Goal: Answer question/provide support: Share knowledge or assist other users

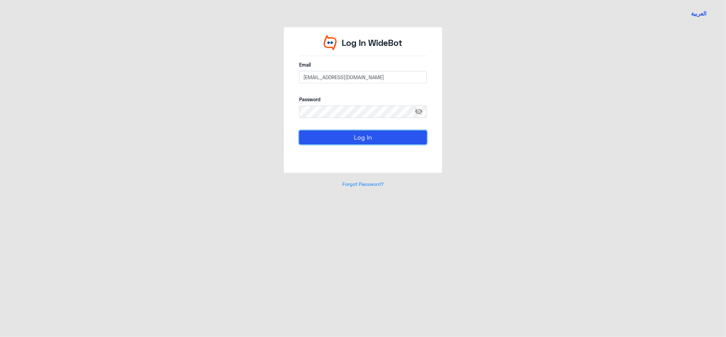
click at [339, 135] on button "Log In" at bounding box center [363, 138] width 128 height 14
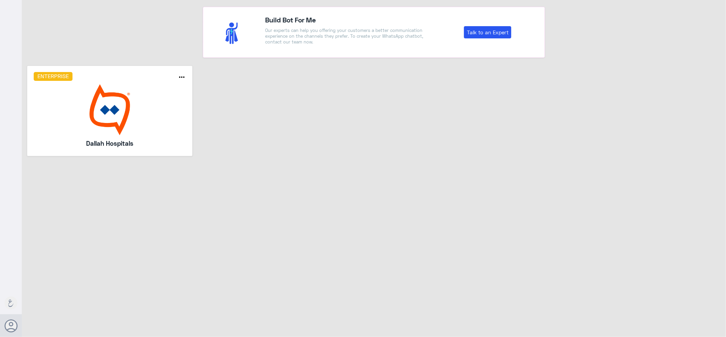
click at [159, 142] on h5 "Dallah Hospitals" at bounding box center [110, 144] width 112 height 10
click at [168, 136] on div "Enterprise more_horiz Dallah Hospitals" at bounding box center [110, 111] width 152 height 78
click at [171, 87] on img at bounding box center [110, 109] width 152 height 51
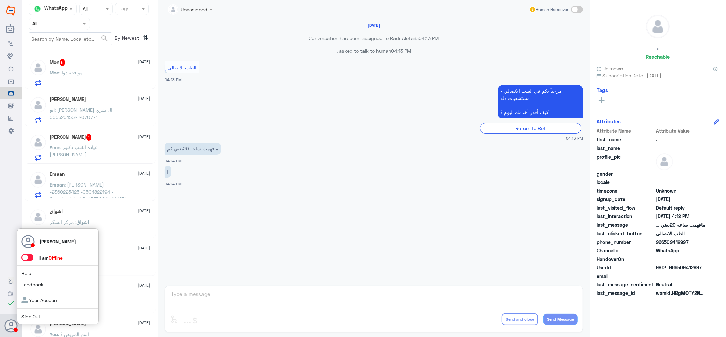
click at [28, 256] on span at bounding box center [27, 257] width 12 height 7
click at [0, 0] on input "checkbox" at bounding box center [0, 0] width 0 height 0
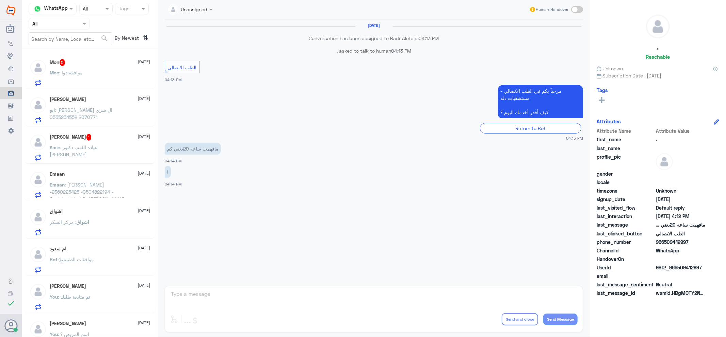
click at [100, 79] on div "Mon : موافقة دوا" at bounding box center [100, 78] width 100 height 15
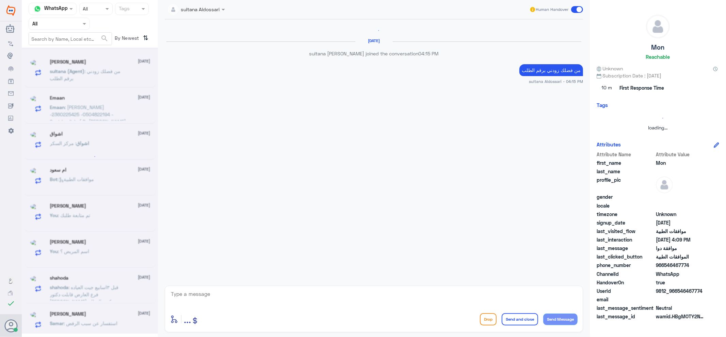
scroll to position [532, 0]
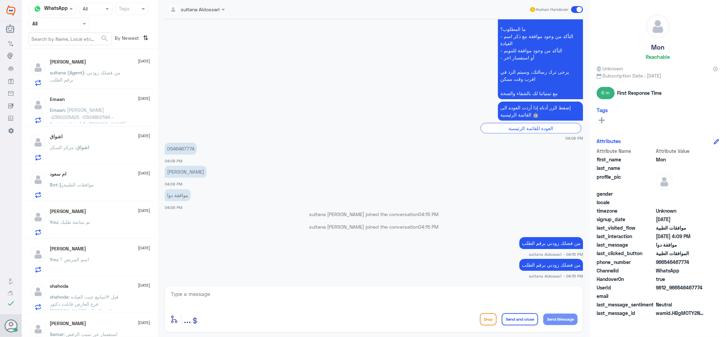
click at [70, 22] on div at bounding box center [59, 24] width 61 height 8
click at [66, 68] on Inbox "Your Inbox" at bounding box center [56, 69] width 24 height 6
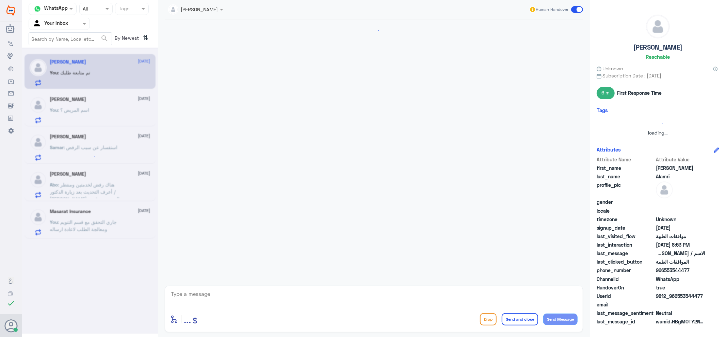
scroll to position [149, 0]
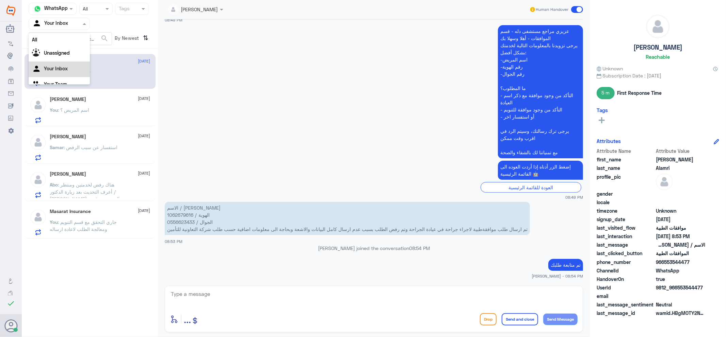
click at [64, 22] on input "text" at bounding box center [50, 24] width 37 height 8
click at [65, 80] on div "Your Team" at bounding box center [59, 77] width 61 height 16
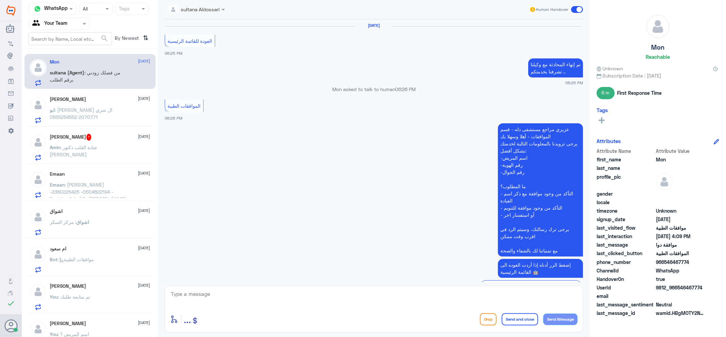
scroll to position [498, 0]
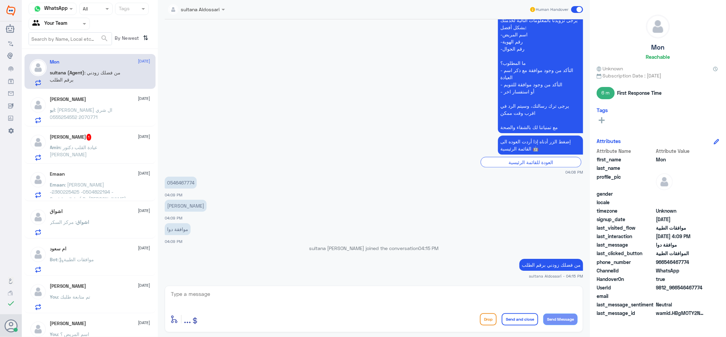
click at [117, 152] on div "[PERSON_NAME] : عيادة القلب دكتور [PERSON_NAME]" at bounding box center [100, 153] width 100 height 15
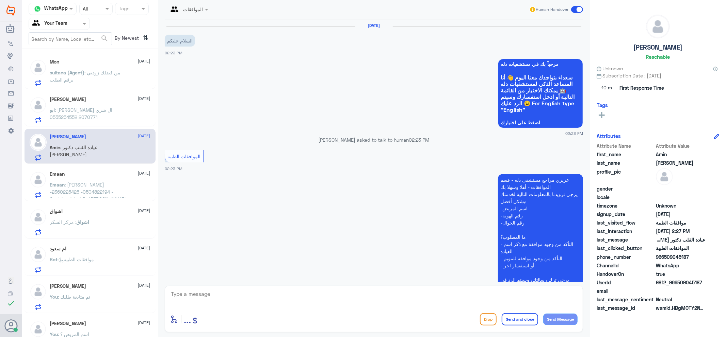
scroll to position [152, 0]
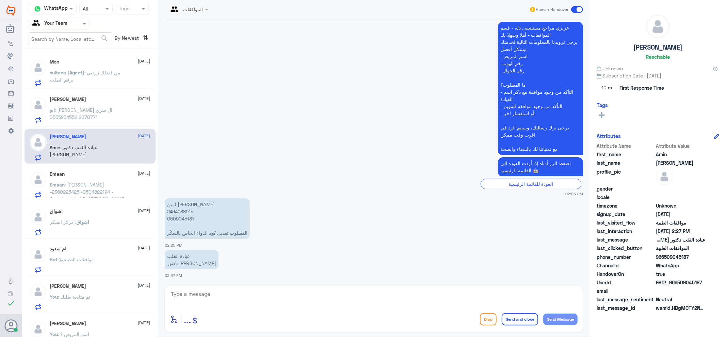
click at [92, 110] on span ": [PERSON_NAME] ال شري 2070771 0555254552" at bounding box center [81, 113] width 63 height 13
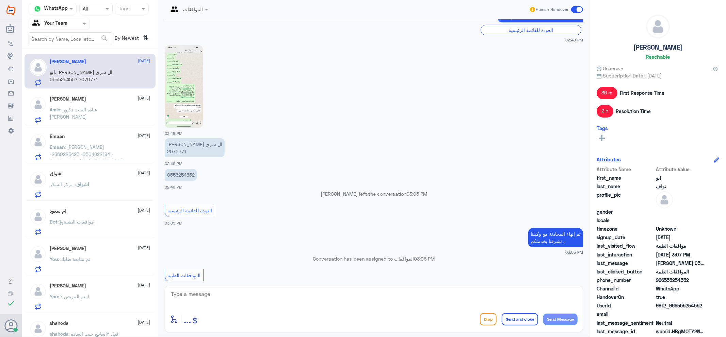
scroll to position [191, 0]
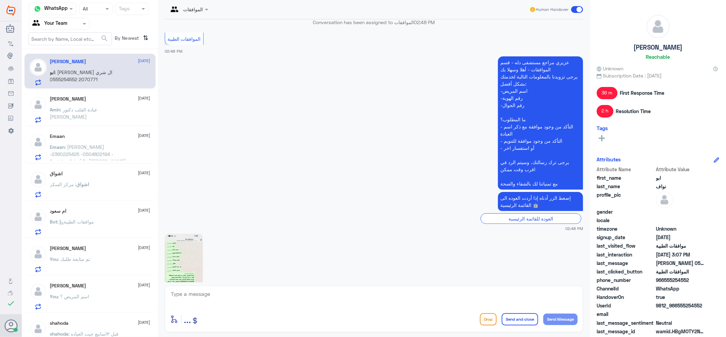
click at [79, 171] on div "اشواق [DATE]" at bounding box center [100, 174] width 100 height 6
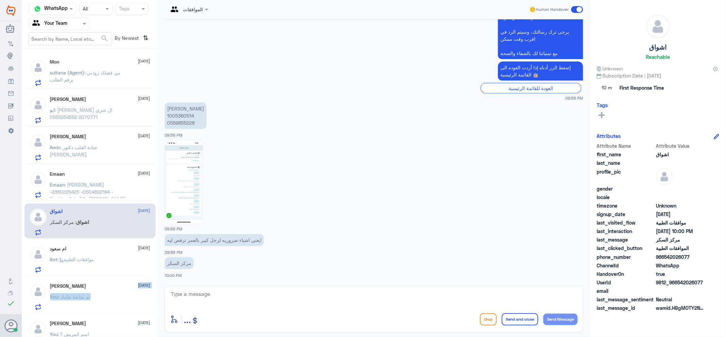
click at [105, 294] on div "[PERSON_NAME] [DATE] You : تم متابعة طلبك" at bounding box center [100, 297] width 100 height 27
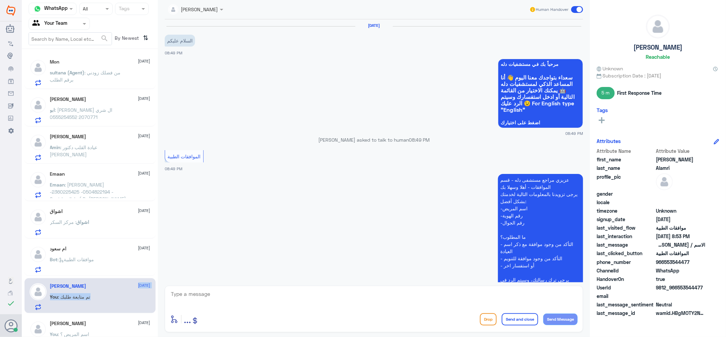
scroll to position [149, 0]
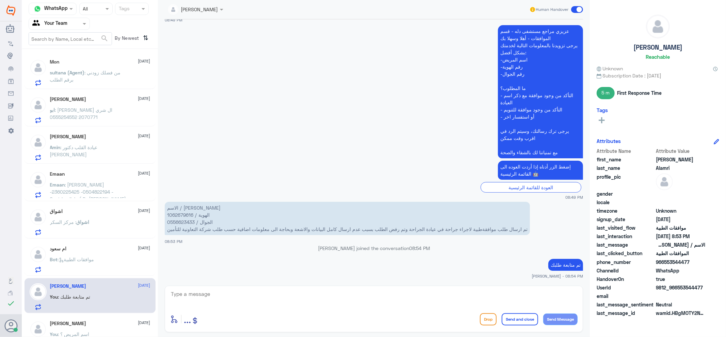
click at [576, 8] on span at bounding box center [577, 9] width 12 height 7
click at [0, 0] on input "checkbox" at bounding box center [0, 0] width 0 height 0
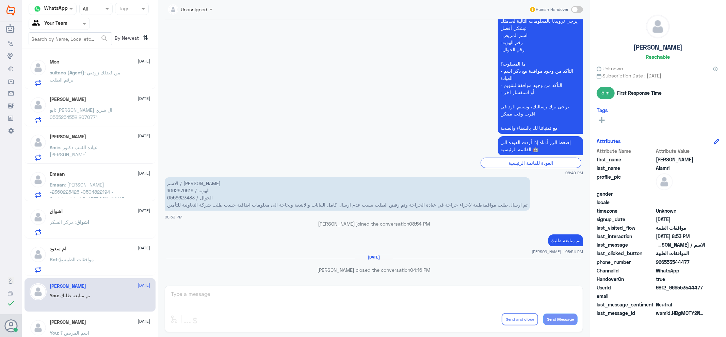
click at [74, 24] on div at bounding box center [59, 24] width 61 height 8
click at [78, 56] on div "Your Inbox" at bounding box center [59, 61] width 61 height 16
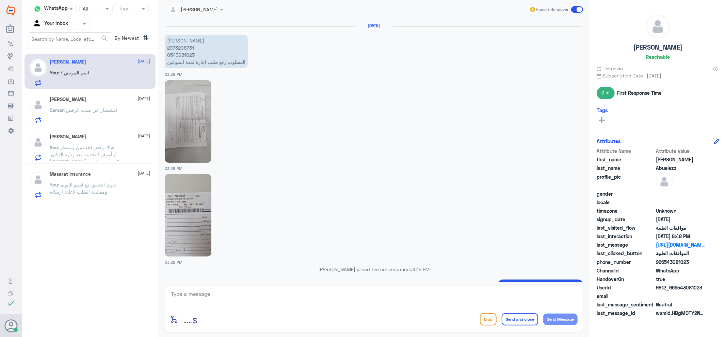
scroll to position [617, 0]
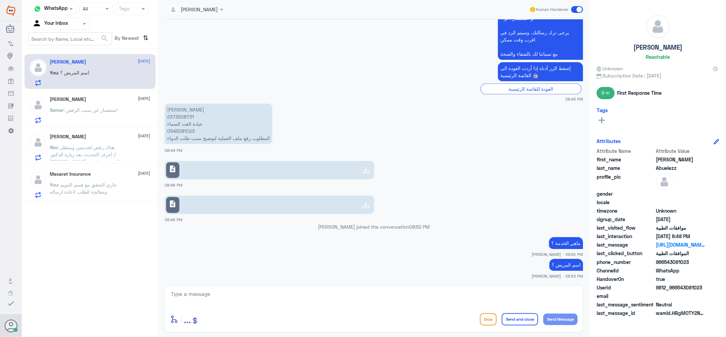
click at [106, 186] on span ": جاري التحقق مع قسم التنويم ومعالجة الطلب لاعادة ارساله" at bounding box center [83, 188] width 67 height 13
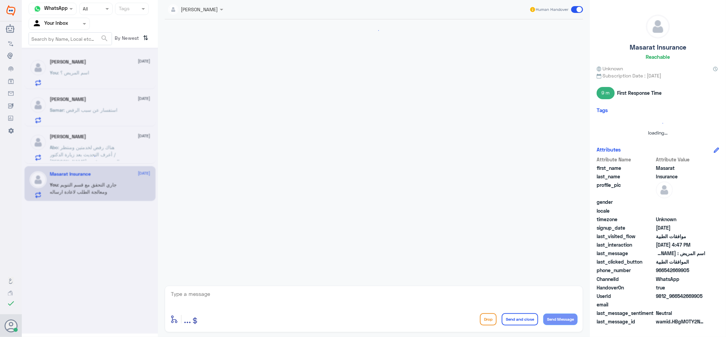
scroll to position [388, 0]
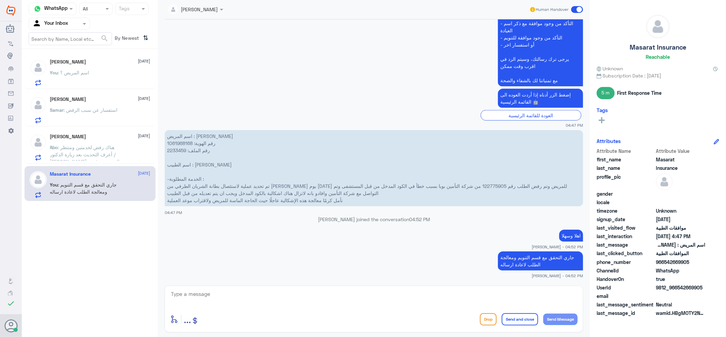
click at [577, 8] on span at bounding box center [577, 9] width 12 height 7
click at [0, 0] on input "checkbox" at bounding box center [0, 0] width 0 height 0
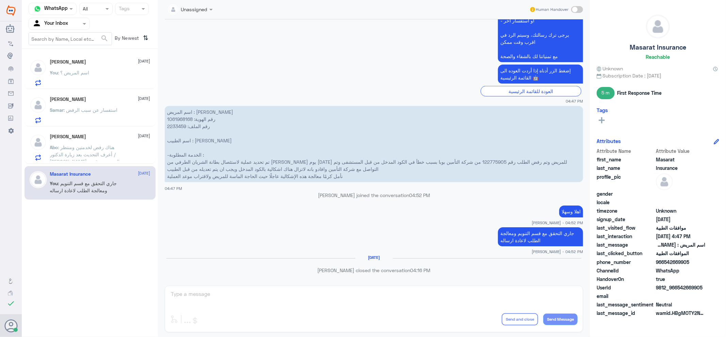
click at [79, 150] on p "Abo : هناك رفض لخدمتين ومنتظر أعرف التحديث بعد زيارة الدكتور / [PERSON_NAME] وا…" at bounding box center [88, 152] width 77 height 17
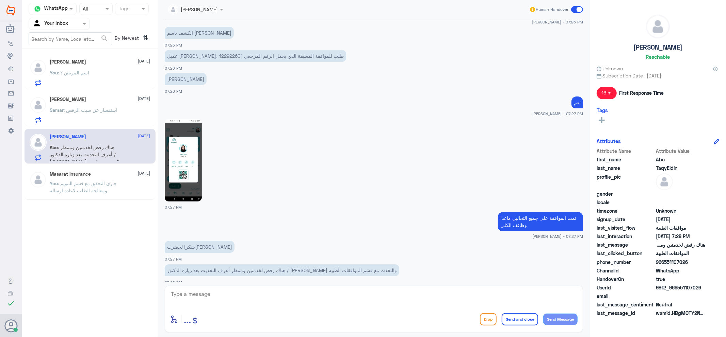
click at [577, 5] on div "Human Handover" at bounding box center [556, 9] width 54 height 12
click at [100, 112] on span ": استفسار عن سبب الرفض" at bounding box center [91, 110] width 54 height 6
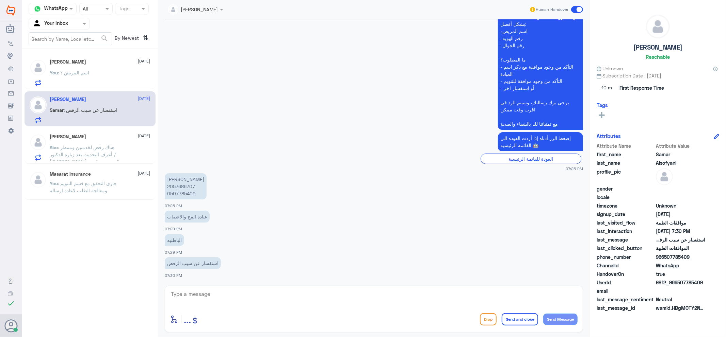
click at [575, 11] on span at bounding box center [577, 9] width 12 height 7
click at [0, 0] on input "checkbox" at bounding box center [0, 0] width 0 height 0
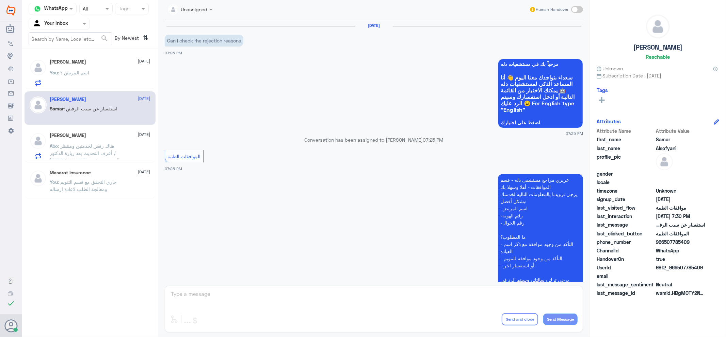
click at [576, 8] on span at bounding box center [577, 9] width 12 height 7
click at [0, 0] on input "checkbox" at bounding box center [0, 0] width 0 height 0
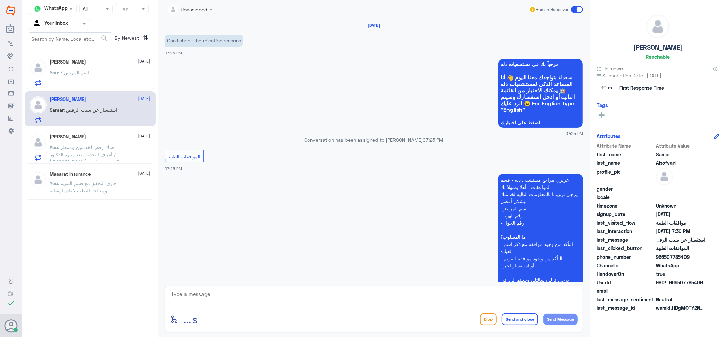
click at [199, 9] on div at bounding box center [190, 9] width 51 height 8
click at [201, 24] on div "Unassigned" at bounding box center [194, 25] width 27 height 7
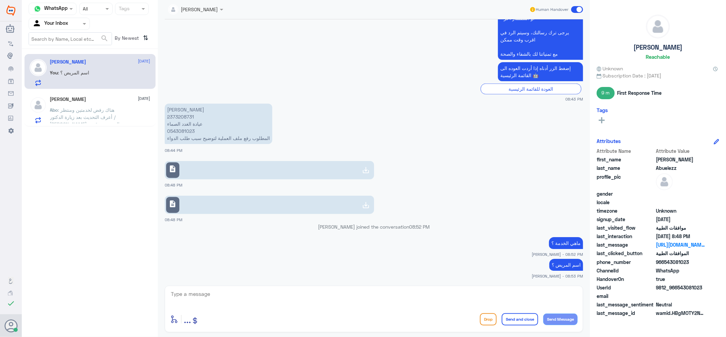
click at [578, 7] on span at bounding box center [577, 9] width 12 height 7
click at [0, 0] on input "checkbox" at bounding box center [0, 0] width 0 height 0
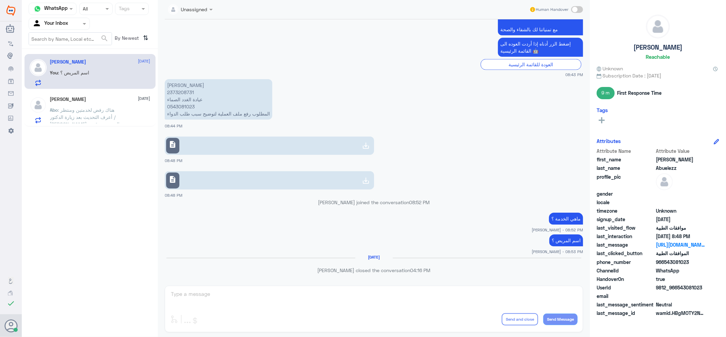
click at [90, 103] on div "[PERSON_NAME] [DATE] Abo : هناك رفض لخدمتين ومنتظر أعرف التحديث بعد زيارة الدكت…" at bounding box center [100, 110] width 100 height 27
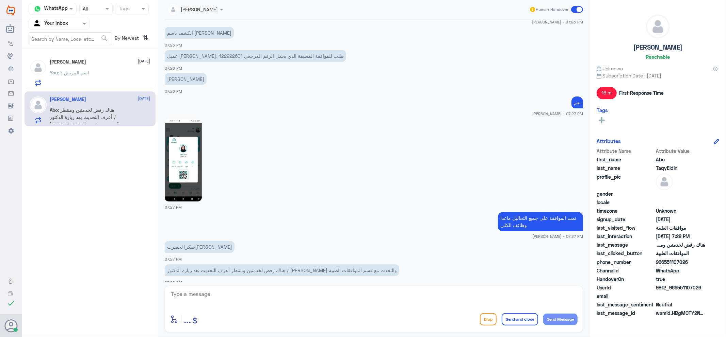
click at [581, 7] on span at bounding box center [577, 9] width 12 height 7
click at [0, 0] on input "checkbox" at bounding box center [0, 0] width 0 height 0
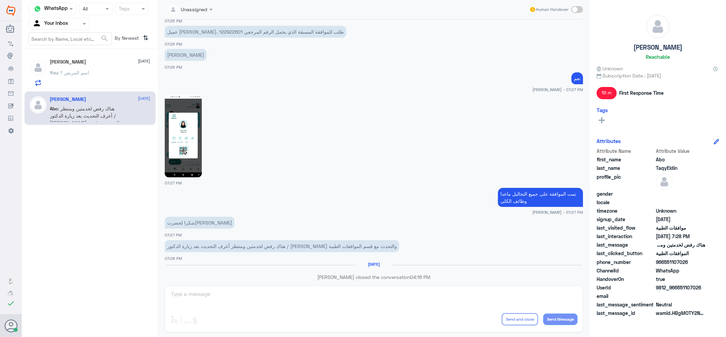
click at [66, 26] on input "text" at bounding box center [50, 24] width 37 height 8
click at [64, 69] on div "Your Team" at bounding box center [59, 77] width 61 height 16
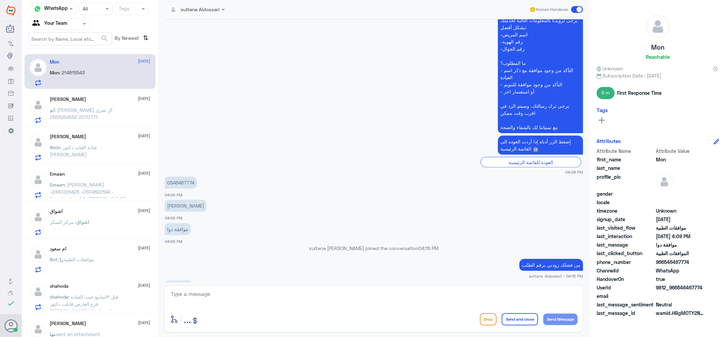
scroll to position [521, 0]
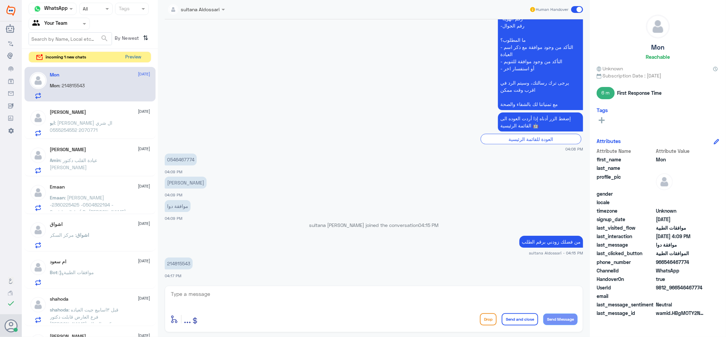
click at [139, 55] on button "Preview" at bounding box center [133, 57] width 21 height 11
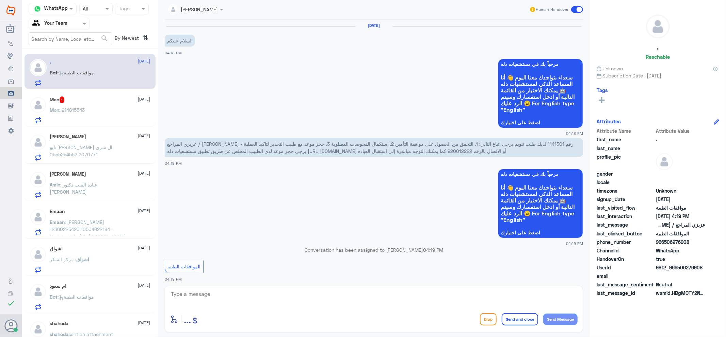
click at [477, 143] on span "عزيزي المراجع / [PERSON_NAME] - رقم 1141301 لديك طلب تنويم يرجى اتباع التالي: 1…" at bounding box center [370, 147] width 406 height 13
copy span "1141301"
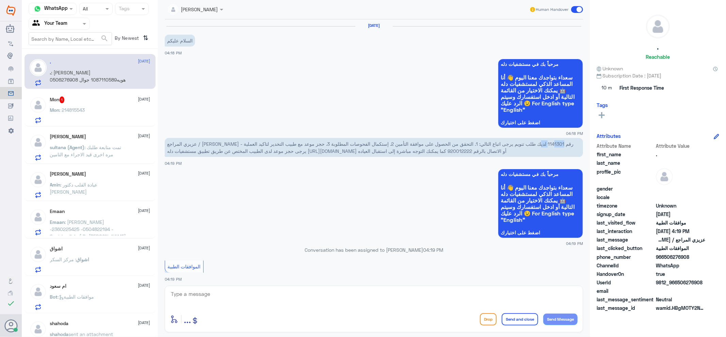
scroll to position [218, 0]
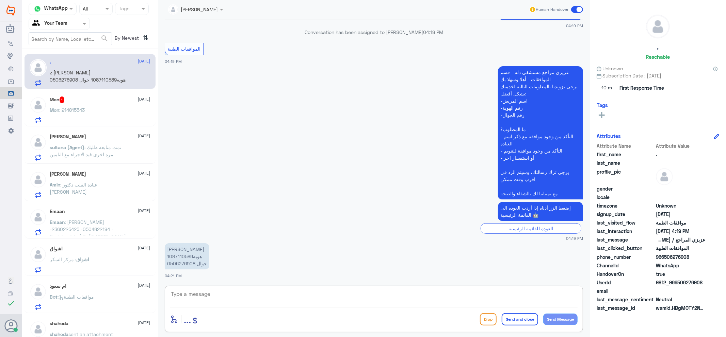
click at [264, 296] on textarea at bounding box center [373, 298] width 407 height 17
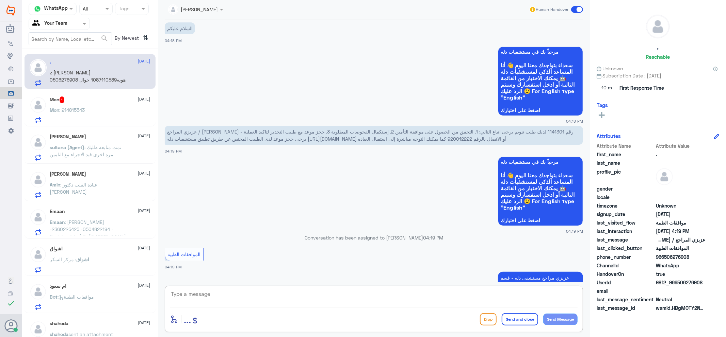
scroll to position [0, 0]
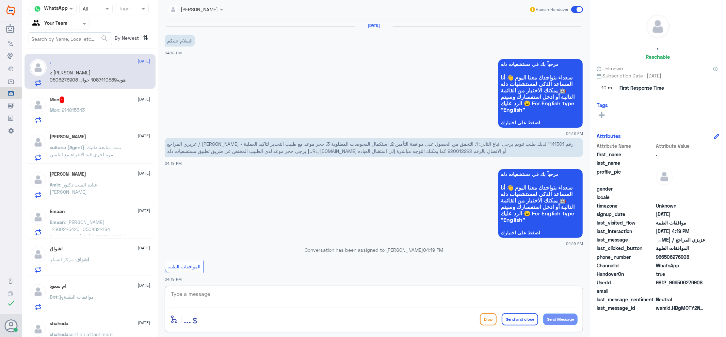
click at [468, 296] on textarea at bounding box center [373, 298] width 407 height 17
type textarea "l"
type textarea "ماهي الاشكالية عزيزي تمت الموافقة"
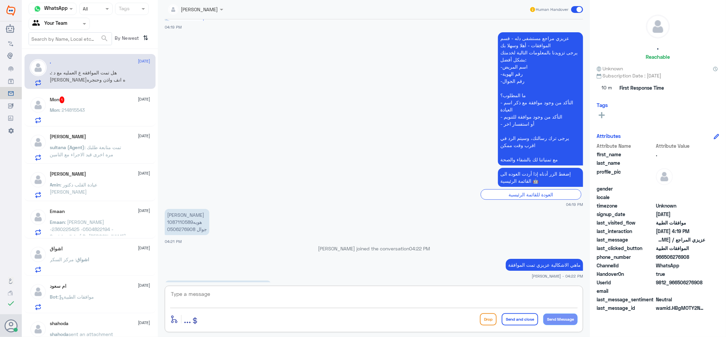
scroll to position [270, 0]
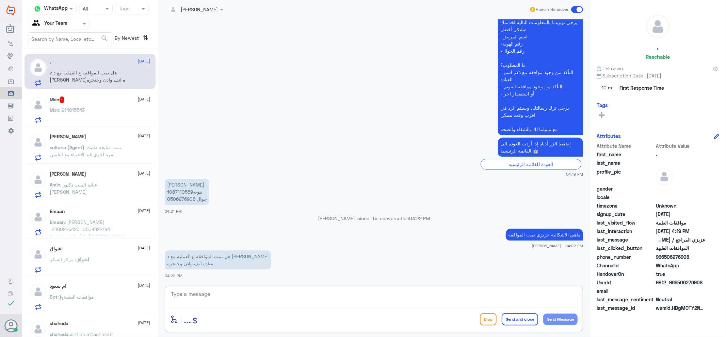
click at [368, 300] on textarea at bounding box center [373, 298] width 407 height 17
type textarea "تمت الموافقة"
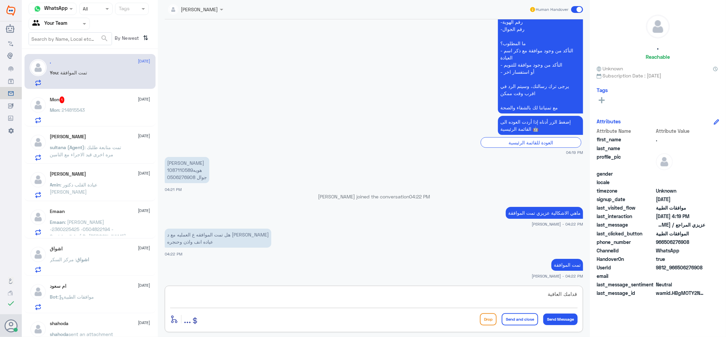
type textarea "قدامك العافية"
click at [523, 320] on button "Send and close" at bounding box center [519, 320] width 36 height 12
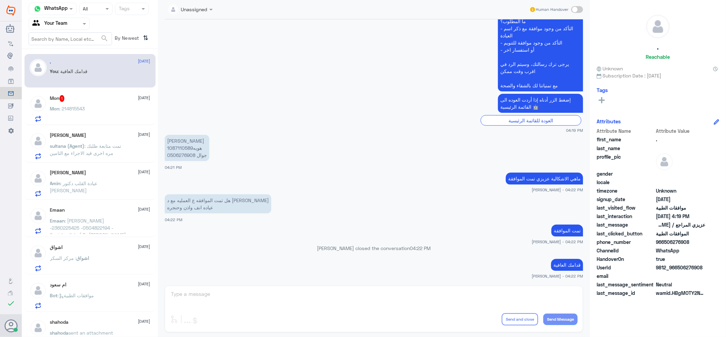
click at [103, 107] on div "Mon : 214815543" at bounding box center [100, 114] width 100 height 15
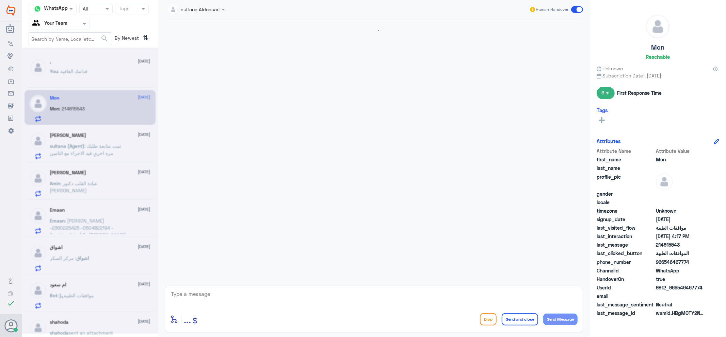
scroll to position [498, 0]
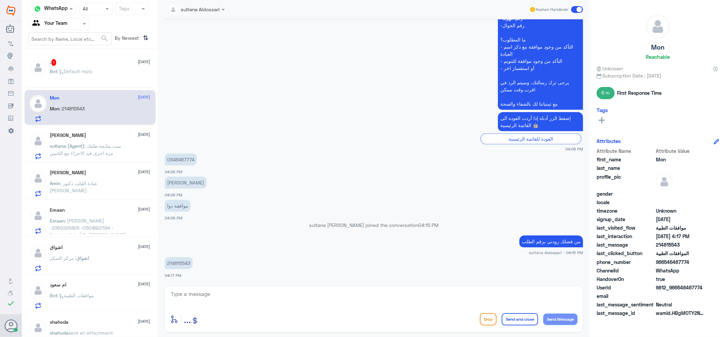
click at [92, 82] on p "Bot : Default reply" at bounding box center [71, 76] width 43 height 17
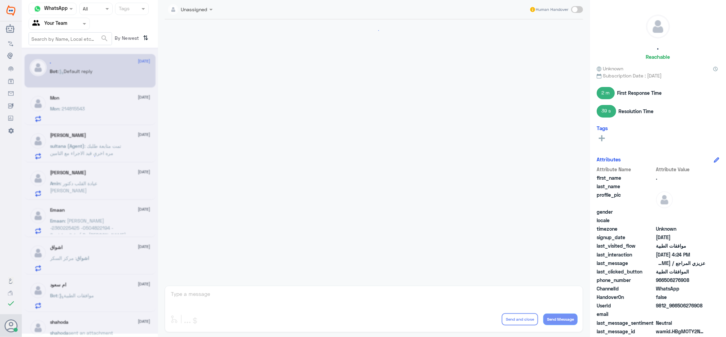
scroll to position [448, 0]
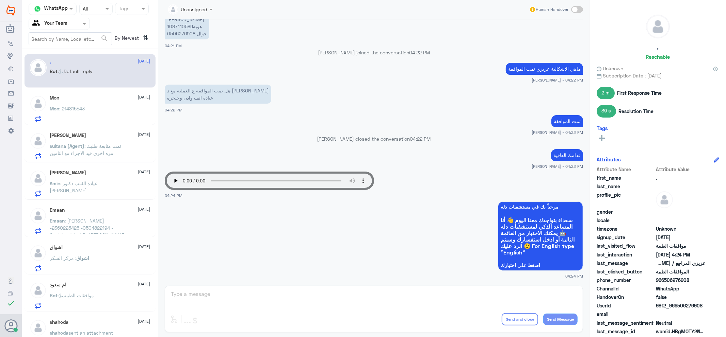
click at [83, 124] on div "[DATE] Mon : 214815543" at bounding box center [89, 107] width 131 height 35
click at [66, 137] on h5 "[PERSON_NAME]" at bounding box center [68, 136] width 36 height 6
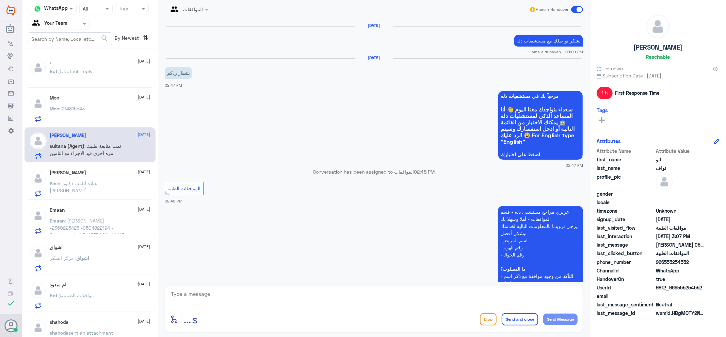
scroll to position [607, 0]
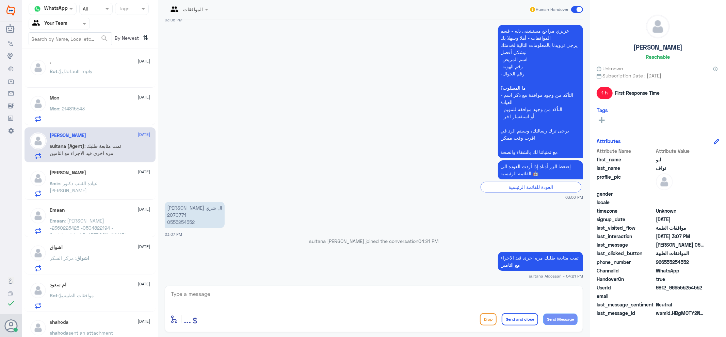
click at [58, 102] on div "[DATE] Mon : 214815543" at bounding box center [100, 108] width 100 height 27
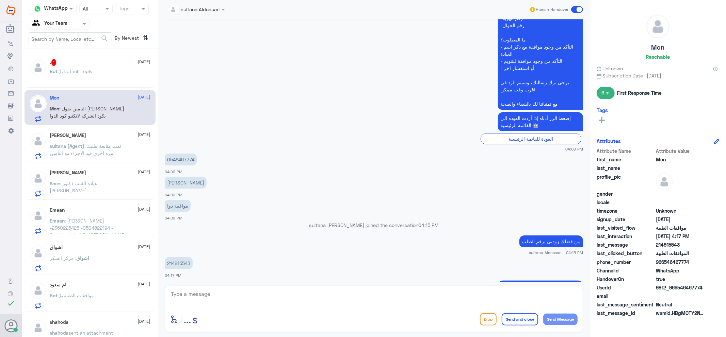
scroll to position [565, 0]
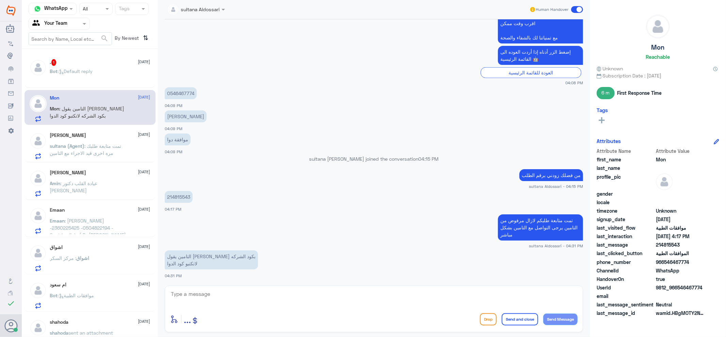
click at [278, 313] on div "enter flow name ... Drop Send and close Send Message" at bounding box center [373, 319] width 407 height 15
click at [135, 68] on div ". 1 [DATE] Bot : Default reply" at bounding box center [100, 72] width 100 height 26
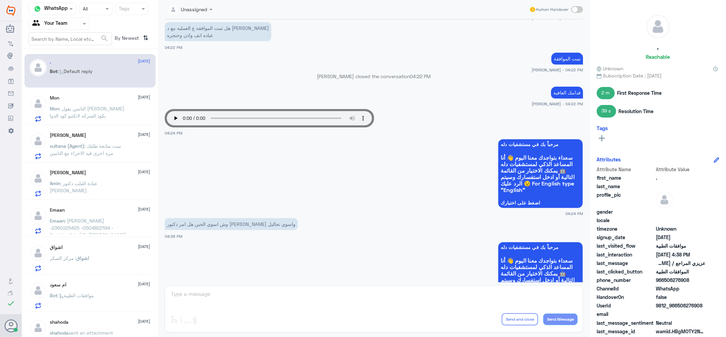
scroll to position [400, 0]
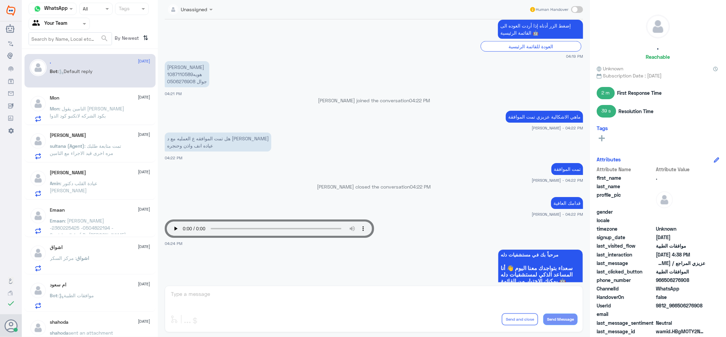
click at [90, 184] on span ": عيادة القلب دكتور [PERSON_NAME]" at bounding box center [74, 187] width 48 height 13
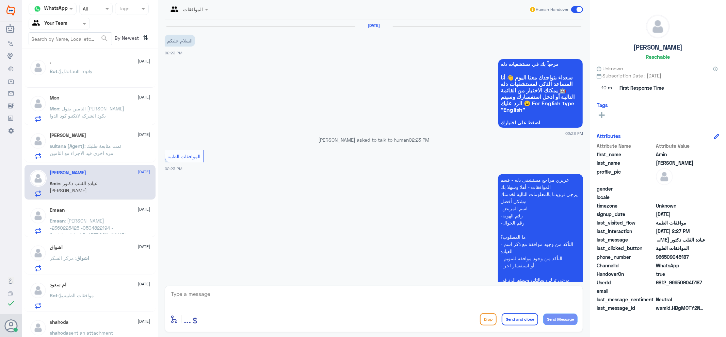
scroll to position [152, 0]
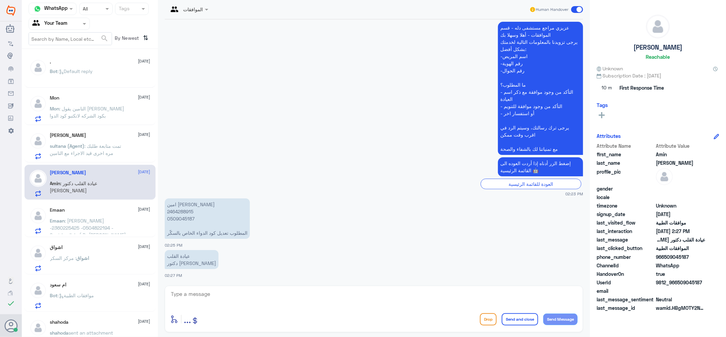
click at [105, 151] on span ": تمت متابعة طلبك مره اخرى قيد الاجراء مع التامين" at bounding box center [85, 149] width 71 height 13
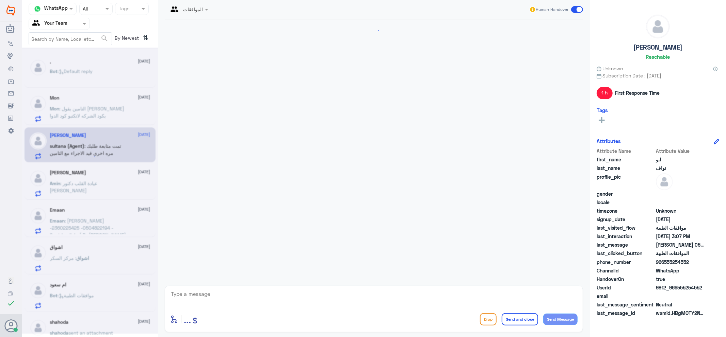
scroll to position [607, 0]
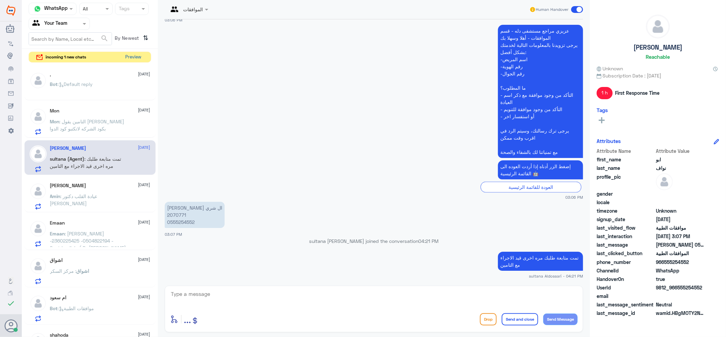
click at [131, 60] on button "Preview" at bounding box center [133, 57] width 21 height 11
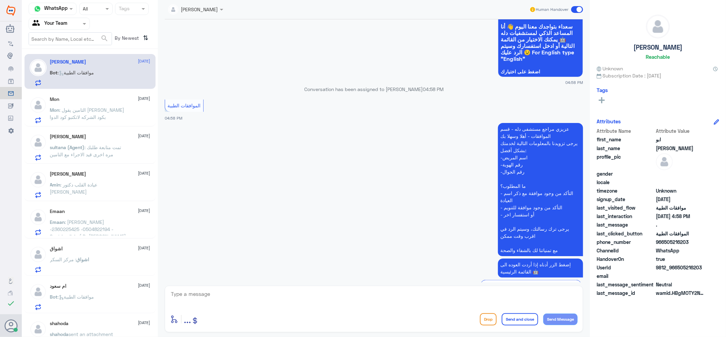
scroll to position [655, 0]
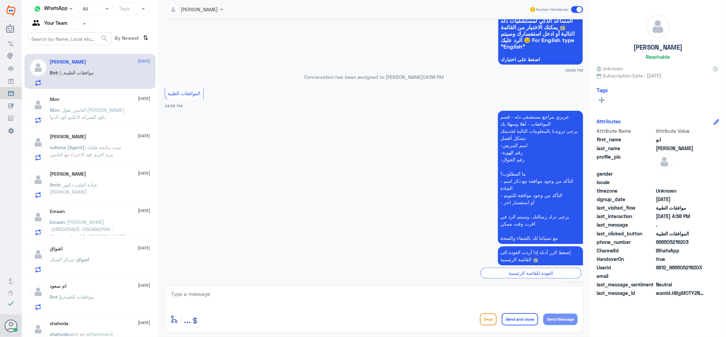
click at [199, 9] on input "text" at bounding box center [187, 9] width 38 height 8
click at [201, 24] on div "Unassigned" at bounding box center [194, 25] width 27 height 7
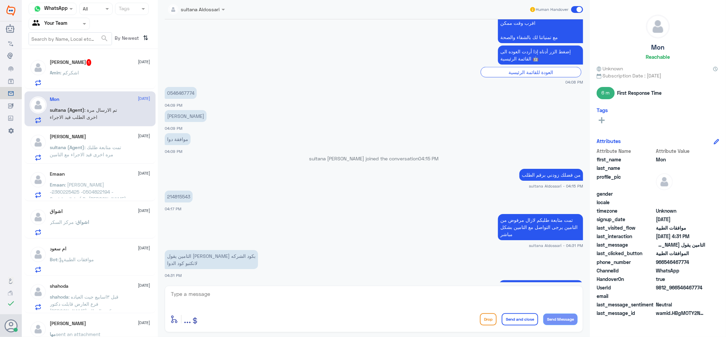
scroll to position [559, 0]
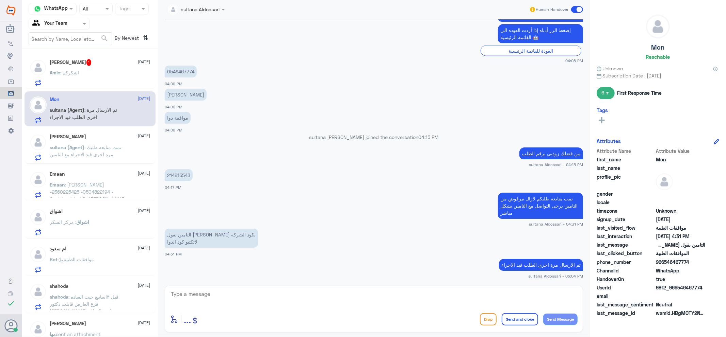
click at [110, 68] on div "[PERSON_NAME] 1 [DATE] [PERSON_NAME] : اشكركم" at bounding box center [100, 72] width 100 height 27
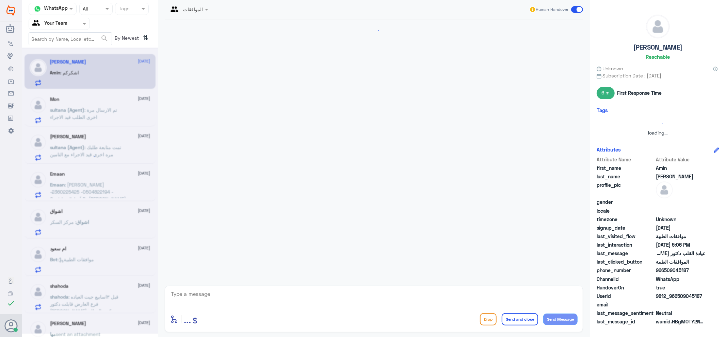
scroll to position [217, 0]
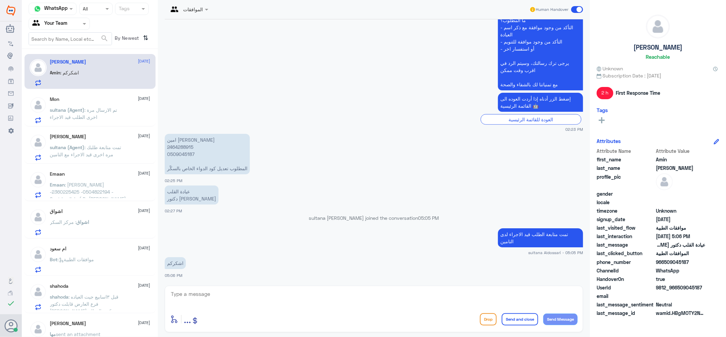
click at [89, 122] on p "sultana (Agent) : تم الارسال مرة اخرى الطلب قيد الاجراء" at bounding box center [88, 114] width 77 height 17
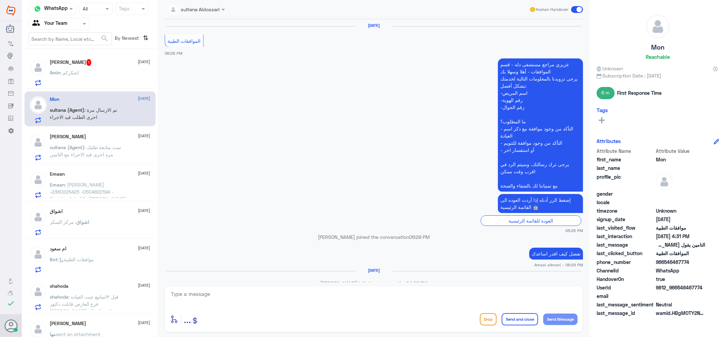
scroll to position [545, 0]
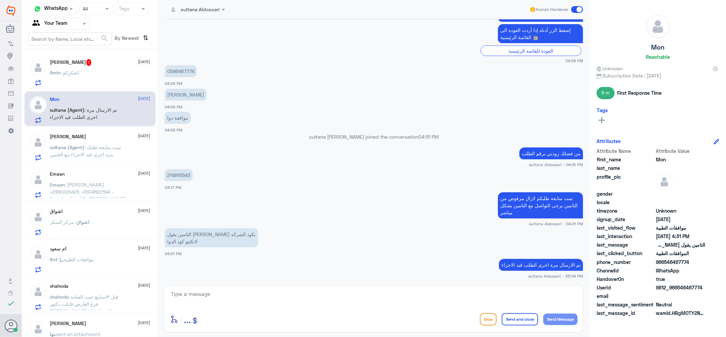
click at [68, 67] on div "[PERSON_NAME] 1 [DATE] [PERSON_NAME] : اشكركم" at bounding box center [100, 72] width 100 height 27
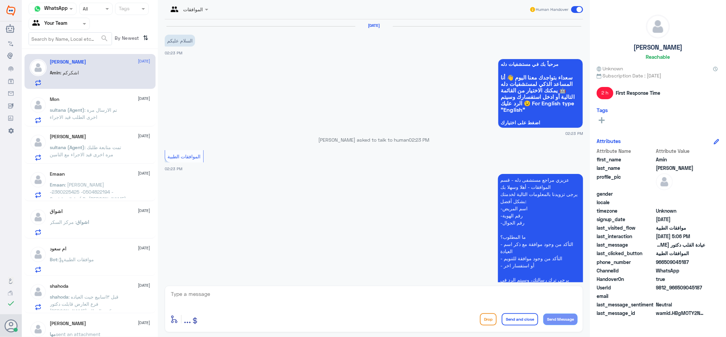
click at [100, 117] on p "sultana (Agent) : تم الارسال مرة اخرى الطلب قيد الاجراء" at bounding box center [88, 114] width 77 height 17
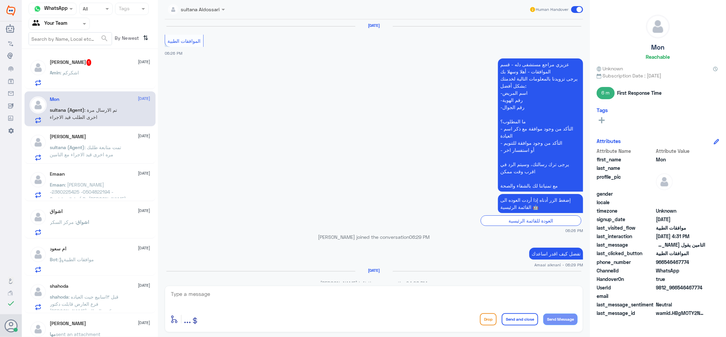
scroll to position [545, 0]
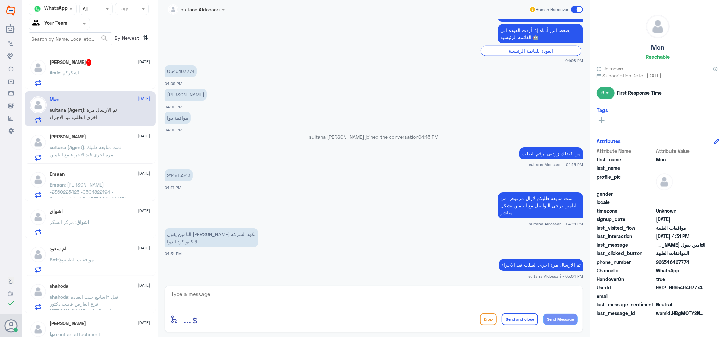
click at [103, 77] on div "[PERSON_NAME] : اشكركم" at bounding box center [100, 78] width 100 height 15
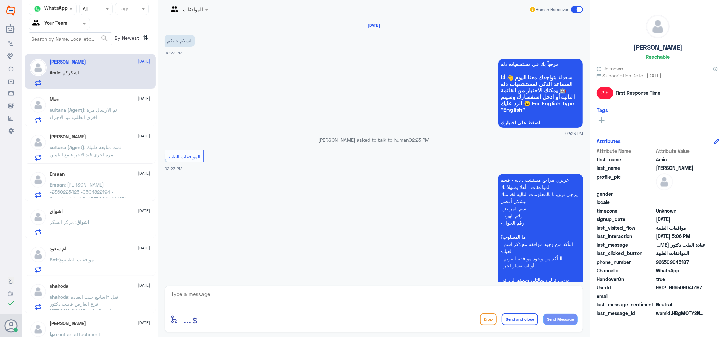
scroll to position [217, 0]
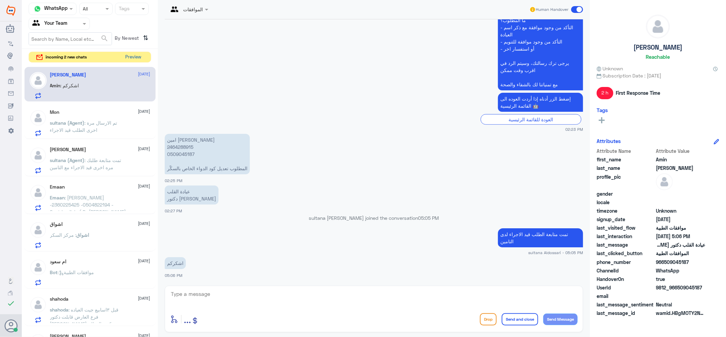
click at [138, 56] on button "Preview" at bounding box center [133, 57] width 21 height 11
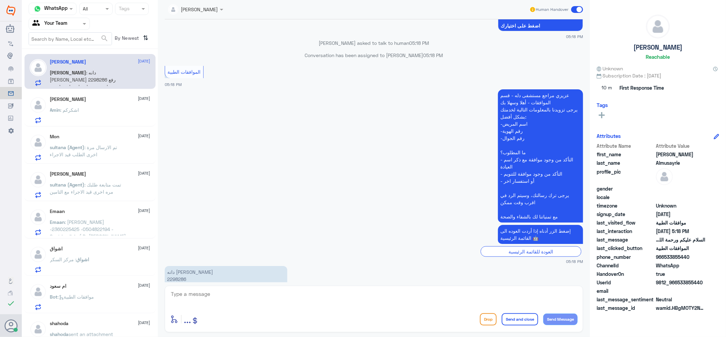
scroll to position [565, 0]
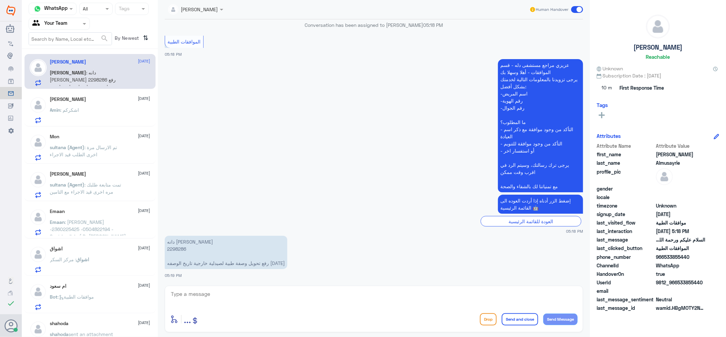
click at [171, 248] on p "دانه [PERSON_NAME] 2298286 رفع تحويل وصفة طبية لصيدلية خارجية تاريخ الوصفه [DAT…" at bounding box center [226, 252] width 122 height 33
copy p "2298286"
click at [282, 307] on div at bounding box center [373, 299] width 407 height 18
click at [328, 288] on div "enter flow name ... Drop Send and close Send Message" at bounding box center [374, 309] width 418 height 47
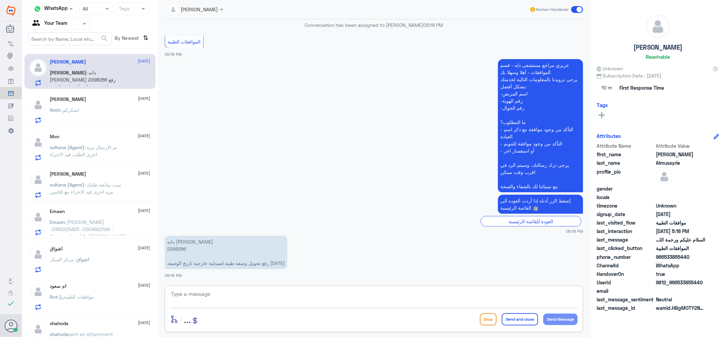
click at [327, 297] on textarea at bounding box center [373, 298] width 407 height 17
type textarea "اهلا وسهلا"
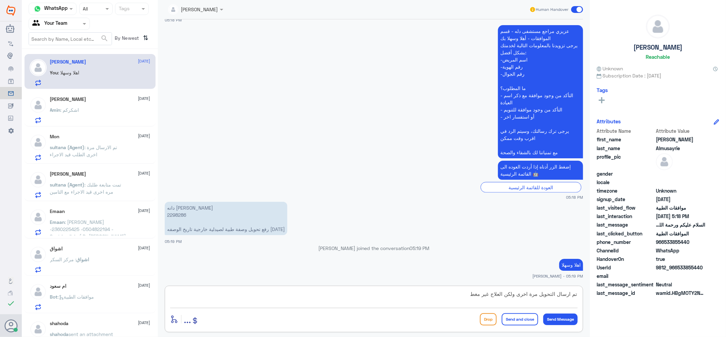
type textarea "تم ارسال التحويل مرة اخرى ولكن العلاج غير مغطى"
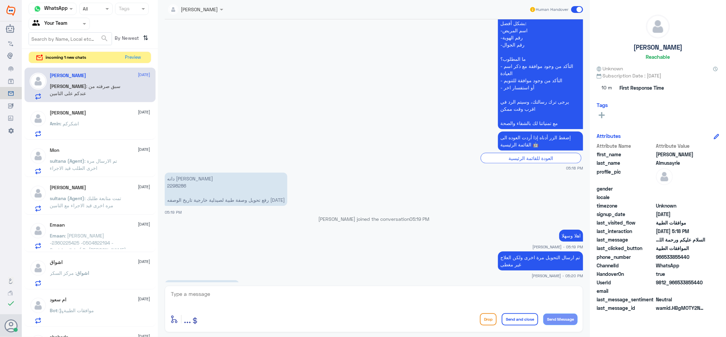
scroll to position [638, 0]
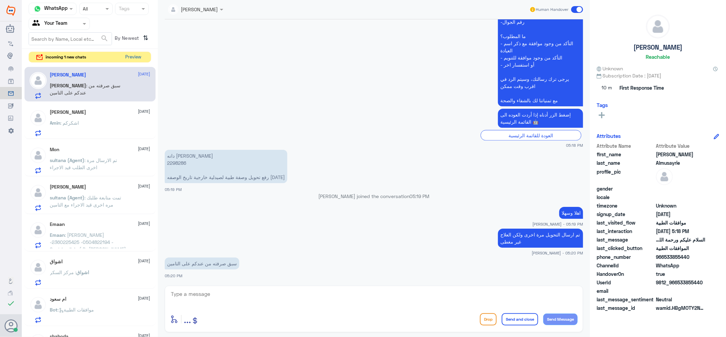
click at [126, 53] on button "Preview" at bounding box center [133, 57] width 21 height 11
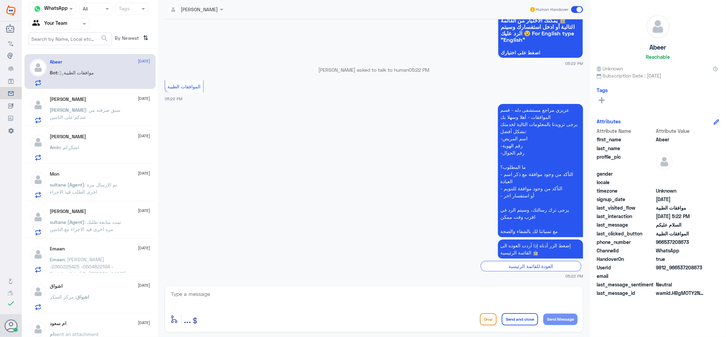
scroll to position [0, 0]
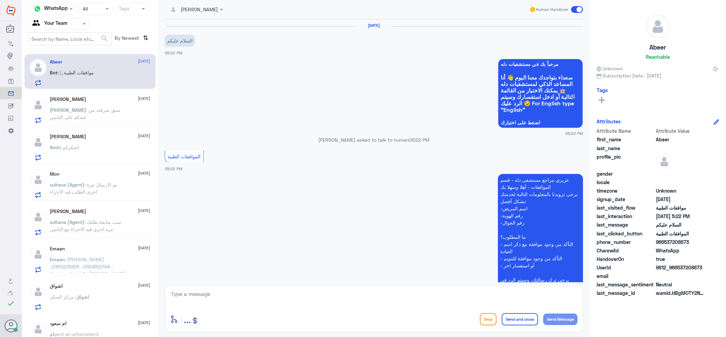
click at [237, 289] on div "enter flow name ... Drop Send and close Send Message" at bounding box center [374, 309] width 418 height 47
click at [235, 293] on textarea at bounding box center [373, 298] width 407 height 17
type textarea "وعلكيم السلام"
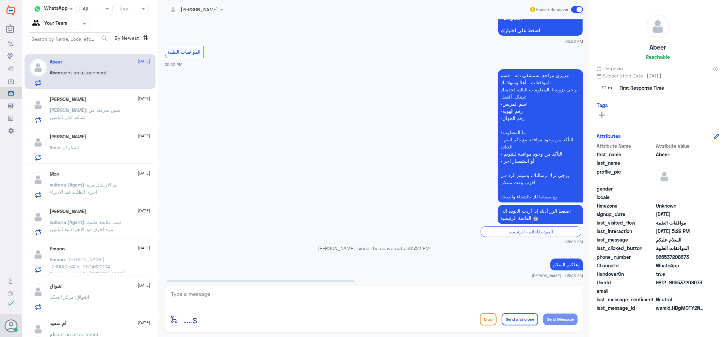
scroll to position [294, 0]
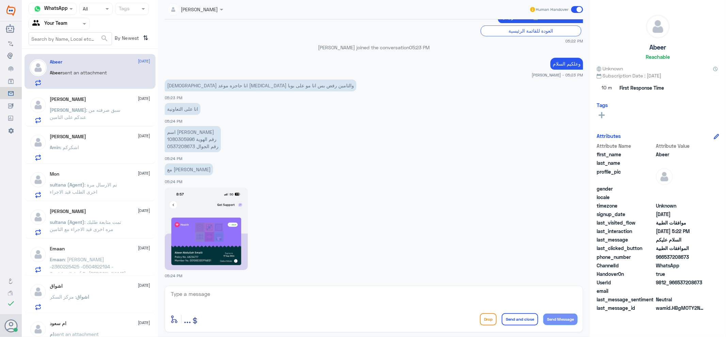
click at [218, 237] on img at bounding box center [206, 229] width 83 height 83
click at [182, 135] on p "اسم عبير الصيميلي رقم الهوية 1080305996 رقم الجوال 0537208673" at bounding box center [193, 139] width 56 height 26
click at [183, 138] on p "اسم عبير الصيميلي رقم الهوية 1080305996 رقم الجوال 0537208673" at bounding box center [193, 139] width 56 height 26
copy p "1080305996"
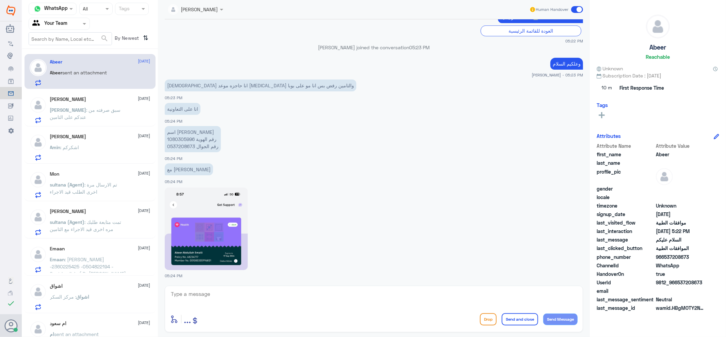
click at [292, 296] on textarea at bounding box center [373, 298] width 407 height 17
type textarea "j"
type textarea "تم متابعة اشعة الرنين بانتظار رد تامينك تحت الاجراء"
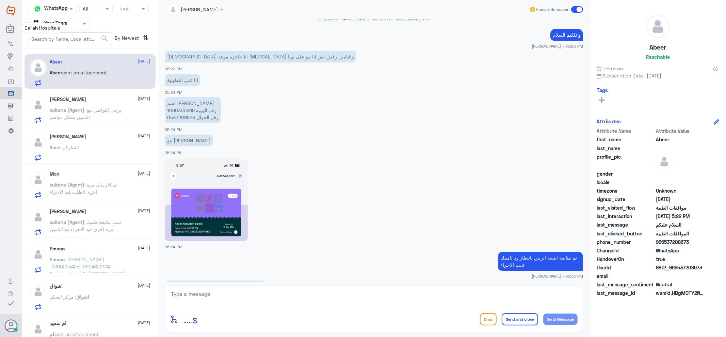
scroll to position [387, 0]
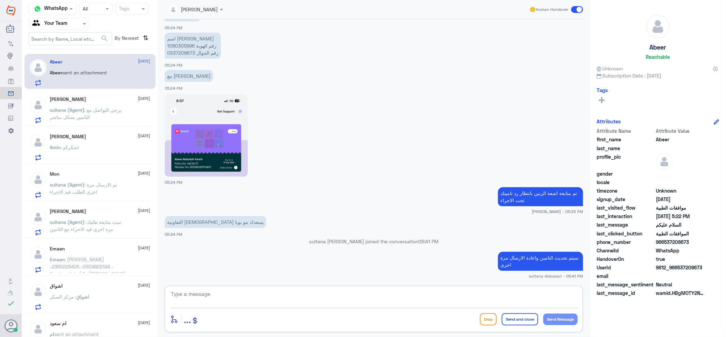
click at [75, 251] on div "Emaan [DATE]" at bounding box center [100, 249] width 100 height 6
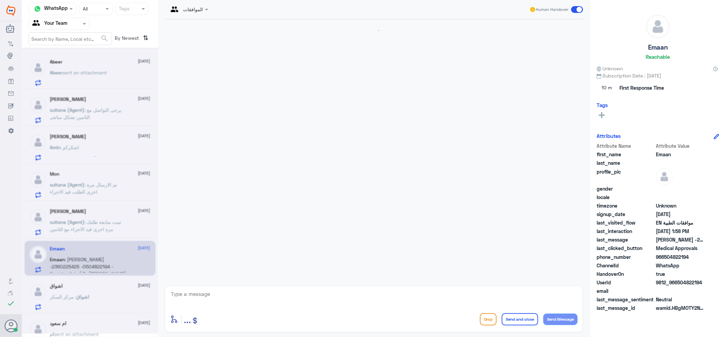
scroll to position [764, 0]
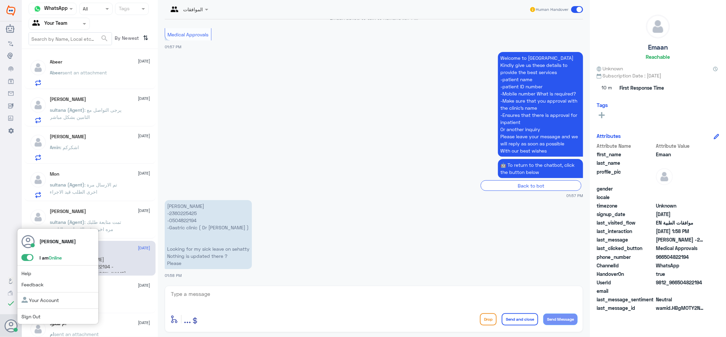
click at [26, 259] on span at bounding box center [27, 257] width 12 height 7
click at [0, 0] on input "checkbox" at bounding box center [0, 0] width 0 height 0
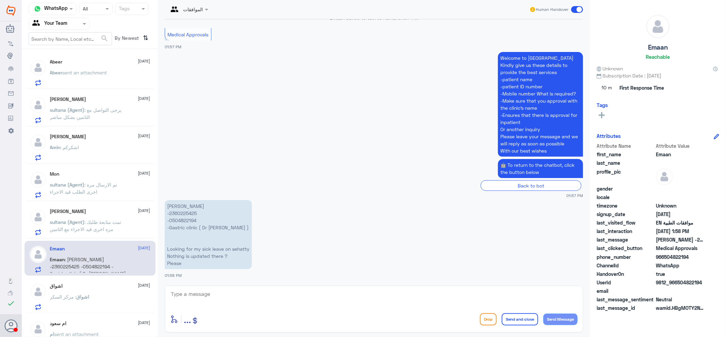
click at [89, 235] on p "sultana (Agent) : تمت متابعة طلبك مره اخرى قيد الاجراء مع التامين" at bounding box center [88, 227] width 77 height 17
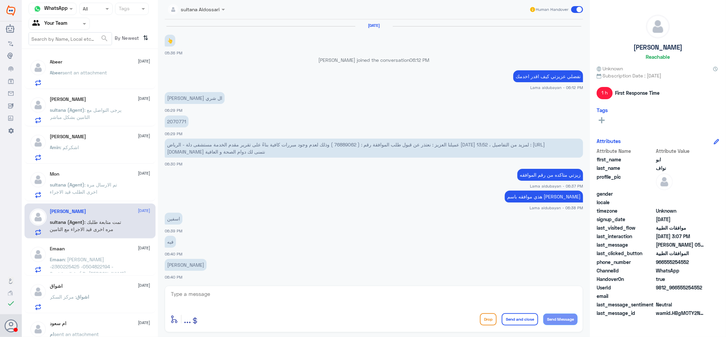
scroll to position [444, 0]
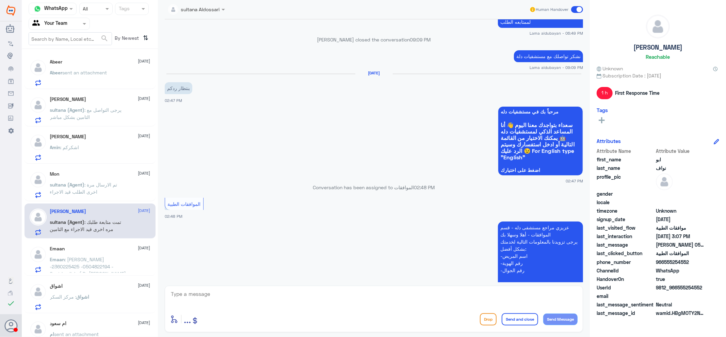
click at [72, 185] on span "sultana (Agent)" at bounding box center [67, 185] width 35 height 6
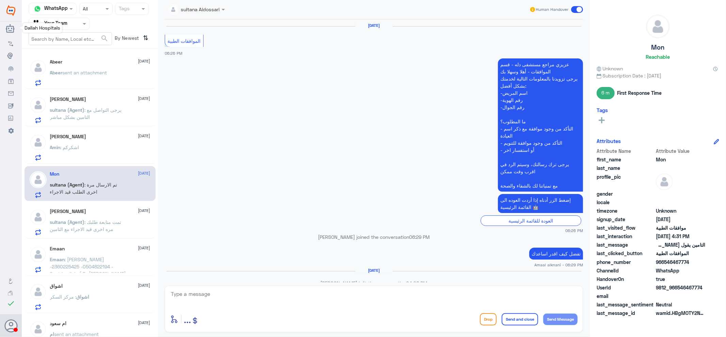
scroll to position [545, 0]
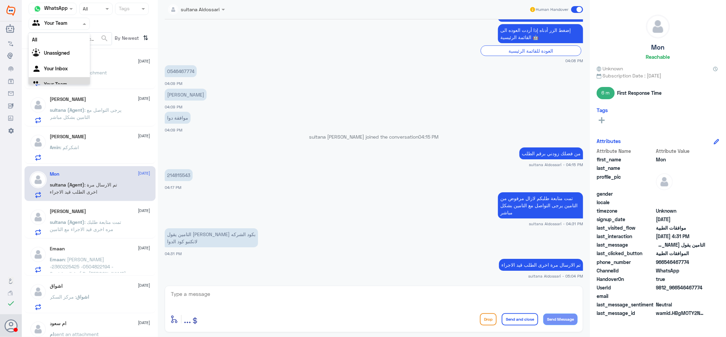
click at [83, 22] on span at bounding box center [85, 23] width 9 height 7
click at [74, 65] on div "Your Inbox" at bounding box center [59, 61] width 61 height 16
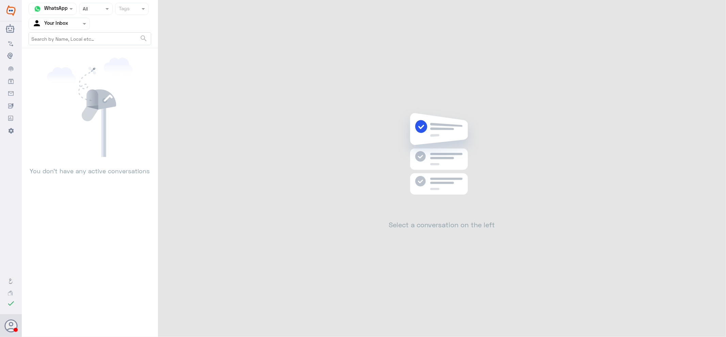
click at [76, 29] on div "Agent Filter Your Inbox" at bounding box center [59, 24] width 61 height 12
click at [64, 80] on div "Your Team" at bounding box center [59, 77] width 61 height 16
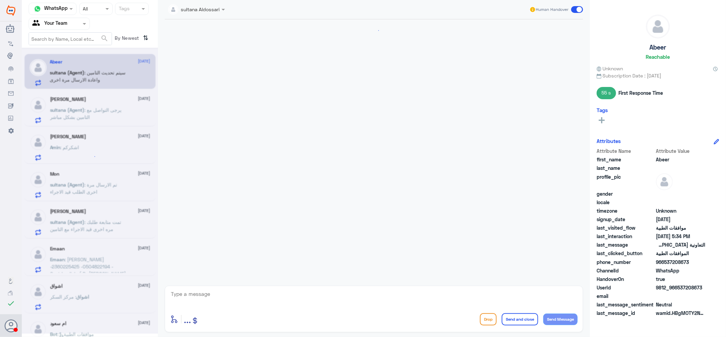
scroll to position [399, 0]
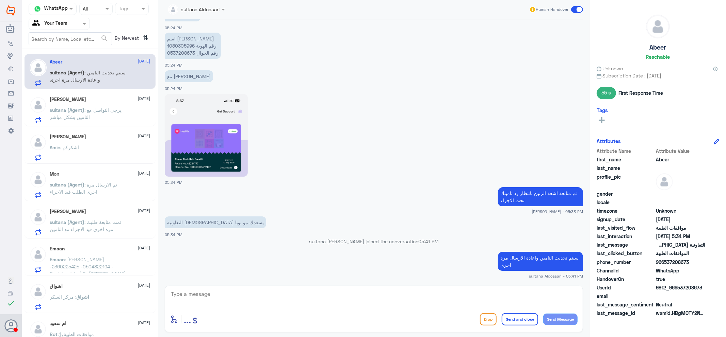
click at [134, 221] on div "sultana (Agent) : تمت متابعة طلبك مره اخرى قيد الاجراء مع التامين" at bounding box center [100, 227] width 100 height 15
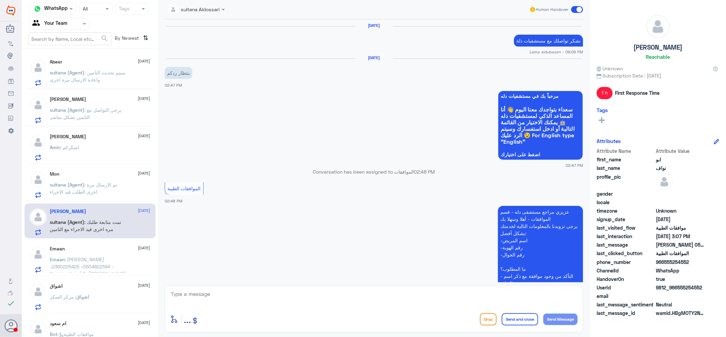
scroll to position [607, 0]
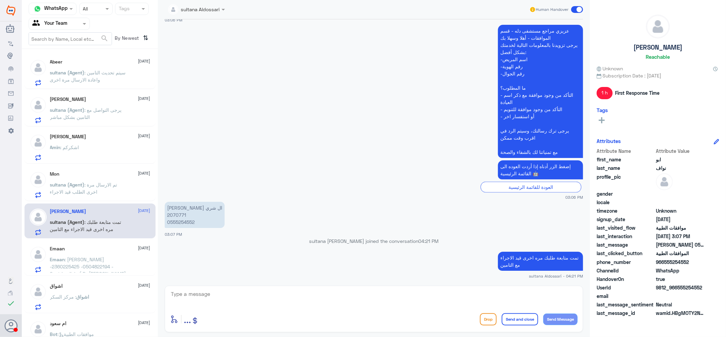
click at [103, 259] on p "Emaan : [PERSON_NAME] -2360225425 -0504822194 -Gastric clinic ( Dr [PERSON_NAME…" at bounding box center [88, 264] width 77 height 17
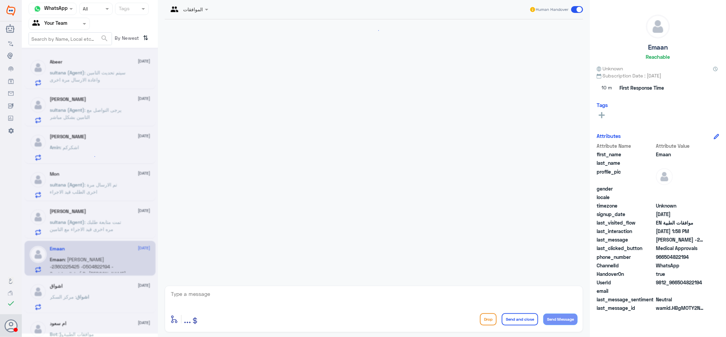
scroll to position [764, 0]
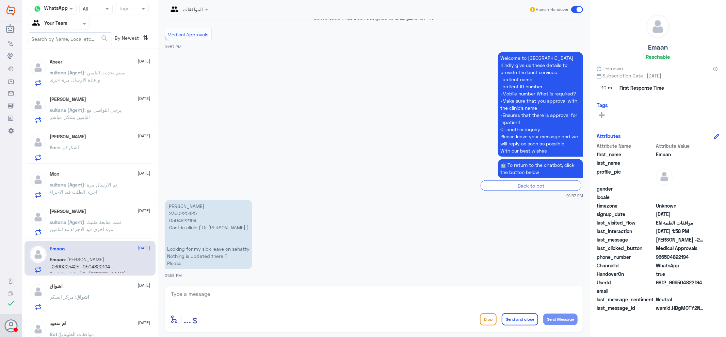
click at [108, 285] on div "اشواق [DATE]" at bounding box center [100, 287] width 100 height 6
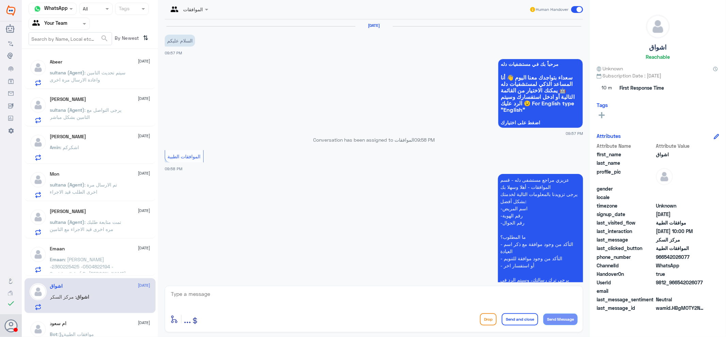
scroll to position [248, 0]
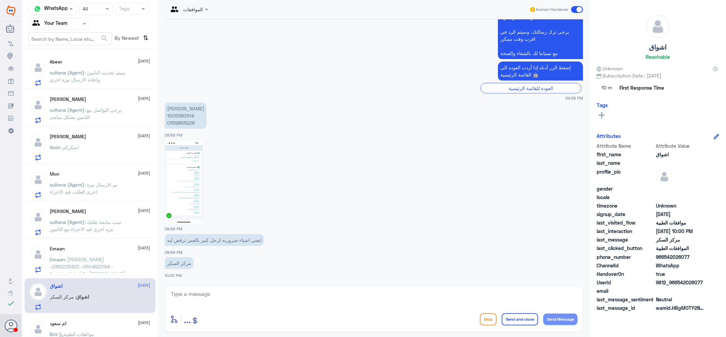
click at [111, 195] on p "sultana (Agent) : تم الارسال مرة اخرى الطلب قيد الاجراء" at bounding box center [88, 189] width 77 height 17
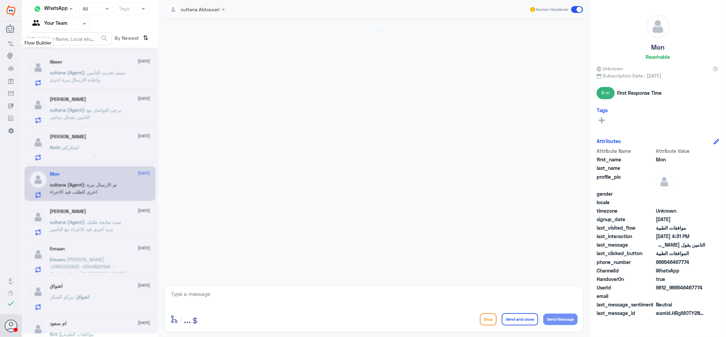
scroll to position [545, 0]
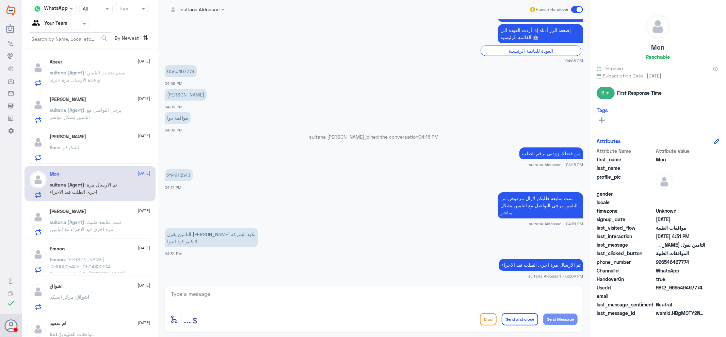
click at [110, 235] on p "sultana (Agent) : تمت متابعة طلبك مره اخرى قيد الاجراء مع التامين" at bounding box center [88, 227] width 77 height 17
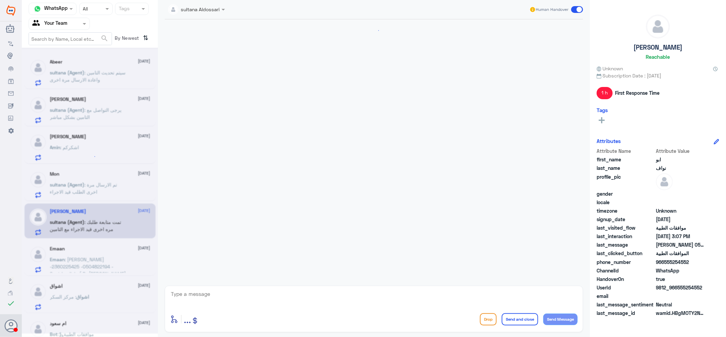
scroll to position [607, 0]
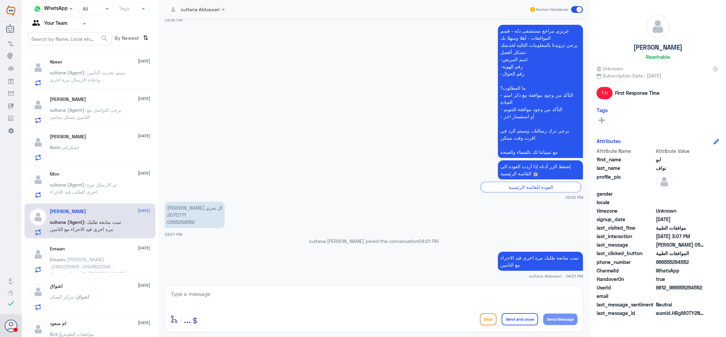
click at [112, 310] on div "اشواق : مركز السكر" at bounding box center [100, 302] width 100 height 15
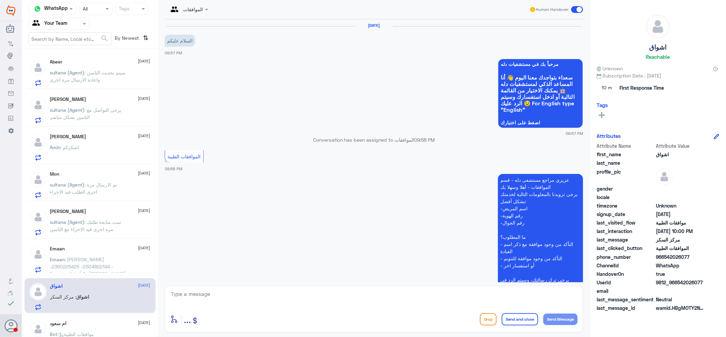
scroll to position [248, 0]
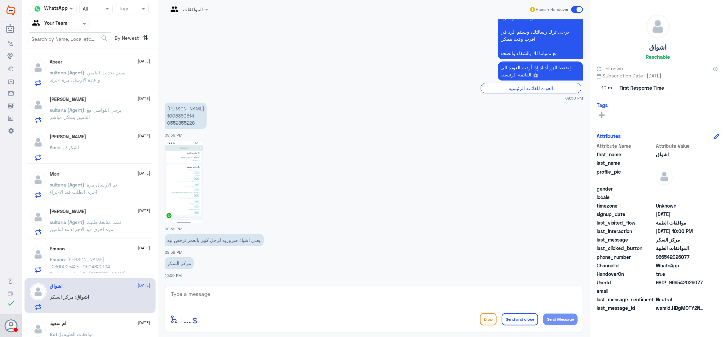
click at [97, 259] on p "Emaan : [PERSON_NAME] -2360225425 -0504822194 -Gastric clinic ( Dr [PERSON_NAME…" at bounding box center [88, 264] width 77 height 17
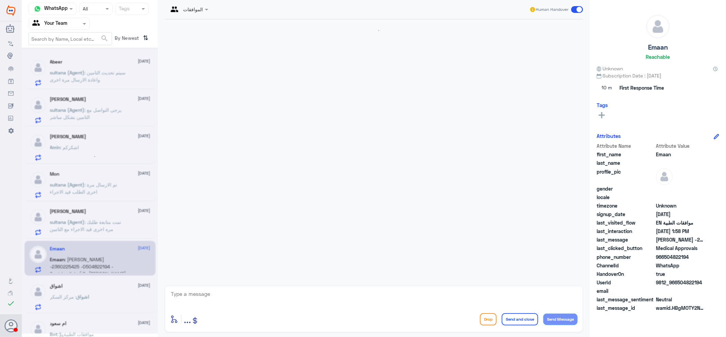
scroll to position [764, 0]
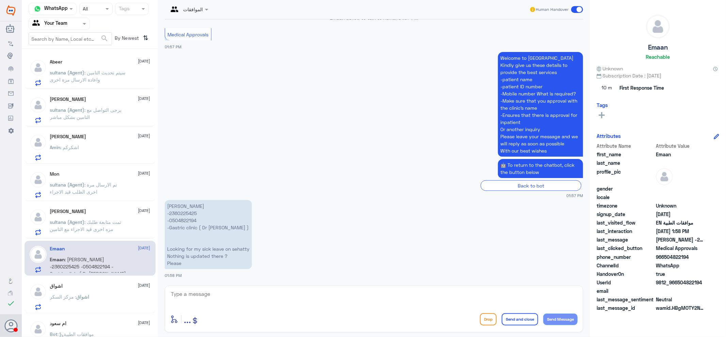
click at [94, 315] on div "Abeer [DATE] sultana (Agent) : سيتم تحديث التامين واعادة الارسال مرة اخرى [PERS…" at bounding box center [90, 196] width 136 height 288
click at [100, 298] on div "اشواق : مركز السكر" at bounding box center [100, 302] width 100 height 15
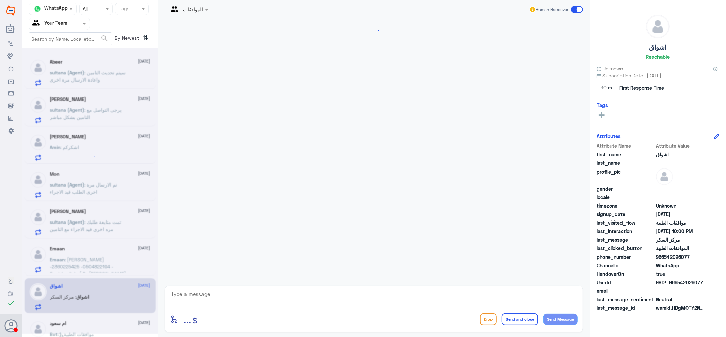
scroll to position [248, 0]
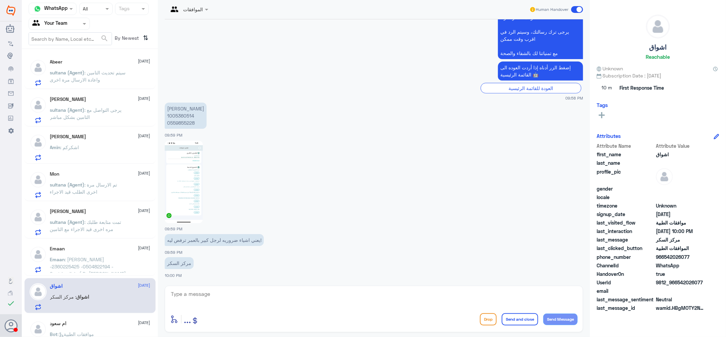
drag, startPoint x: 119, startPoint y: 109, endPoint x: 120, endPoint y: 117, distance: 8.6
click at [120, 117] on p "sultana (Agent) : يرجى التواصل مع التامين بشكل مباشر" at bounding box center [88, 114] width 77 height 17
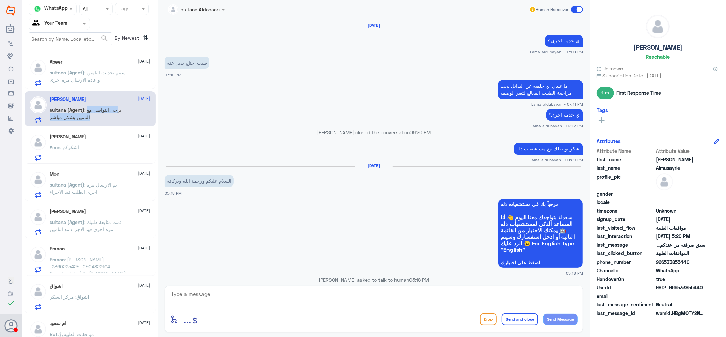
scroll to position [417, 0]
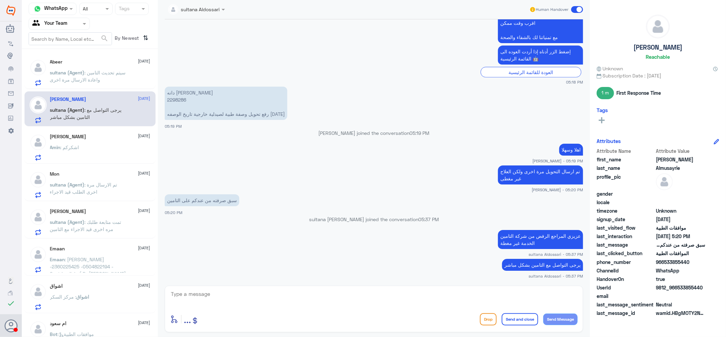
click at [93, 201] on div "[DATE] sultana (Agent) : تم الارسال مرة اخرى الطلب قيد الاجراء" at bounding box center [89, 183] width 131 height 35
click at [80, 259] on span ": [PERSON_NAME] -2360225425 -0504822194 -Gastric clinic ( Dr [PERSON_NAME] ) Lo…" at bounding box center [88, 277] width 76 height 41
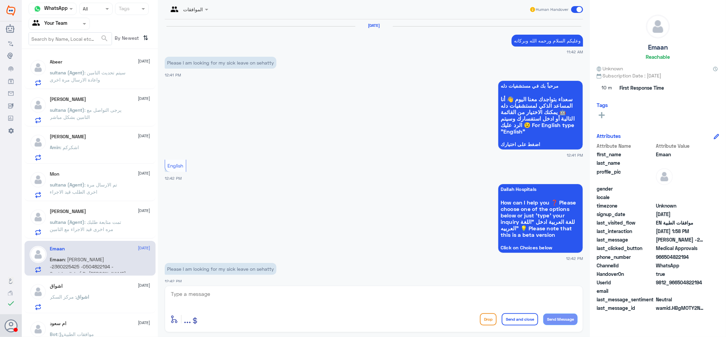
scroll to position [764, 0]
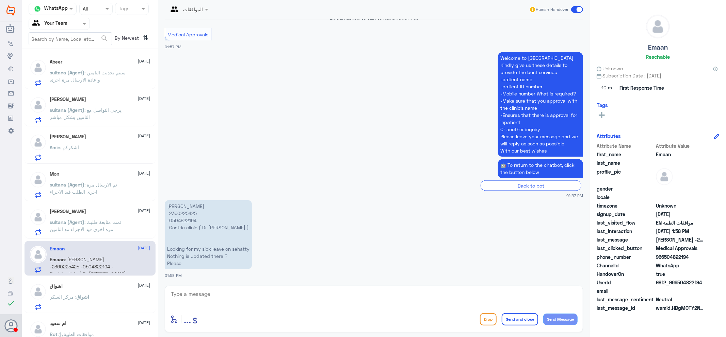
click at [65, 216] on div "[PERSON_NAME] [DATE] sultana (Agent) : تمت متابعة طلبك مره اخرى قيد الاجراء مع …" at bounding box center [100, 222] width 100 height 27
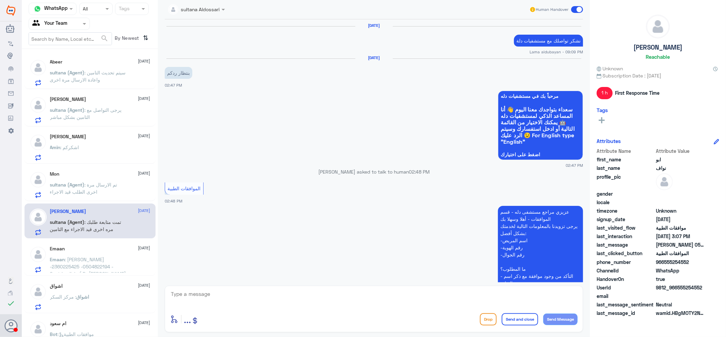
scroll to position [607, 0]
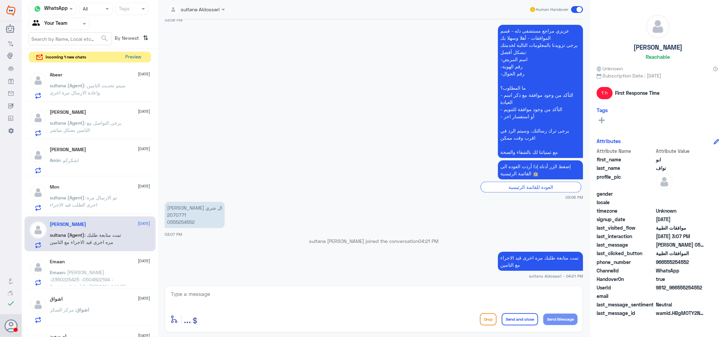
click at [136, 61] on button "Preview" at bounding box center [133, 57] width 21 height 11
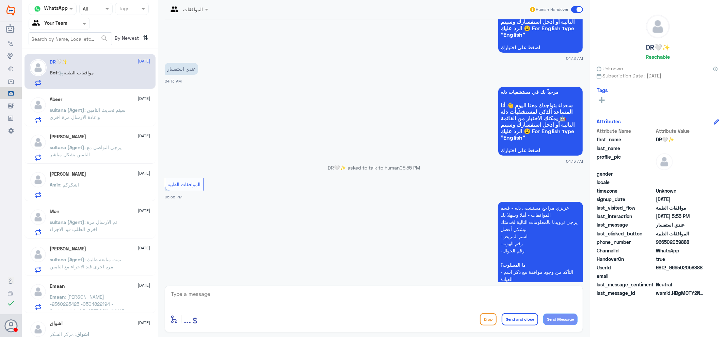
scroll to position [76, 0]
click at [262, 295] on textarea at bounding box center [373, 298] width 407 height 17
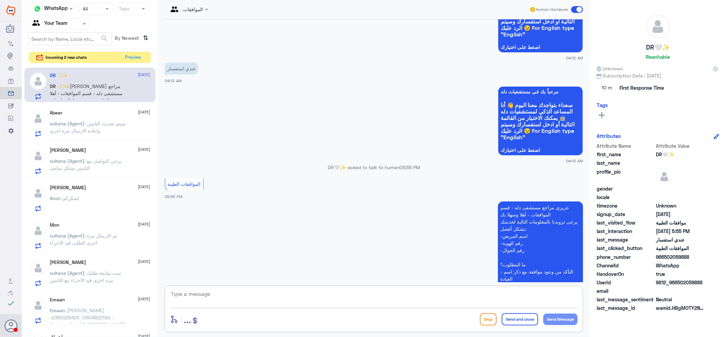
scroll to position [332, 0]
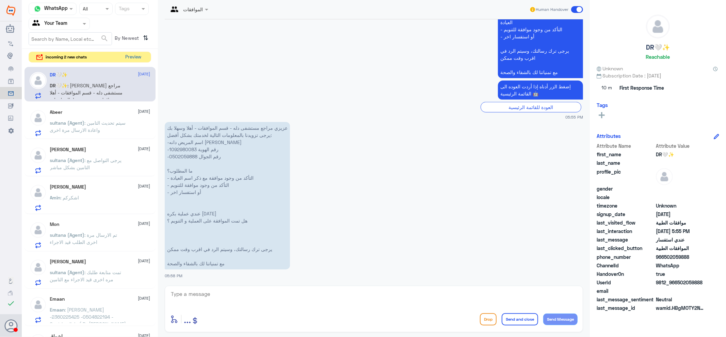
click at [127, 54] on button "Preview" at bounding box center [133, 57] width 21 height 11
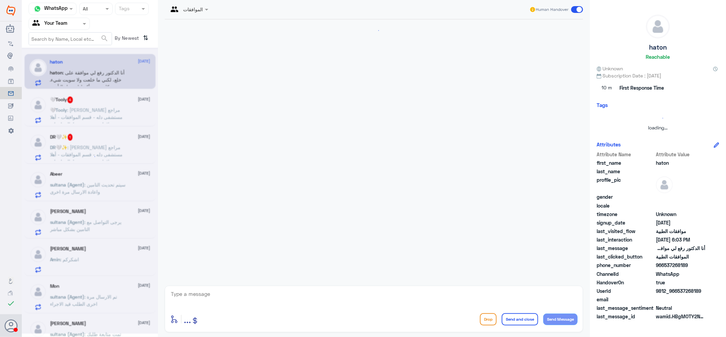
scroll to position [131, 0]
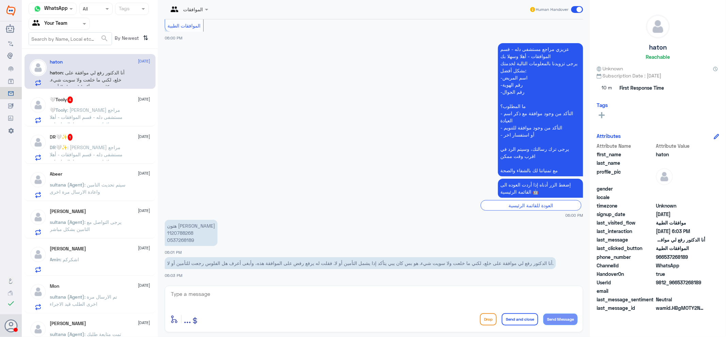
click at [98, 145] on span ": [PERSON_NAME] مراجع مستشفى دله - قسم الموافقات - أهلا وسهلا بك يرجى تزويدنا ب…" at bounding box center [88, 194] width 77 height 99
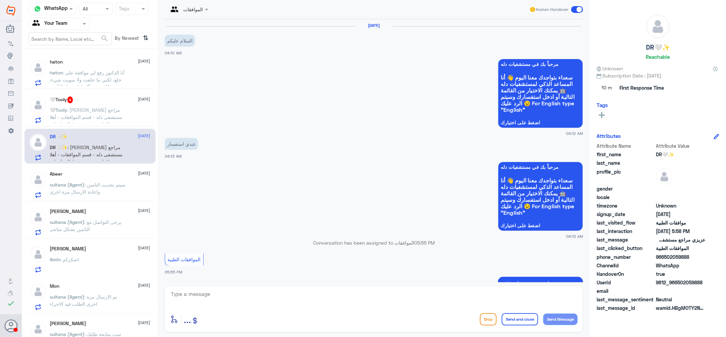
scroll to position [332, 0]
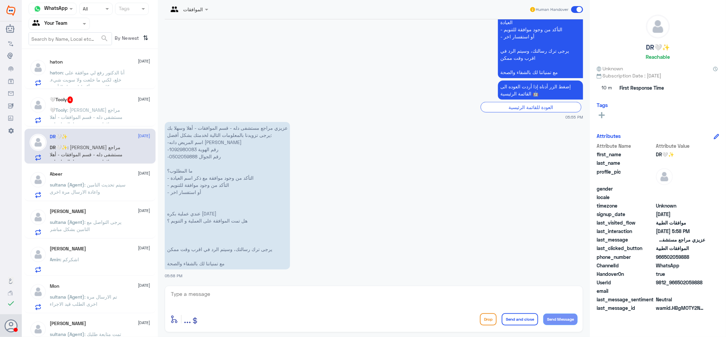
click at [108, 109] on span ": [PERSON_NAME] مراجع مستشفى دله - قسم الموافقات - أهلا وسهلا بك يرجى تزويدنا ب…" at bounding box center [86, 152] width 73 height 91
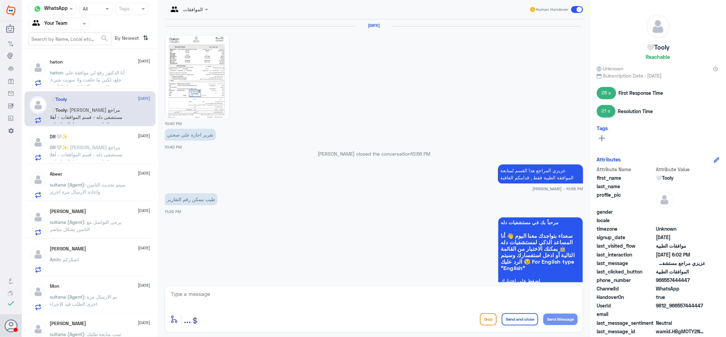
scroll to position [673, 0]
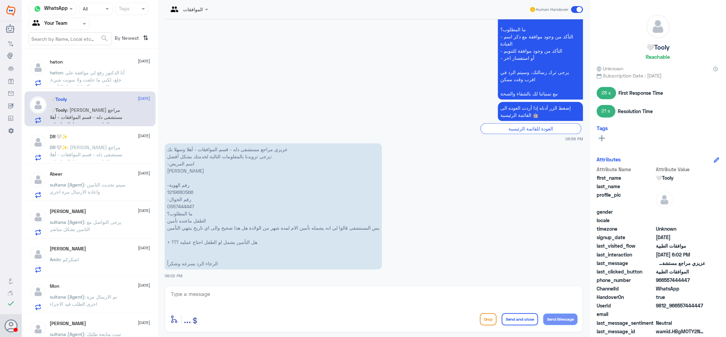
click at [111, 154] on span ": [PERSON_NAME] مراجع مستشفى دله - قسم الموافقات - أهلا وسهلا بك يرجى تزويدنا ب…" at bounding box center [88, 194] width 77 height 99
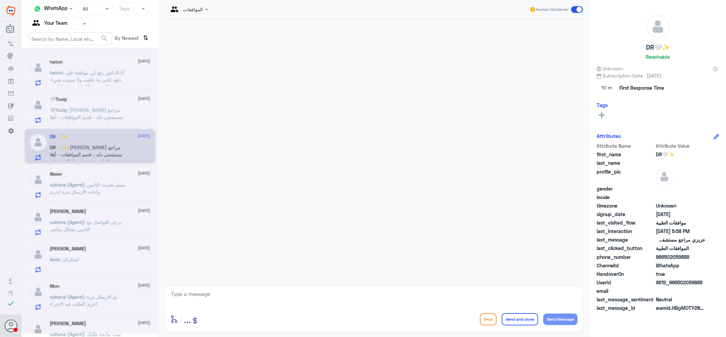
scroll to position [332, 0]
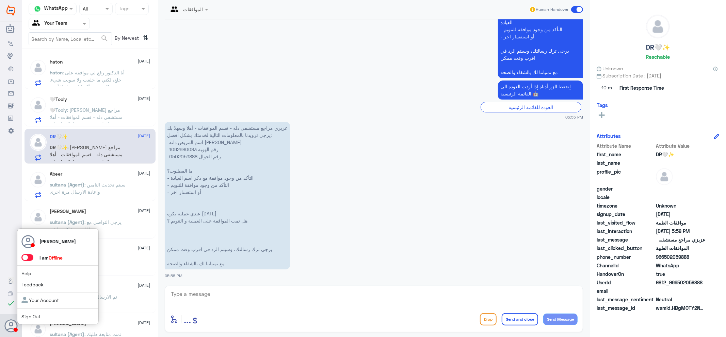
click at [28, 259] on span at bounding box center [27, 257] width 12 height 7
click at [0, 0] on input "checkbox" at bounding box center [0, 0] width 0 height 0
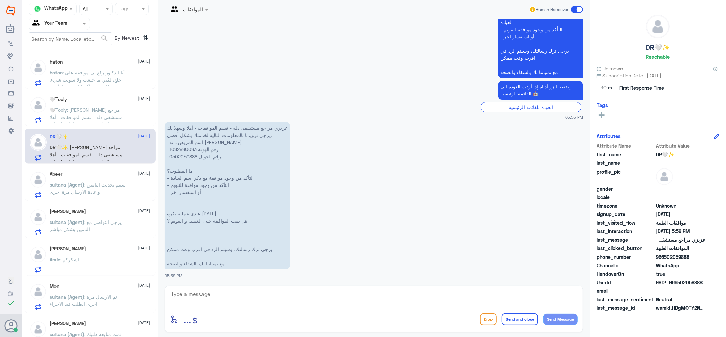
click at [315, 305] on textarea at bounding box center [373, 298] width 407 height 17
click at [315, 287] on div "enter flow name ... Drop Send and close Send Message" at bounding box center [374, 309] width 418 height 47
click at [256, 301] on textarea at bounding box center [373, 298] width 407 height 17
type textarea "اهلا وسهلا"
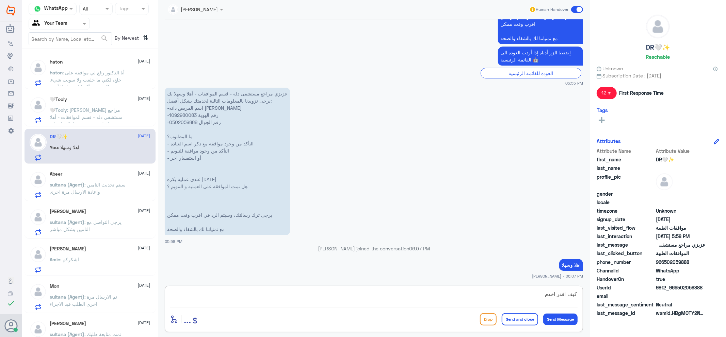
type textarea "كيف اقدر اخدمك"
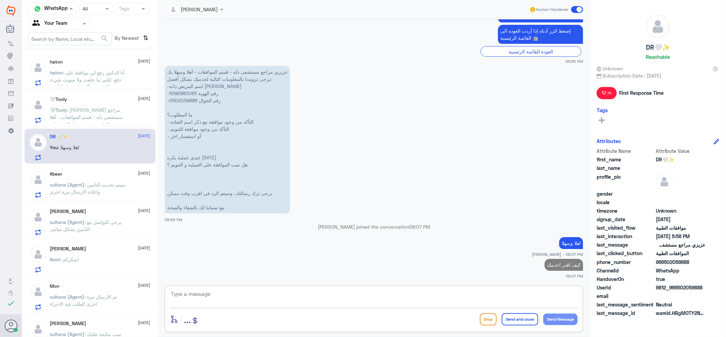
click at [118, 110] on span ": [PERSON_NAME] مراجع مستشفى دله - قسم الموافقات - أهلا وسهلا بك يرجى تزويدنا ب…" at bounding box center [86, 152] width 73 height 91
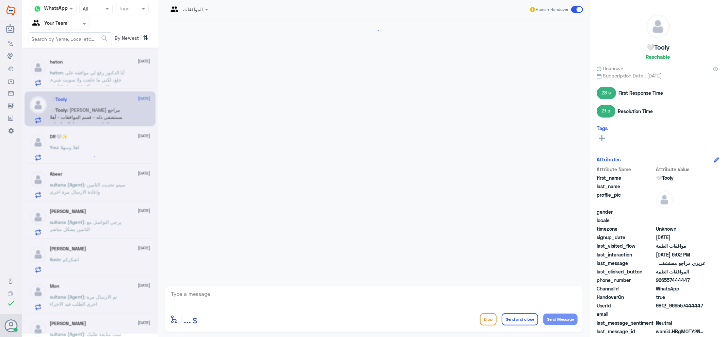
scroll to position [673, 0]
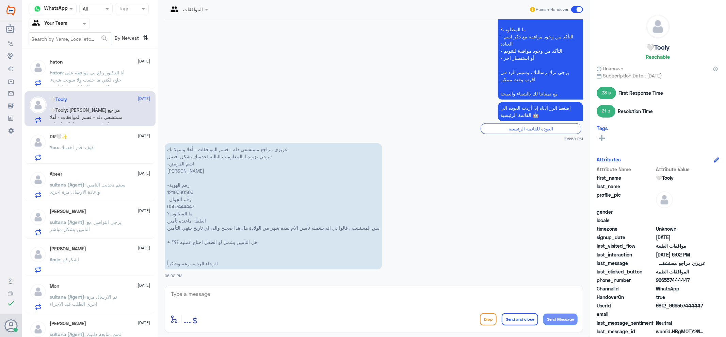
click at [90, 146] on span ": كيف اقدر اخدمك" at bounding box center [76, 148] width 36 height 6
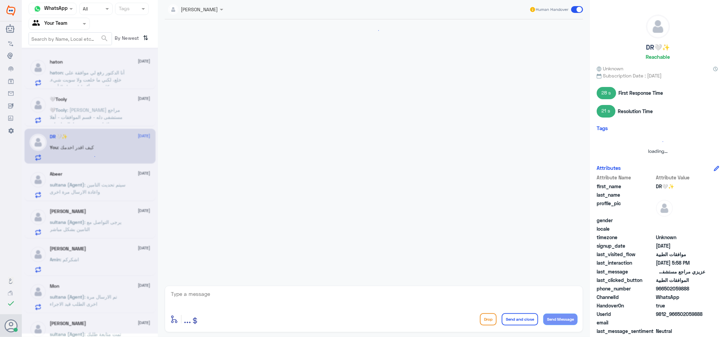
scroll to position [388, 0]
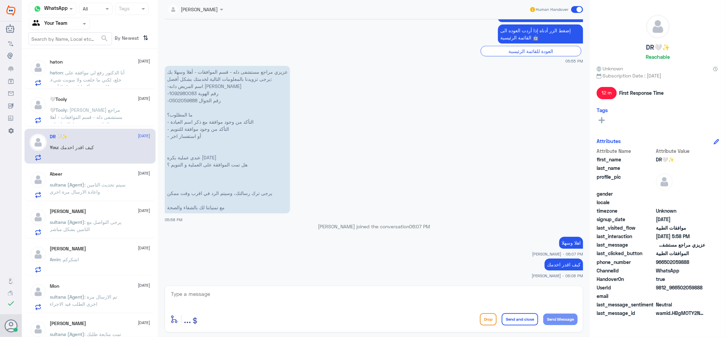
click at [569, 243] on p "اهلا وسهلا" at bounding box center [571, 243] width 24 height 12
click at [570, 240] on p "اهلا وسهلا" at bounding box center [571, 243] width 24 height 12
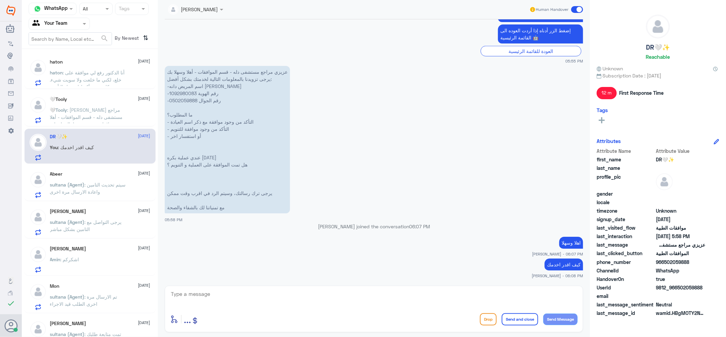
click at [558, 263] on p "كيف اقدر اخدمك" at bounding box center [563, 265] width 38 height 12
copy div "كيف اقدر اخدمك"
drag, startPoint x: 119, startPoint y: 106, endPoint x: 262, endPoint y: 151, distance: 149.3
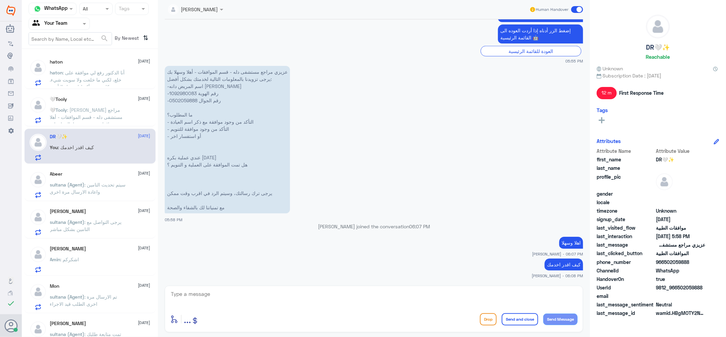
click at [119, 107] on span ": [PERSON_NAME] مراجع مستشفى دله - قسم الموافقات - أهلا وسهلا بك يرجى تزويدنا ب…" at bounding box center [86, 152] width 73 height 91
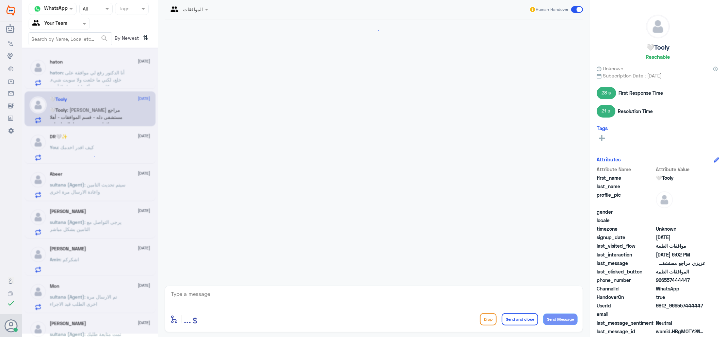
scroll to position [673, 0]
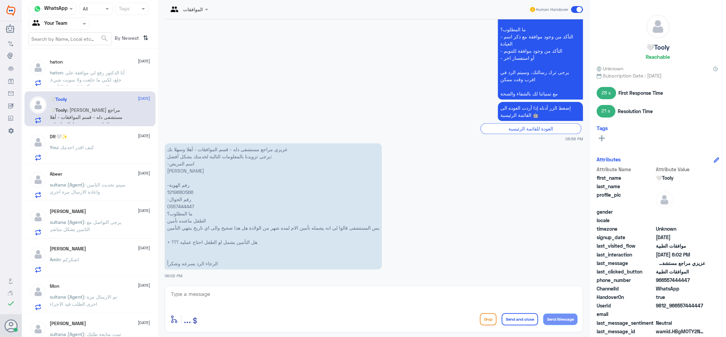
type textarea "ؤ"
click at [210, 298] on textarea "ؤ" at bounding box center [373, 298] width 407 height 17
paste textarea "اهلا وسهلا"
type textarea "اهلا وسهلا"
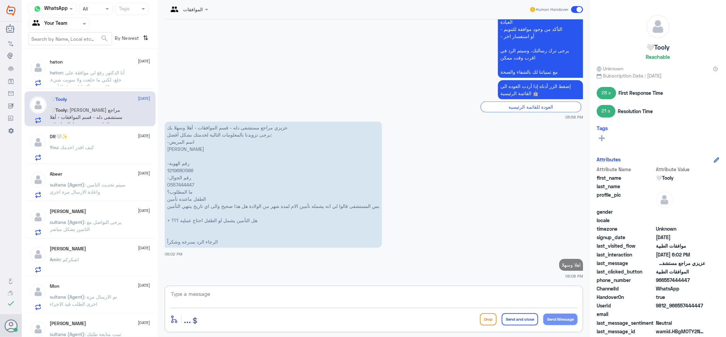
paste textarea "كيف اقدر اخدمك"
type textarea "كيف اقدر اخدمك"
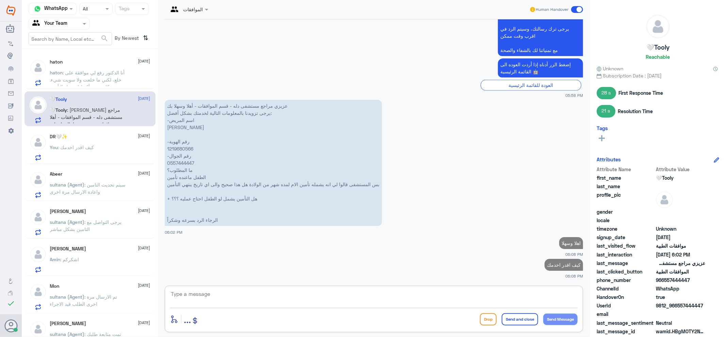
click at [56, 66] on div "haton [DATE] haton : أنا الدكتور رفع لي موافقة على خلع، لكني ما خلعت ولا سويت ش…" at bounding box center [100, 72] width 100 height 27
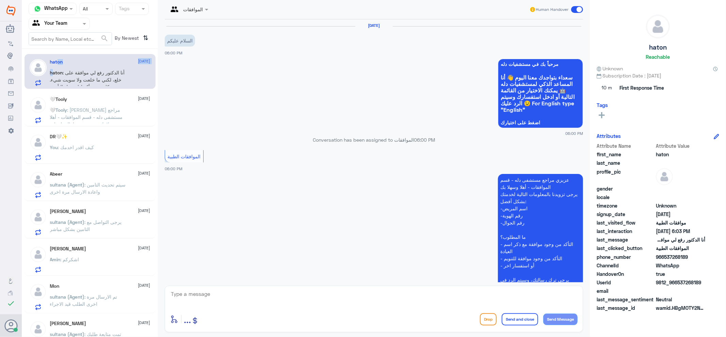
scroll to position [131, 0]
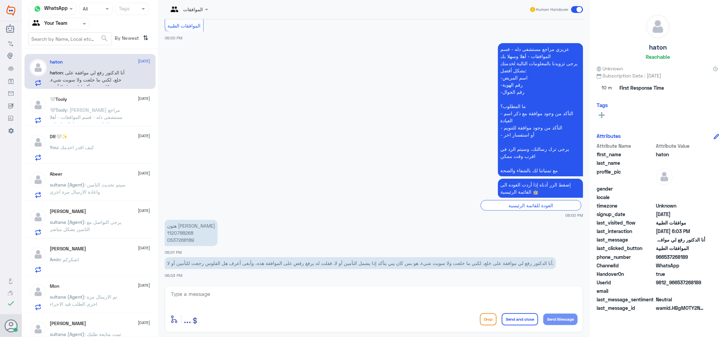
click at [306, 285] on div "الموافقات Human Handover [DATE] السلام عليكم 06:00 PM مرحباً بك في مستشفيات دله…" at bounding box center [374, 169] width 432 height 339
drag, startPoint x: 395, startPoint y: 293, endPoint x: 480, endPoint y: 296, distance: 85.1
click at [478, 296] on textarea at bounding box center [373, 298] width 407 height 17
paste textarea "اهلا وسهلا"
type textarea "اهلا وسهلا"
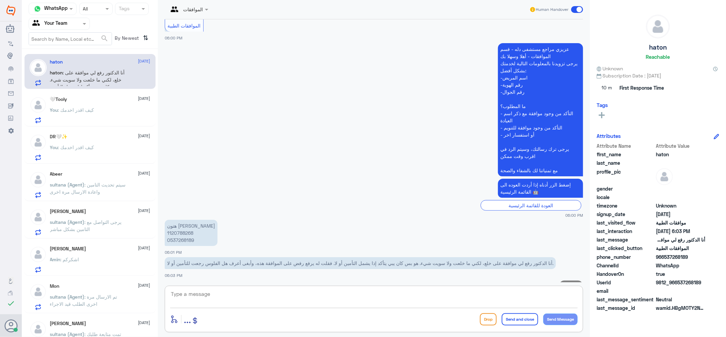
scroll to position [153, 0]
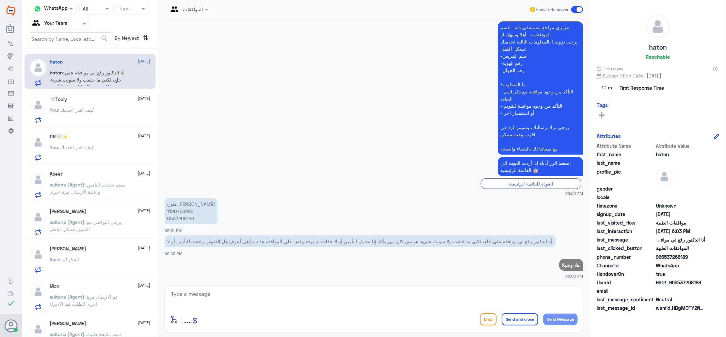
click at [184, 208] on p "هتون [PERSON_NAME] 1120788268 0537268189" at bounding box center [191, 211] width 53 height 26
click at [284, 300] on textarea at bounding box center [373, 298] width 407 height 17
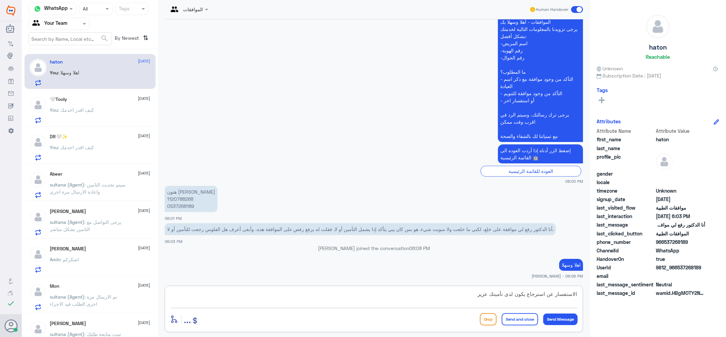
type textarea "الاستفسار عن استرجاع يكون لدى تأمينك عزيزي"
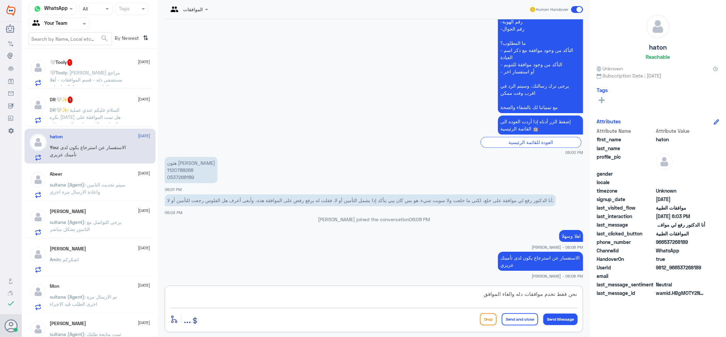
type textarea "نحن فقط تخدم موافقات دله والغاء الموافقه"
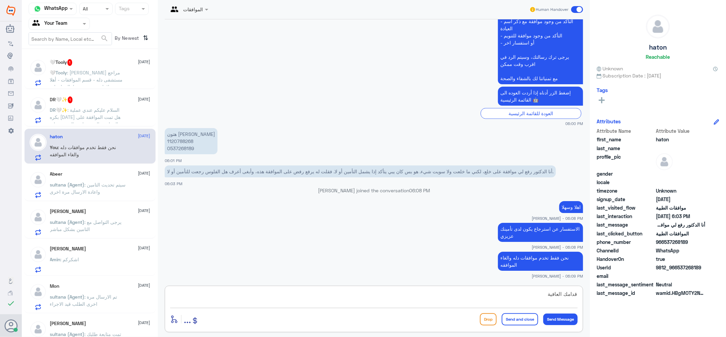
type textarea "قدامك العافية"
click at [519, 320] on button "Send and close" at bounding box center [519, 320] width 36 height 12
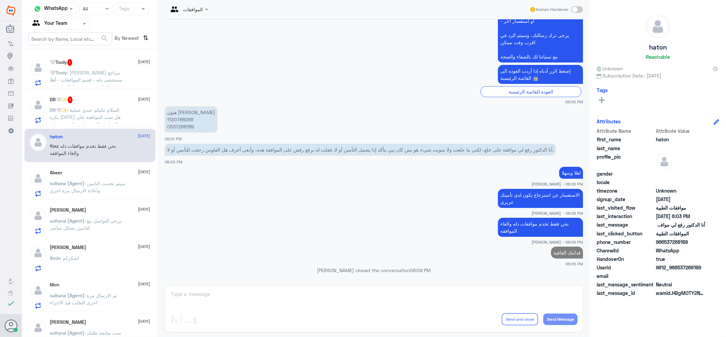
click at [65, 116] on span ": السلام عليكم عندي عملية بكره [DATE] هل تمت الموافقة على العملية و التنويم -اس…" at bounding box center [85, 127] width 71 height 41
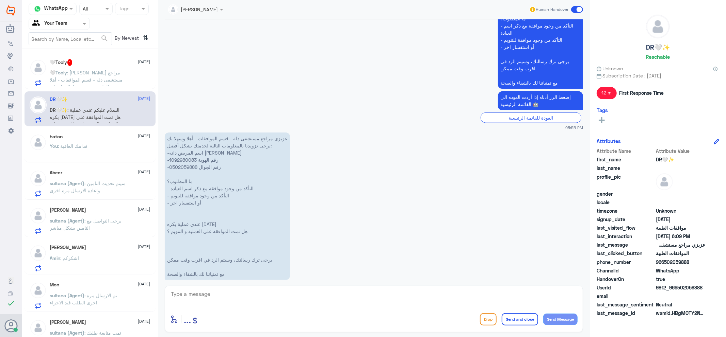
scroll to position [303, 0]
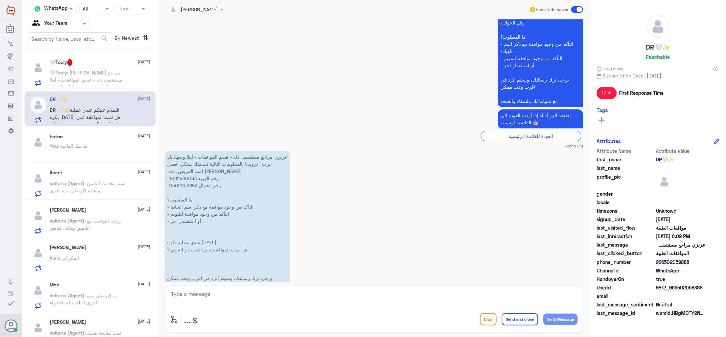
click at [188, 174] on p "عزيزي مراجع مستشفى دله - قسم الموافقات - أهلا وسهلا بك يرجى تزويدنا بالمعلومات …" at bounding box center [227, 225] width 125 height 148
click at [189, 178] on p "عزيزي مراجع مستشفى دله - قسم الموافقات - أهلا وسهلا بك يرجى تزويدنا بالمعلومات …" at bounding box center [227, 225] width 125 height 148
click at [189, 177] on p "عزيزي مراجع مستشفى دله - قسم الموافقات - أهلا وسهلا بك يرجى تزويدنا بالمعلومات …" at bounding box center [227, 225] width 125 height 148
click at [190, 176] on p "عزيزي مراجع مستشفى دله - قسم الموافقات - أهلا وسهلا بك يرجى تزويدنا بالمعلومات …" at bounding box center [227, 225] width 125 height 148
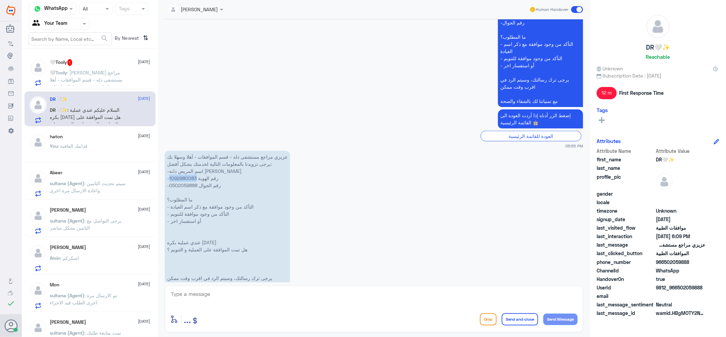
copy p "1092980083"
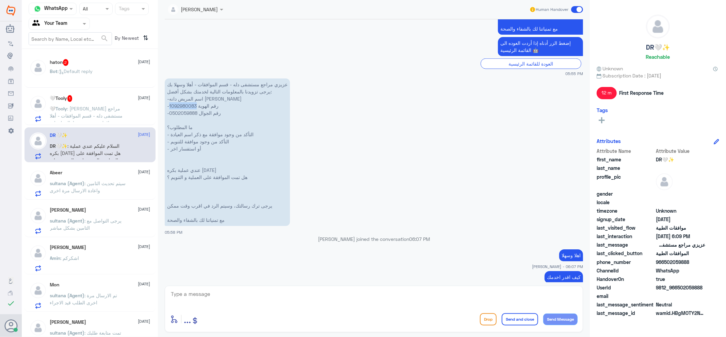
scroll to position [454, 0]
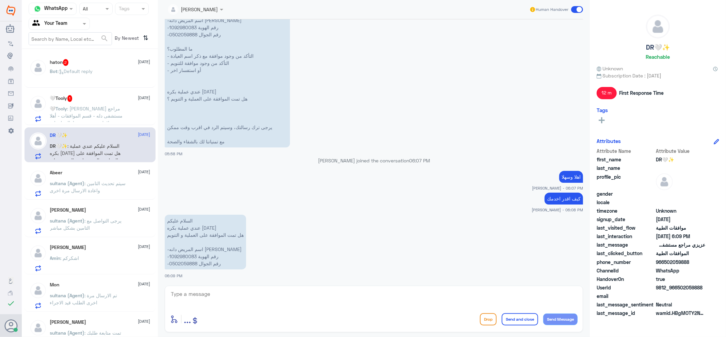
click at [253, 302] on textarea at bounding box center [373, 298] width 407 height 17
type textarea "جاري العمل عليها مع الفريق المختص"
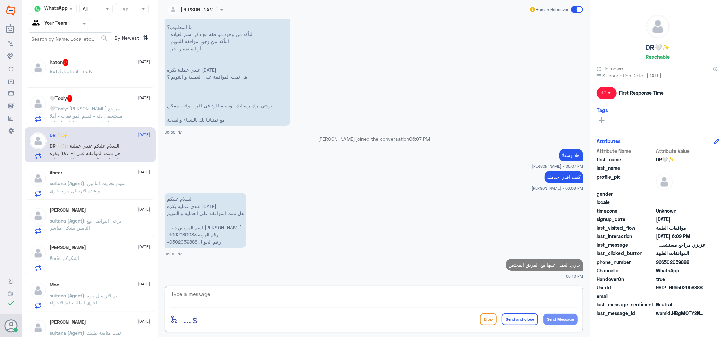
click at [121, 101] on div "🤍Tooly 1 [DATE]" at bounding box center [100, 98] width 100 height 7
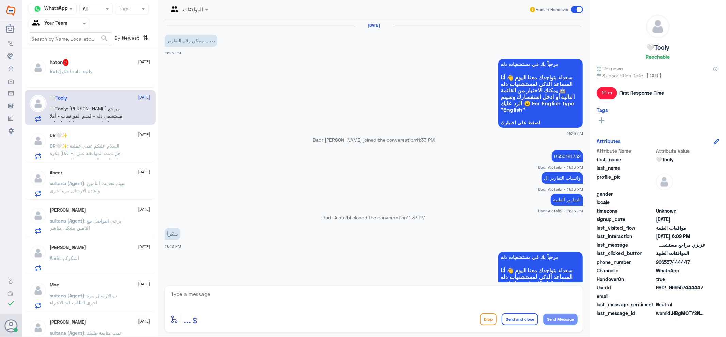
scroll to position [708, 0]
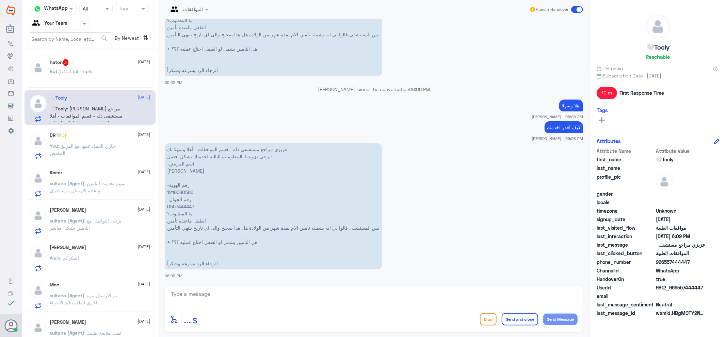
click at [195, 7] on div at bounding box center [188, 9] width 47 height 8
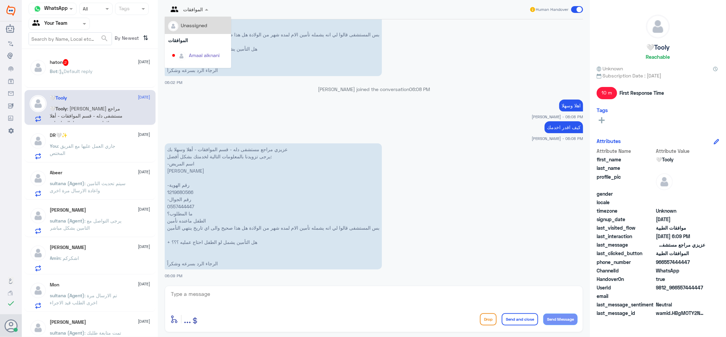
click at [210, 25] on div "Unassigned" at bounding box center [198, 25] width 60 height 12
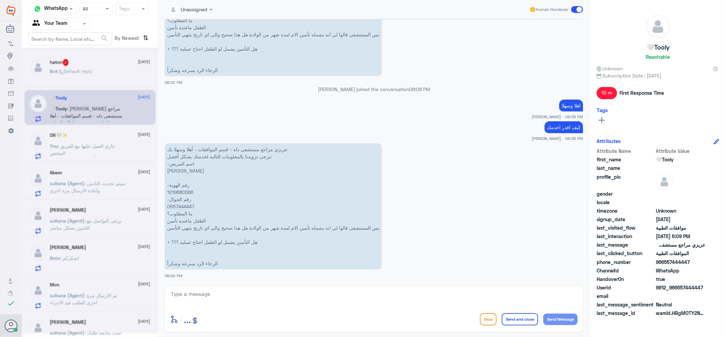
scroll to position [0, 0]
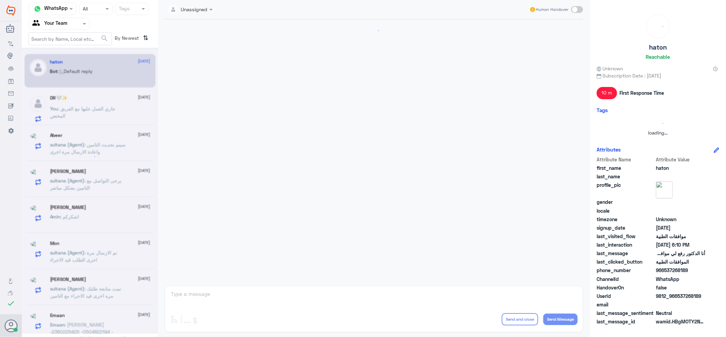
click at [84, 70] on div at bounding box center [90, 191] width 136 height 286
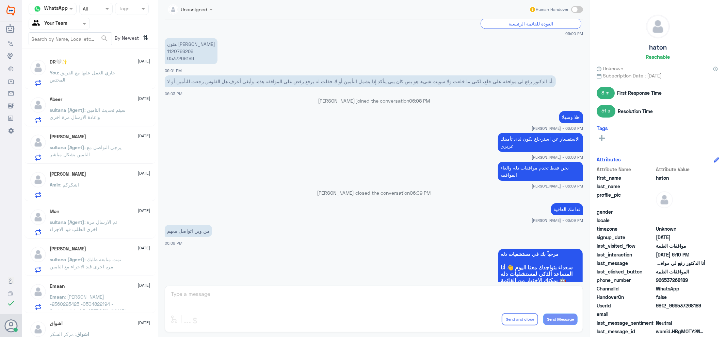
scroll to position [426, 0]
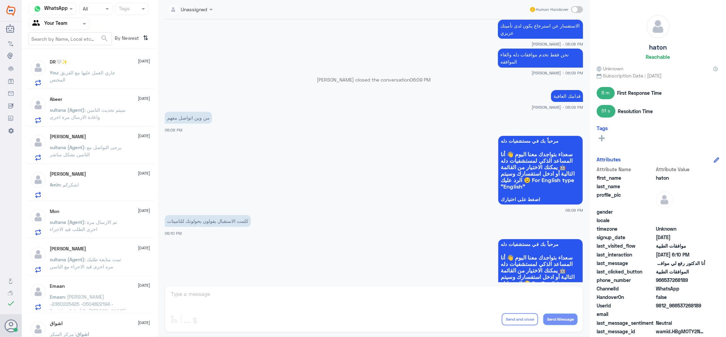
drag, startPoint x: 110, startPoint y: 121, endPoint x: 111, endPoint y: 116, distance: 5.2
click at [111, 116] on p "sultana (Agent) : سيتم تحديث التامين واعادة الارسال مرة اخرى" at bounding box center [88, 114] width 77 height 17
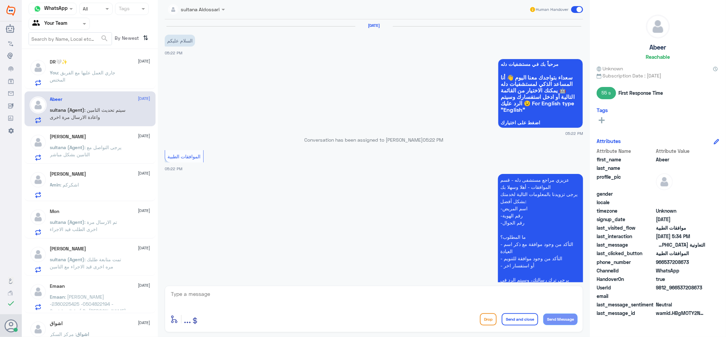
scroll to position [399, 0]
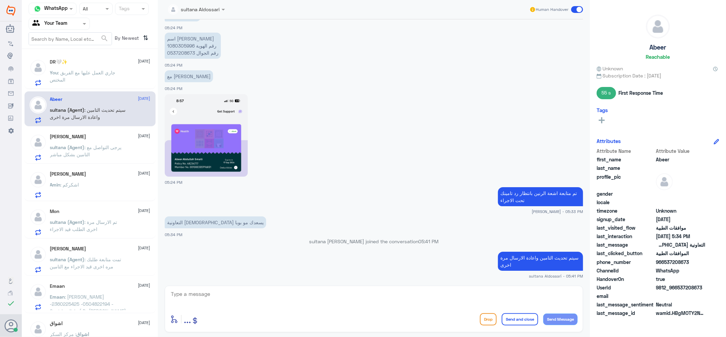
click at [89, 76] on p "You : جاري العمل عليها مع الفريق المختص" at bounding box center [88, 77] width 77 height 17
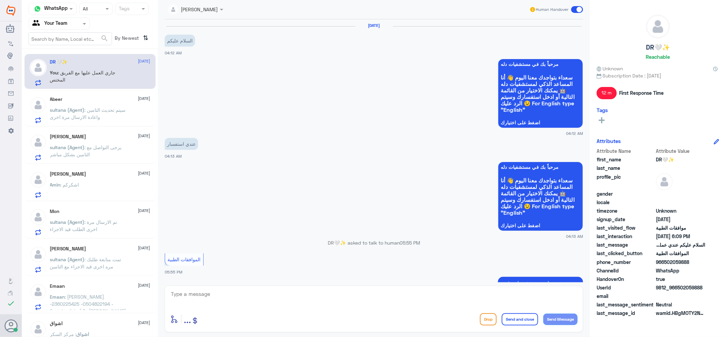
scroll to position [477, 0]
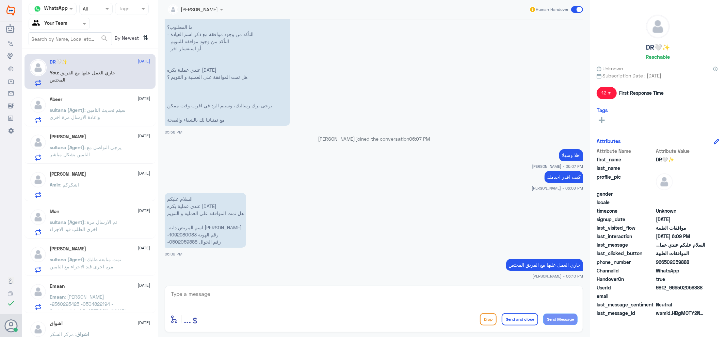
click at [198, 7] on input "text" at bounding box center [187, 9] width 38 height 8
click at [79, 181] on div "[PERSON_NAME] [DATE] [PERSON_NAME] : اشكركم" at bounding box center [100, 184] width 100 height 27
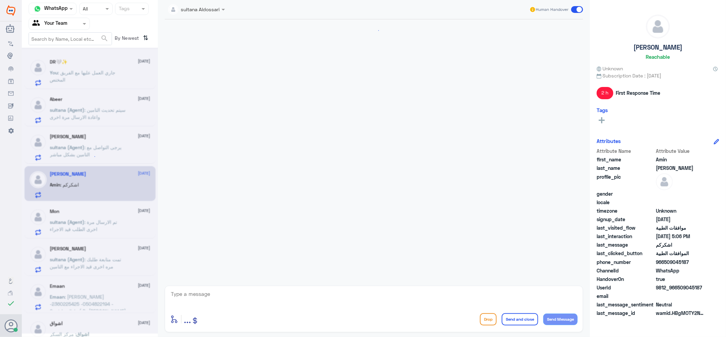
scroll to position [217, 0]
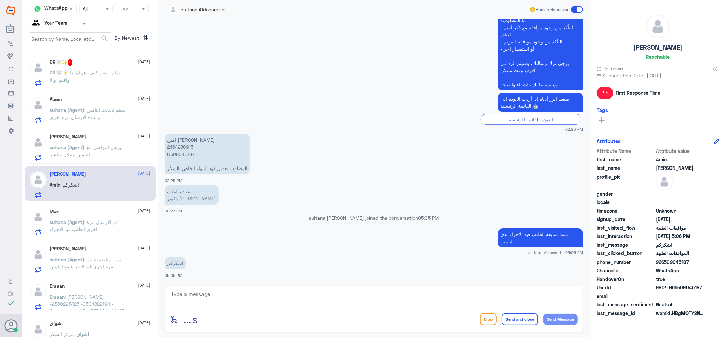
click at [110, 63] on div "DR🤍✨ 1 [DATE]" at bounding box center [100, 62] width 100 height 7
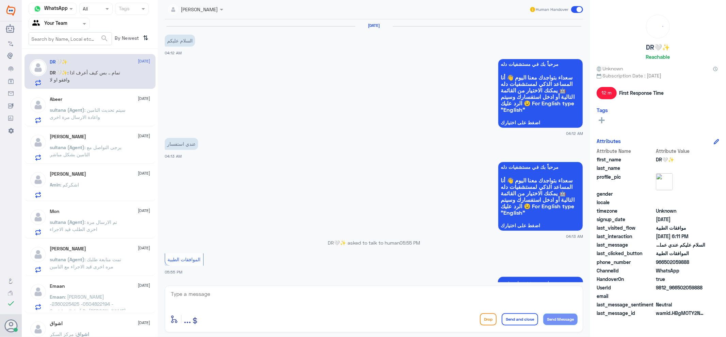
scroll to position [499, 0]
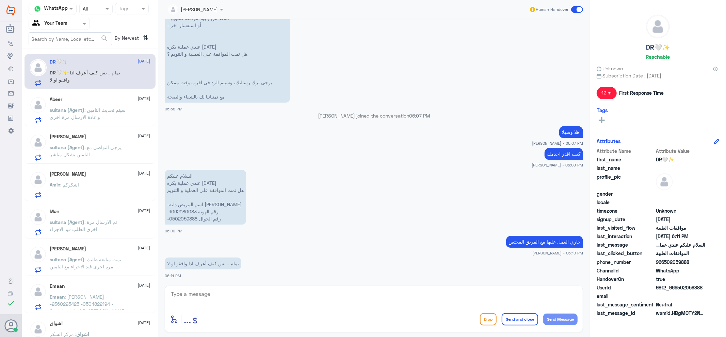
click at [83, 152] on span ": يرجى التواصل مع التامين بشكل مباشر" at bounding box center [86, 151] width 72 height 13
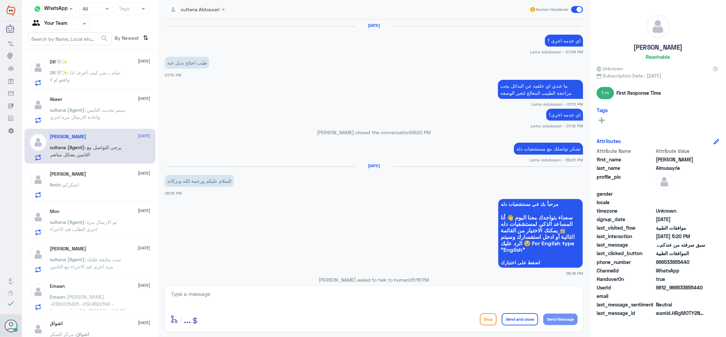
scroll to position [417, 0]
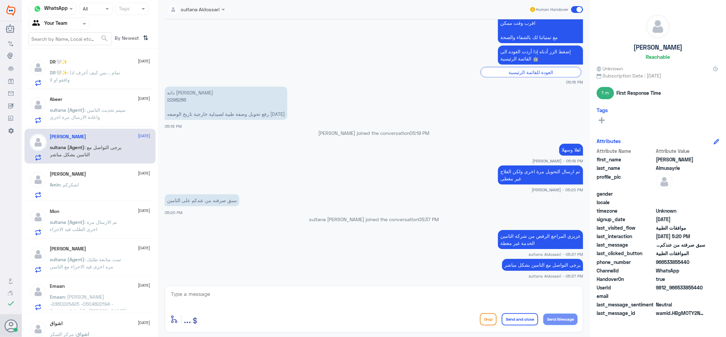
drag, startPoint x: 118, startPoint y: 317, endPoint x: 112, endPoint y: 302, distance: 15.9
click at [115, 306] on div "DR🤍✨ [DATE] DR🤍✨ : تمام .. بس كيف أعرف اذا وافقو او لا Abeer [DATE] sultana (Ag…" at bounding box center [90, 196] width 136 height 288
click at [84, 216] on div "[DATE] sultana (Agent) : تم الارسال مرة اخرى الطلب قيد الاجراء" at bounding box center [100, 222] width 100 height 27
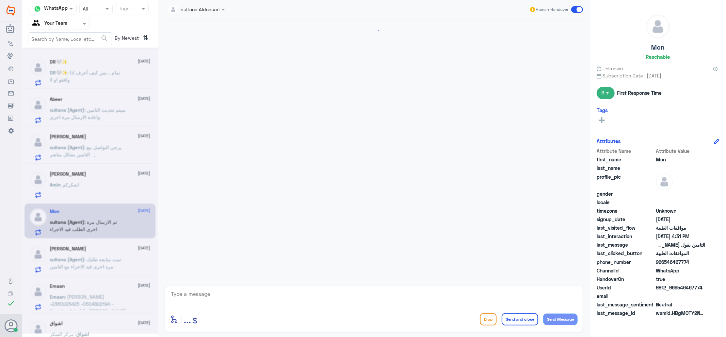
scroll to position [545, 0]
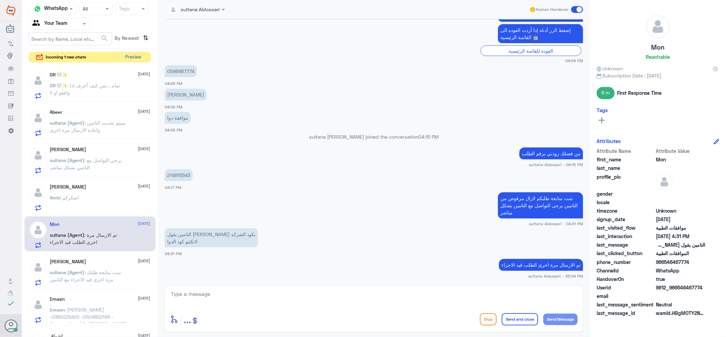
click at [131, 55] on button "Preview" at bounding box center [133, 57] width 21 height 11
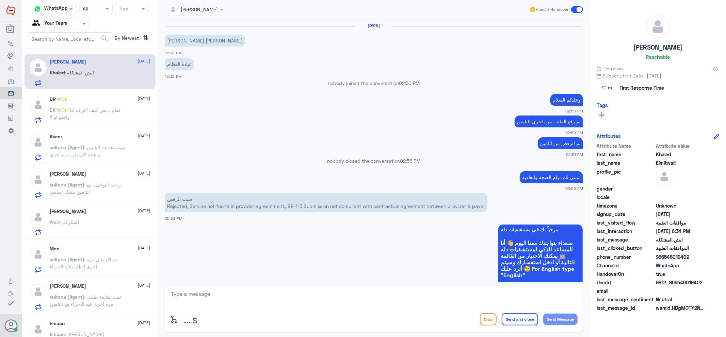
scroll to position [593, 0]
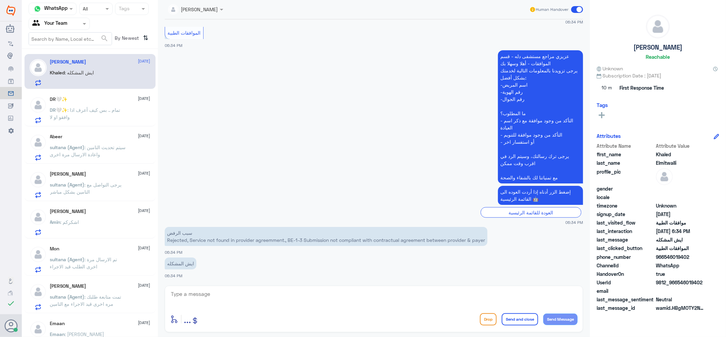
click at [191, 8] on input "text" at bounding box center [187, 9] width 38 height 8
click at [417, 160] on app-msgs-text "عزيزي مراجع مستشفى دله - قسم الموافقات - أهلا وسهلا بك يرجى تزويدنا بالمعلومات …" at bounding box center [374, 117] width 418 height 134
drag, startPoint x: 426, startPoint y: 299, endPoint x: 424, endPoint y: 291, distance: 8.5
click at [426, 294] on textarea at bounding box center [373, 298] width 407 height 17
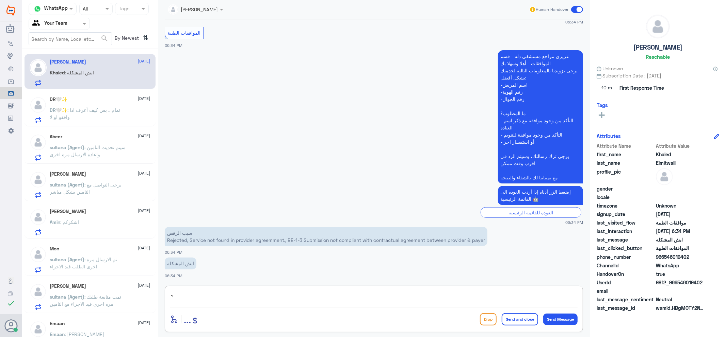
type textarea "."
type textarea "زودني برقم هويتك"
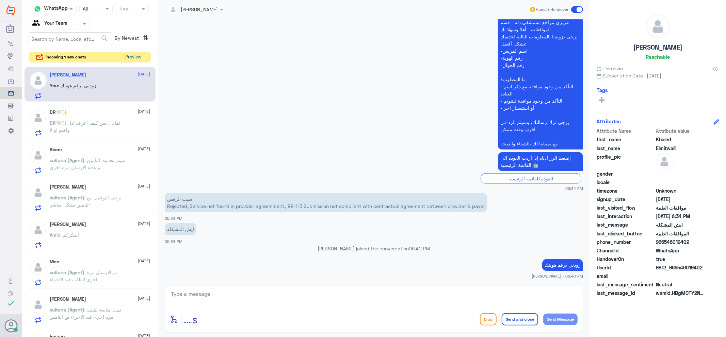
click at [130, 59] on button "Preview" at bounding box center [133, 57] width 21 height 11
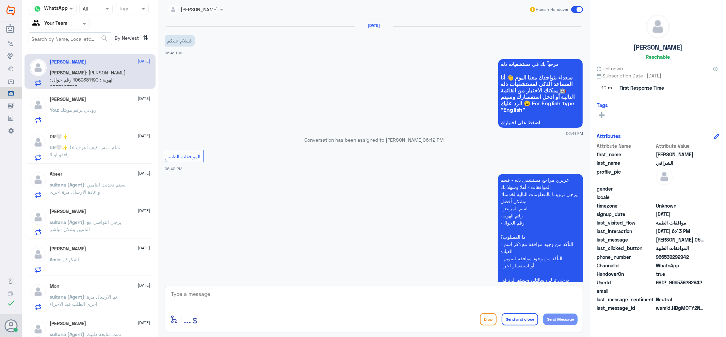
scroll to position [160, 0]
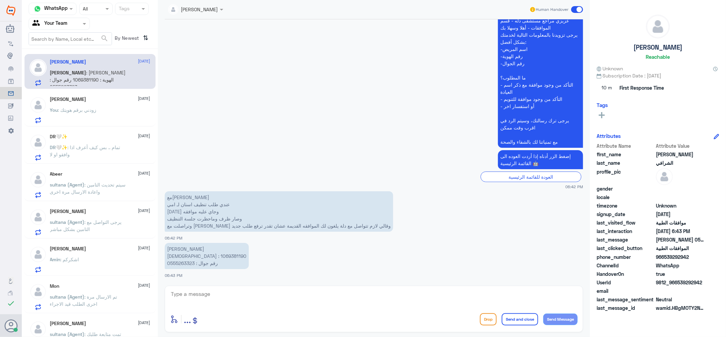
click at [191, 10] on input "text" at bounding box center [187, 9] width 38 height 8
click at [192, 26] on div "Unassigned" at bounding box center [194, 25] width 27 height 7
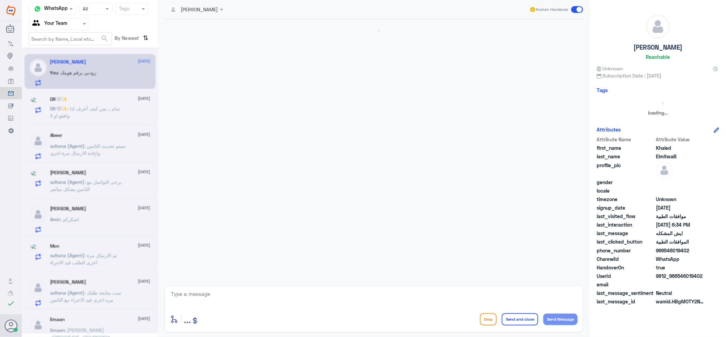
scroll to position [583, 0]
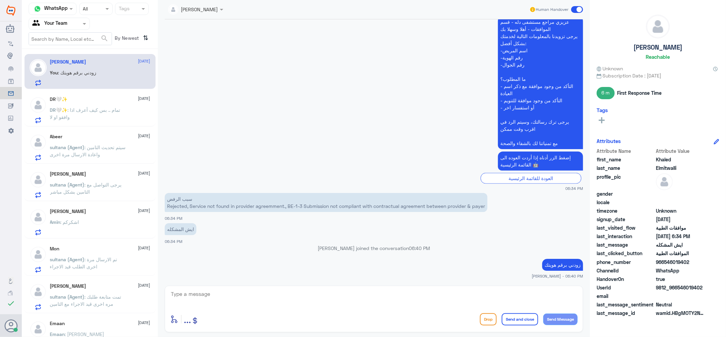
click at [106, 103] on div "DR🤍✨ [DATE] DR🤍✨ : تمام .. بس كيف أعرف اذا وافقو او لا" at bounding box center [100, 110] width 100 height 27
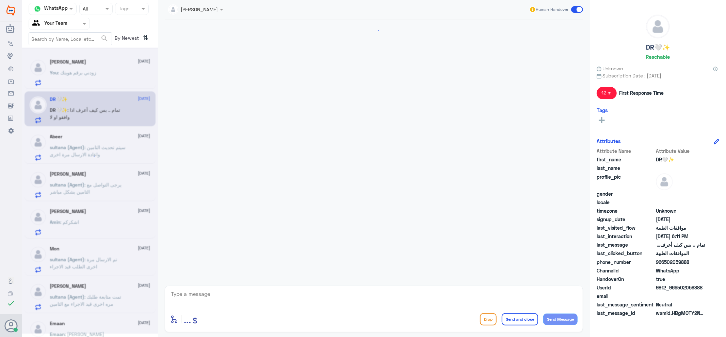
scroll to position [499, 0]
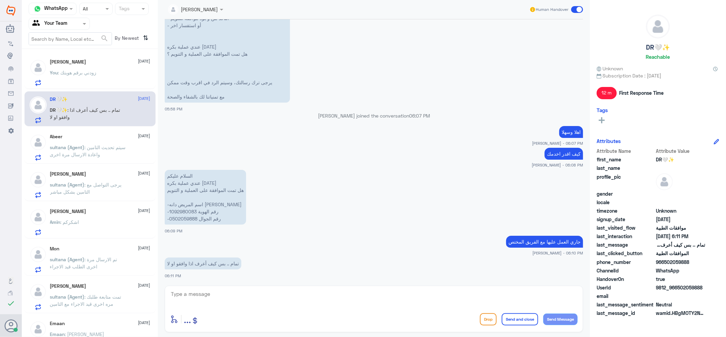
click at [83, 161] on div "Abeer [DATE] sultana (Agent) : سيتم تحديث التامين واعادة الارسال مرة اخرى" at bounding box center [89, 146] width 131 height 35
click at [72, 142] on div "Abeer [DATE] sultana (Agent) : سيتم تحديث التامين واعادة الارسال مرة اخرى" at bounding box center [100, 147] width 100 height 27
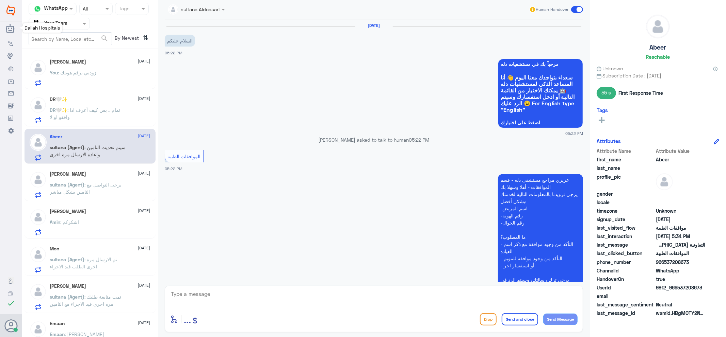
scroll to position [399, 0]
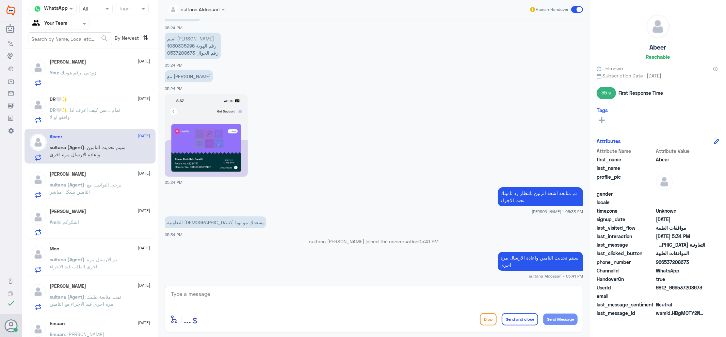
click at [89, 196] on p "sultana (Agent) : يرجى التواصل مع التامين بشكل مباشر" at bounding box center [88, 189] width 77 height 17
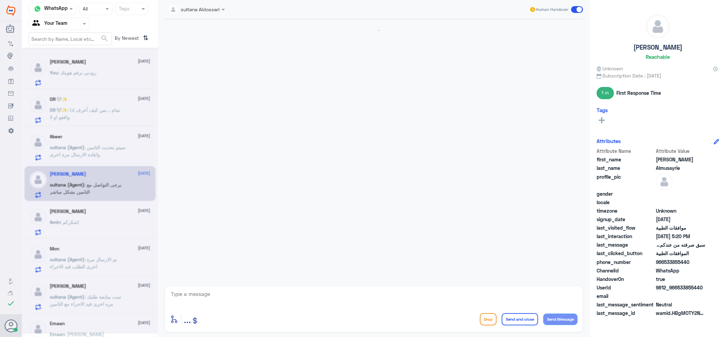
scroll to position [417, 0]
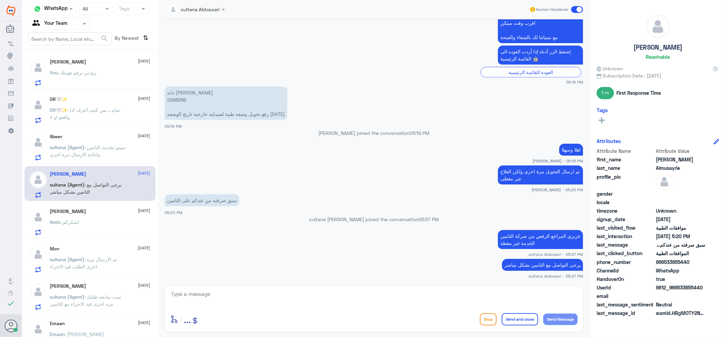
click at [116, 154] on p "sultana (Agent) : سيتم تحديث التامين واعادة الارسال مرة اخرى" at bounding box center [88, 152] width 77 height 17
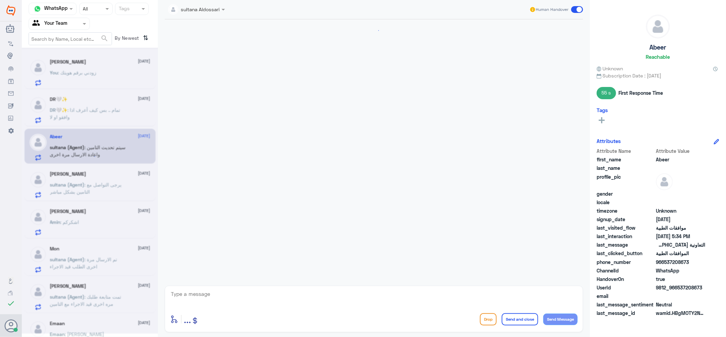
scroll to position [399, 0]
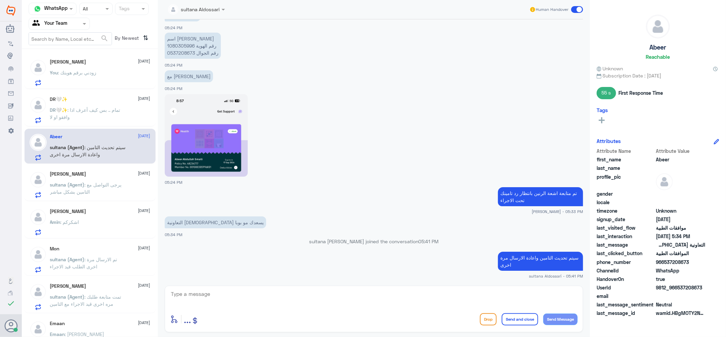
click at [77, 175] on h5 "[PERSON_NAME]" at bounding box center [68, 174] width 36 height 6
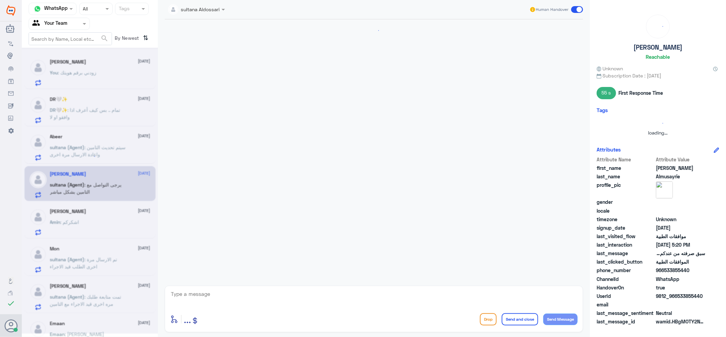
scroll to position [417, 0]
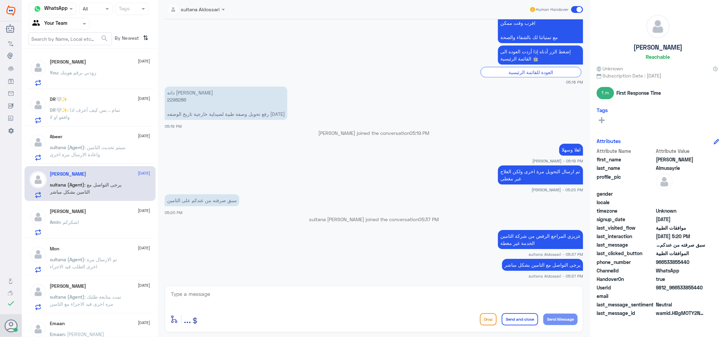
click at [72, 143] on div "Abeer [DATE] sultana (Agent) : سيتم تحديث التامين واعادة الارسال مرة اخرى" at bounding box center [100, 147] width 100 height 27
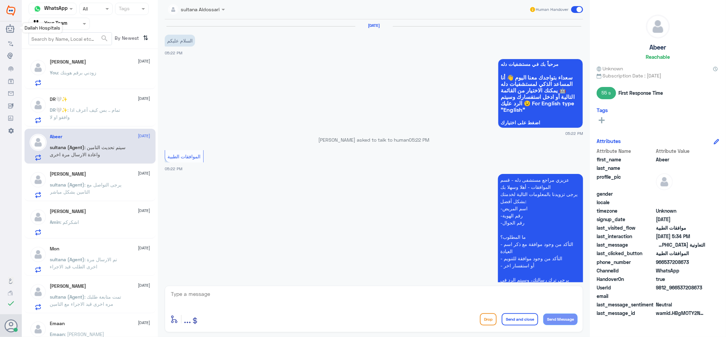
scroll to position [399, 0]
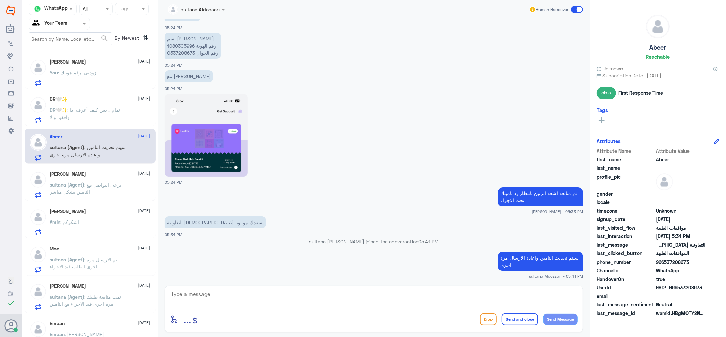
click at [91, 227] on div "[PERSON_NAME] : اشكركم" at bounding box center [100, 227] width 100 height 15
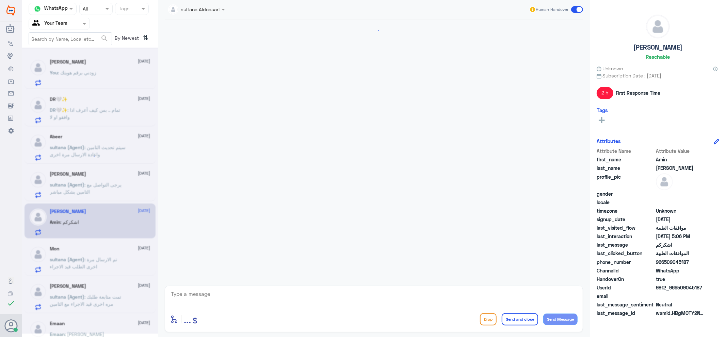
scroll to position [217, 0]
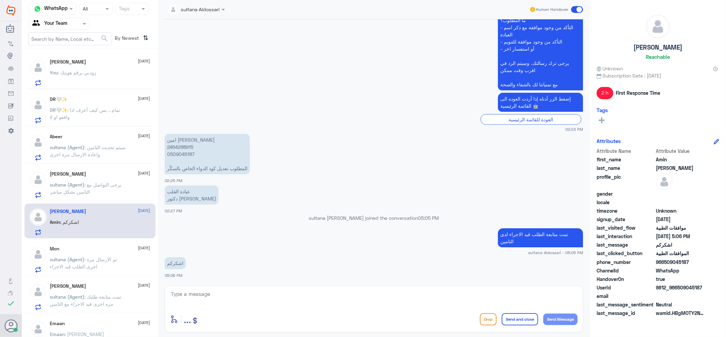
click at [106, 271] on p "sultana (Agent) : تم الارسال مرة اخرى الطلب قيد الاجراء" at bounding box center [88, 264] width 77 height 17
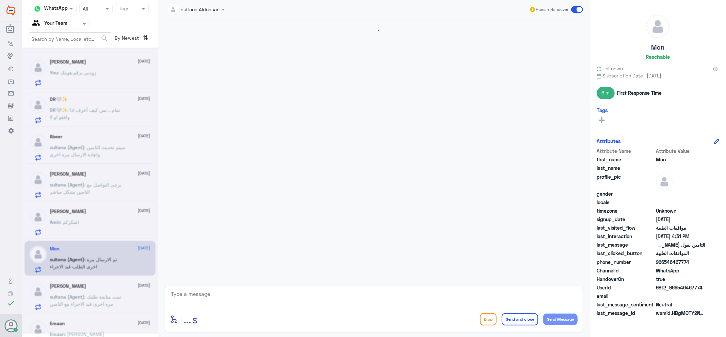
scroll to position [545, 0]
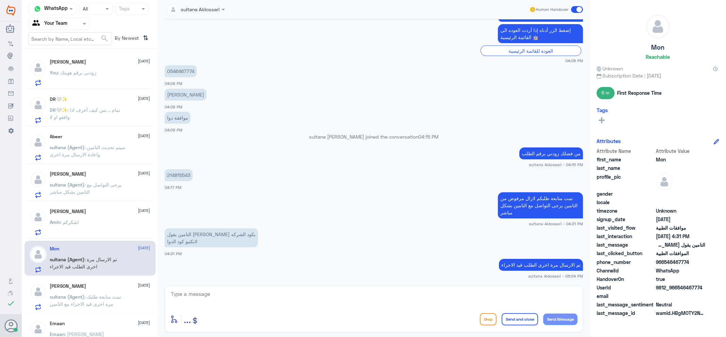
click at [99, 235] on div "[PERSON_NAME] : اشكركم" at bounding box center [100, 227] width 100 height 15
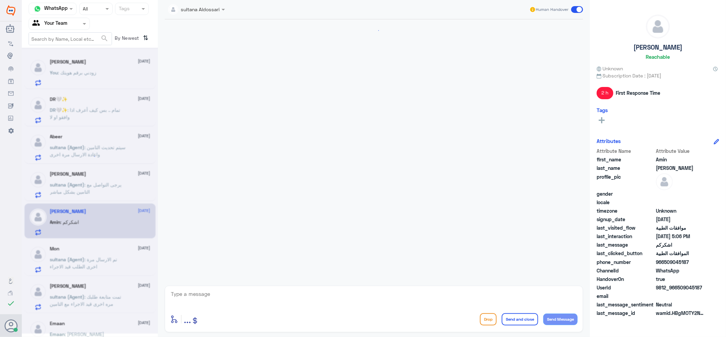
scroll to position [217, 0]
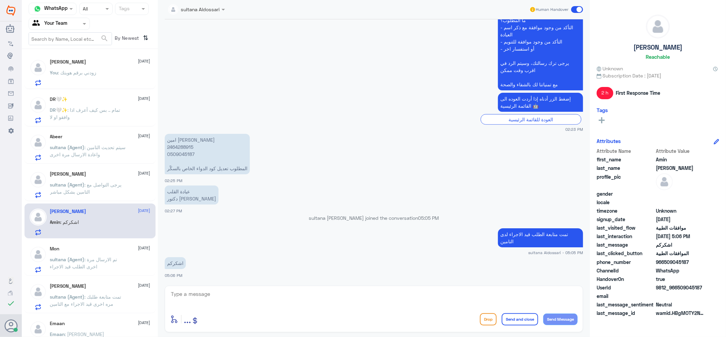
click at [97, 307] on p "sultana (Agent) : تمت متابعة طلبك مره اخرى قيد الاجراء مع التامين" at bounding box center [88, 302] width 77 height 17
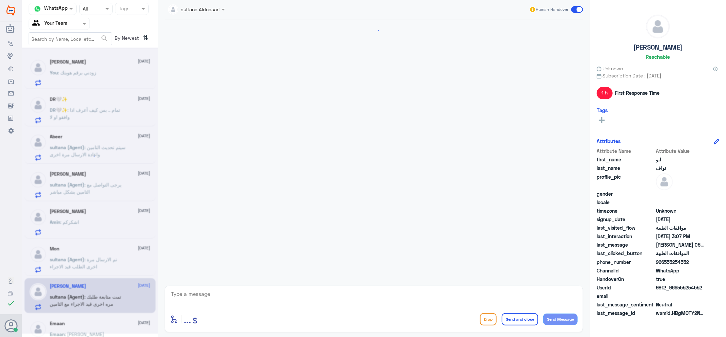
scroll to position [607, 0]
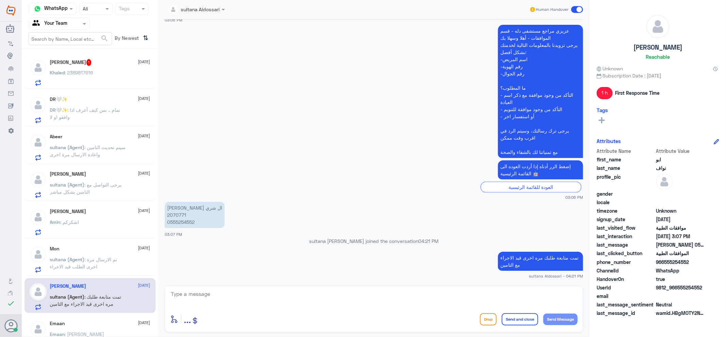
click at [136, 65] on div "Khaled Elmitwalli 1 [DATE] Khaled : 2389817616" at bounding box center [100, 72] width 100 height 27
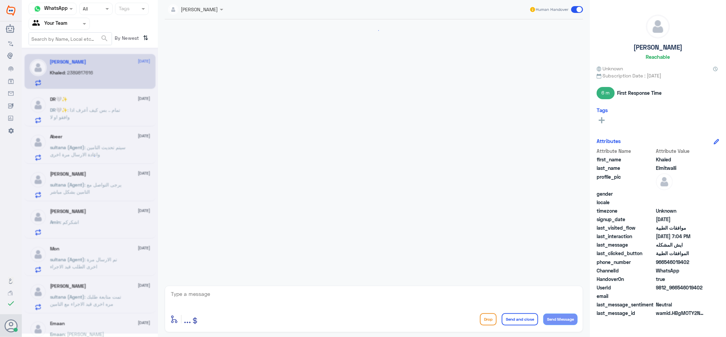
scroll to position [592, 0]
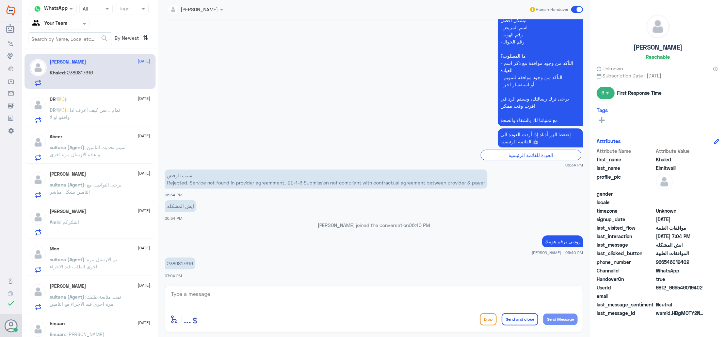
click at [176, 260] on p "2389817616" at bounding box center [180, 264] width 31 height 12
click at [175, 260] on p "2389817616" at bounding box center [180, 264] width 31 height 12
copy p "2389817616"
drag, startPoint x: 290, startPoint y: 296, endPoint x: 284, endPoint y: 294, distance: 6.9
click at [284, 294] on textarea at bounding box center [373, 298] width 407 height 17
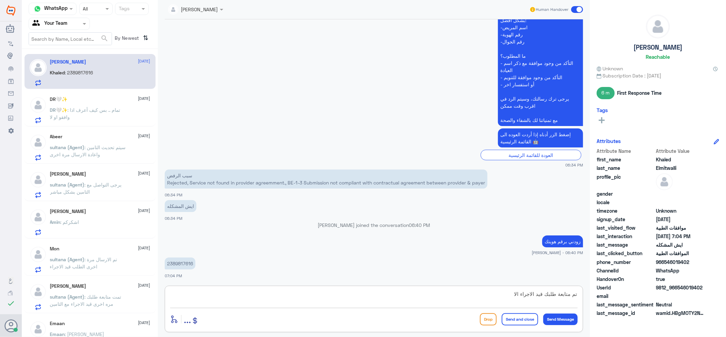
type textarea "تم متابعة طلبك قيد الاجراء الان"
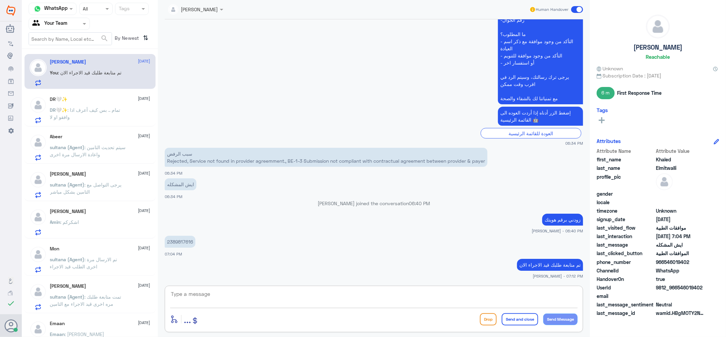
click at [270, 297] on textarea at bounding box center [373, 298] width 407 height 17
click at [320, 285] on div "[PERSON_NAME] Human Handover [DATE] وعليكم السلام 02:50 PM تم رفع الطلب مره اخر…" at bounding box center [374, 169] width 432 height 339
click at [448, 298] on textarea at bounding box center [373, 298] width 407 height 17
type textarea "j"
type textarea "تم التحويل الى صيدلية ليمون"
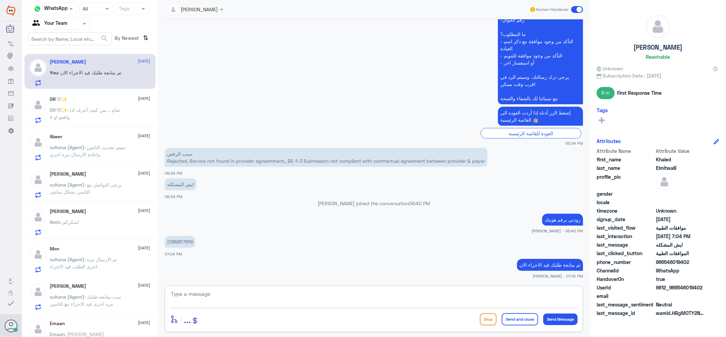
scroll to position [635, 0]
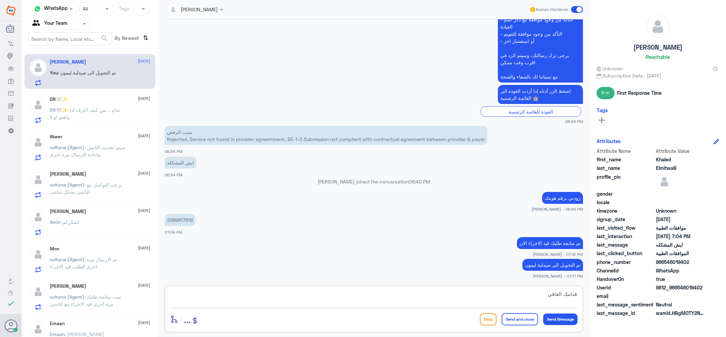
type textarea "قدامك العافية"
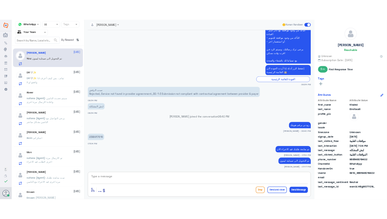
scroll to position [658, 0]
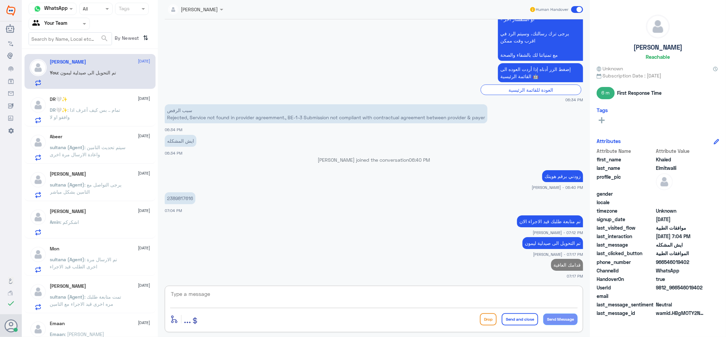
click at [576, 12] on span at bounding box center [577, 9] width 12 height 7
click at [0, 0] on input "checkbox" at bounding box center [0, 0] width 0 height 0
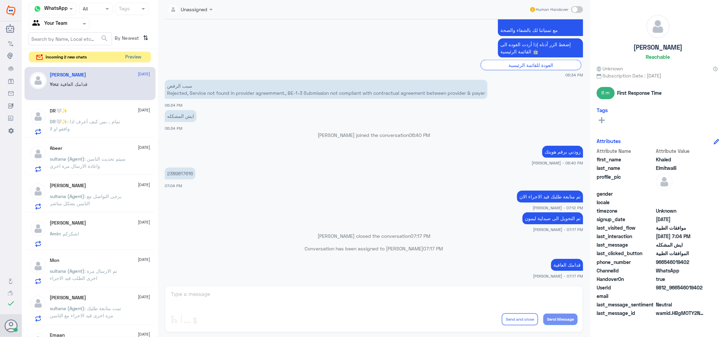
click at [132, 57] on button "Preview" at bounding box center [133, 57] width 21 height 11
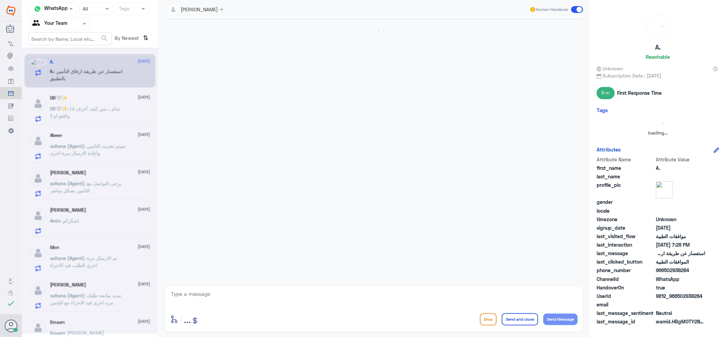
scroll to position [94, 0]
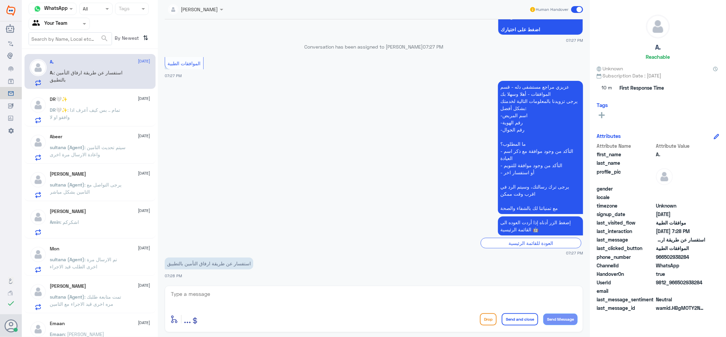
click at [120, 107] on span ": تمام .. بس كيف أعرف اذا وافقو او لا" at bounding box center [85, 113] width 70 height 13
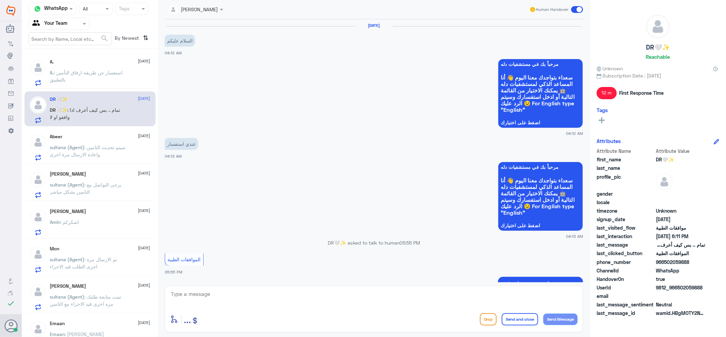
scroll to position [499, 0]
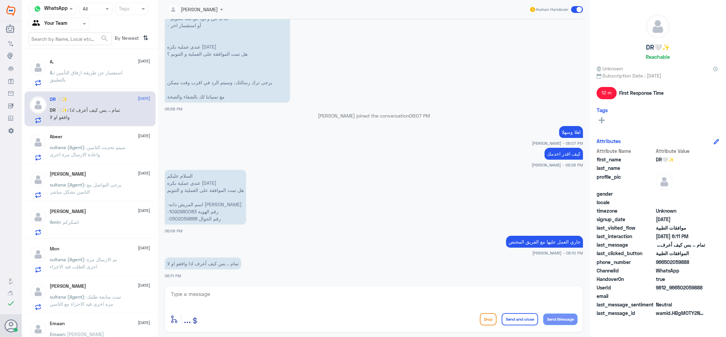
click at [104, 71] on span ": استفسار عن طريقة ارفاق التأمين بالتطبيق" at bounding box center [86, 76] width 73 height 13
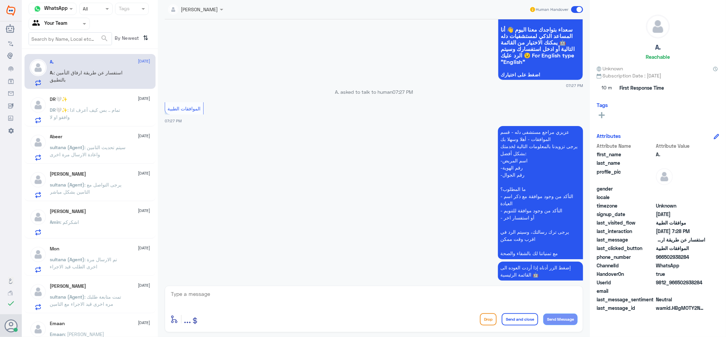
scroll to position [94, 0]
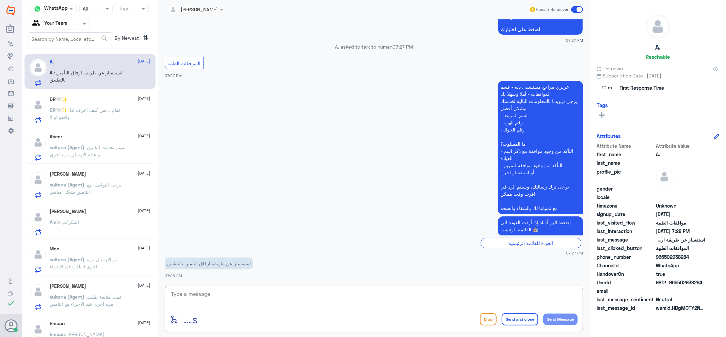
click at [237, 302] on textarea at bounding box center [373, 298] width 407 height 17
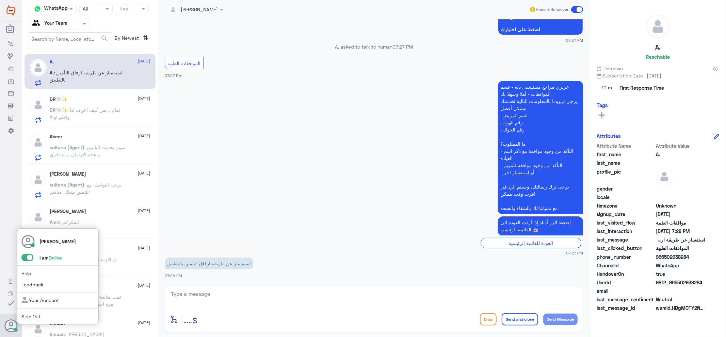
click at [29, 255] on span at bounding box center [27, 257] width 12 height 7
click at [0, 0] on input "checkbox" at bounding box center [0, 0] width 0 height 0
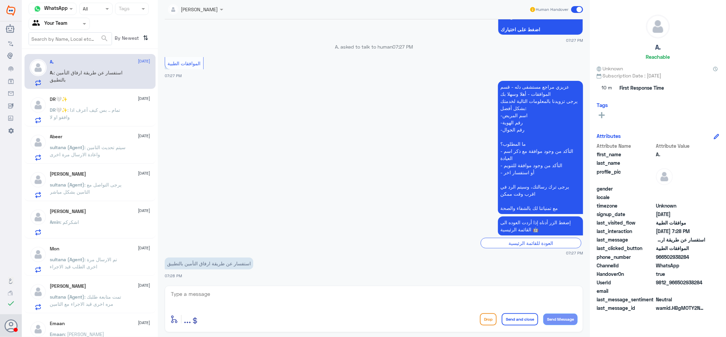
click at [205, 300] on textarea at bounding box center [373, 298] width 407 height 17
type textarea "هل يمكنك توضيح استفسارك من فضلك"
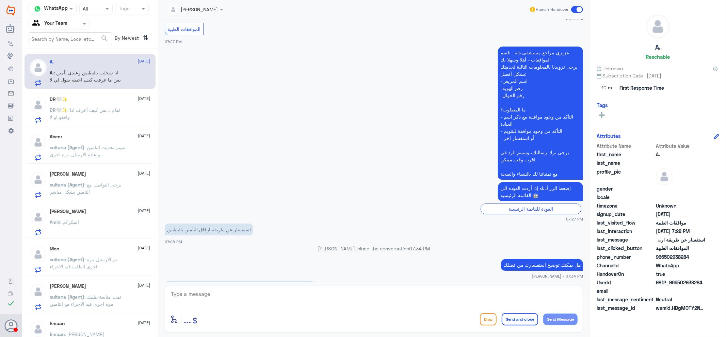
scroll to position [138, 0]
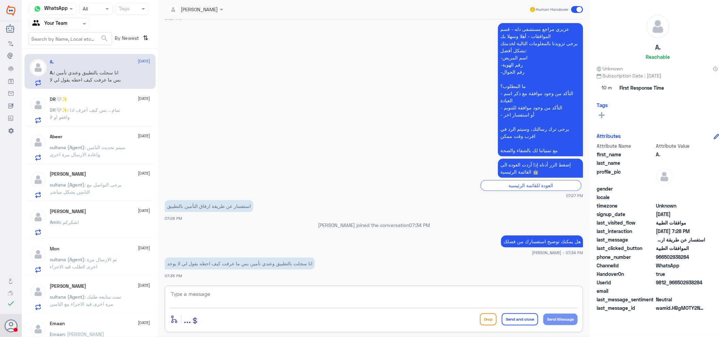
click at [200, 10] on input "text" at bounding box center [187, 9] width 38 height 8
click at [203, 27] on div "Unassigned" at bounding box center [194, 25] width 27 height 7
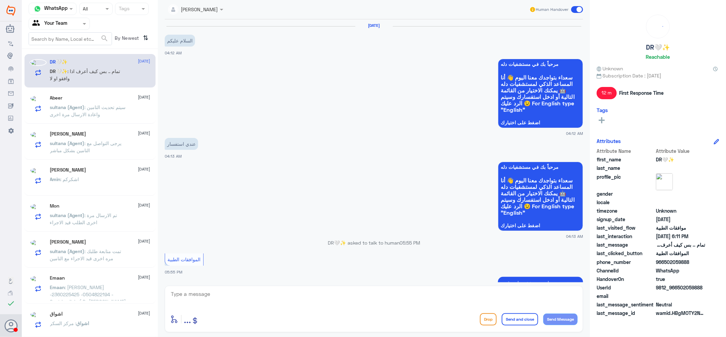
scroll to position [499, 0]
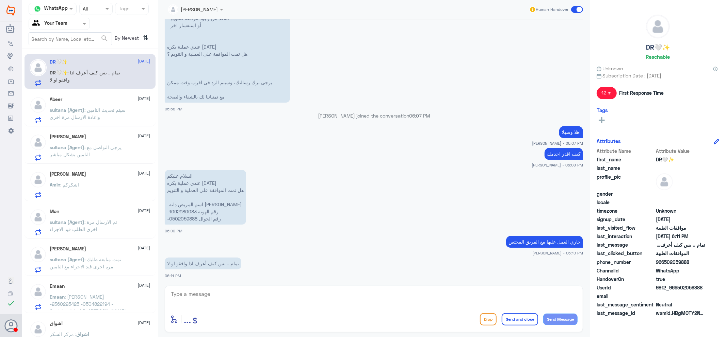
click at [97, 114] on span ": سيتم تحديث التامين واعادة الارسال مرة اخرى" at bounding box center [88, 113] width 76 height 13
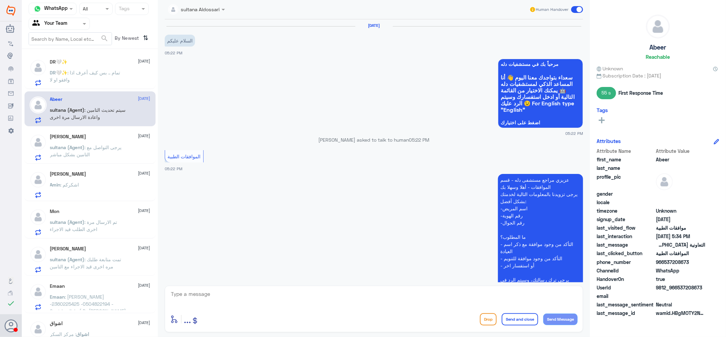
scroll to position [399, 0]
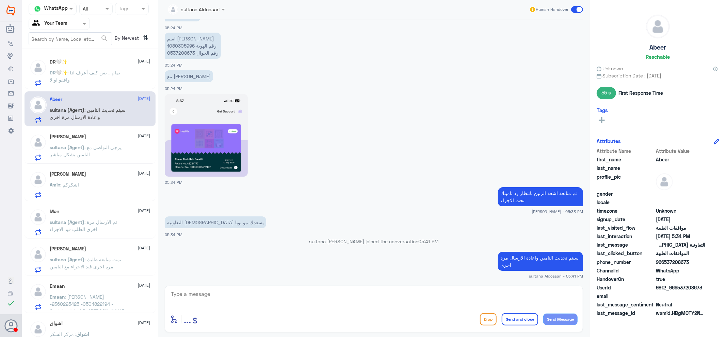
click at [67, 19] on div "Agent Filter Your Team" at bounding box center [55, 24] width 52 height 10
click at [71, 42] on div "Unassigned" at bounding box center [59, 45] width 61 height 16
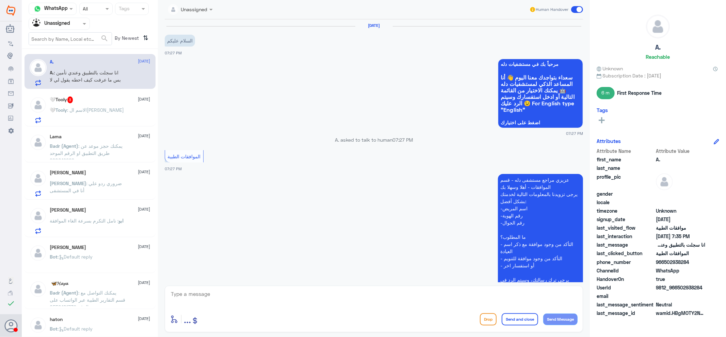
scroll to position [151, 0]
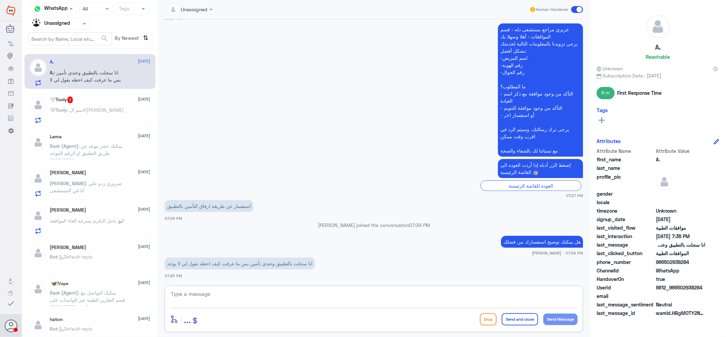
click at [215, 298] on textarea at bounding box center [373, 298] width 407 height 17
type textarea "ن"
type textarea "تطبيق دله ؟"
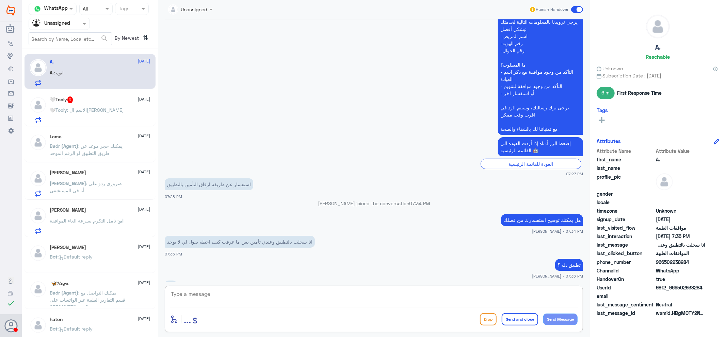
scroll to position [196, 0]
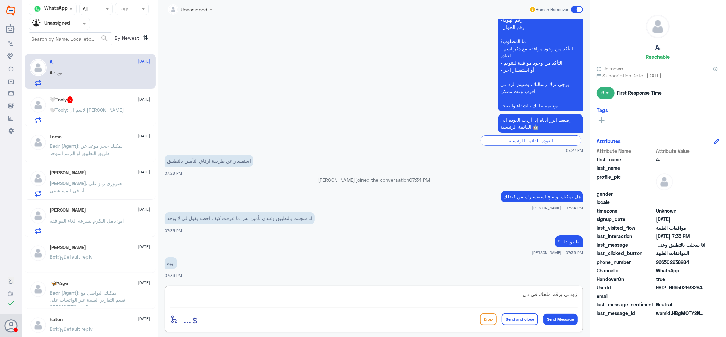
type textarea "زودني برقم ملفك في دله"
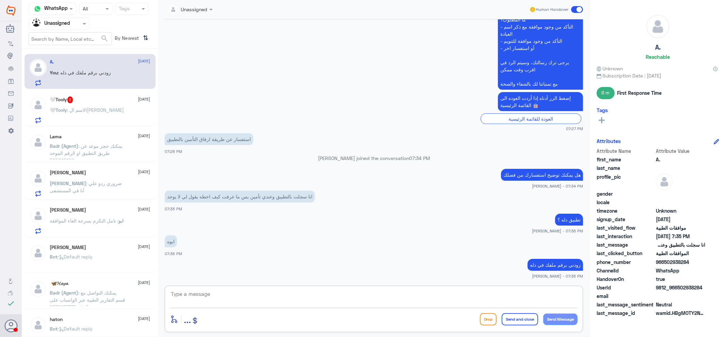
click at [82, 108] on span ": الاسم ال[PERSON_NAME]" at bounding box center [95, 110] width 57 height 6
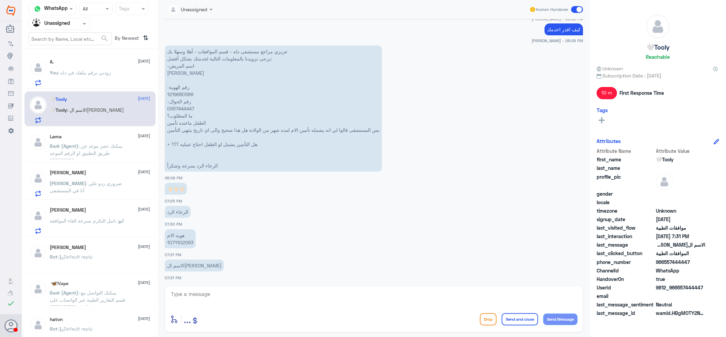
scroll to position [671, 0]
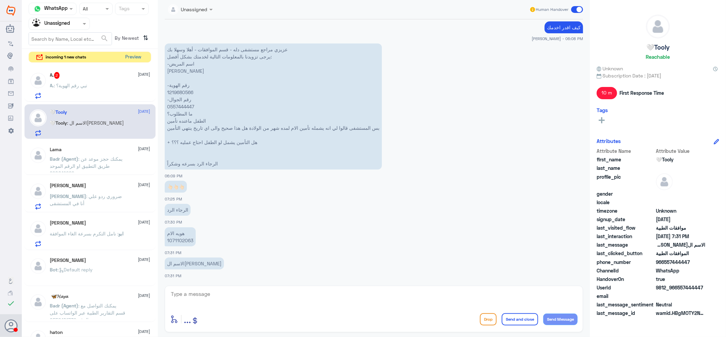
click at [134, 58] on button "Preview" at bounding box center [133, 57] width 21 height 11
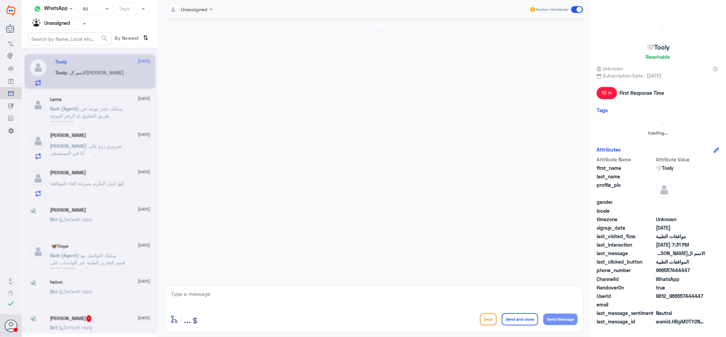
scroll to position [671, 0]
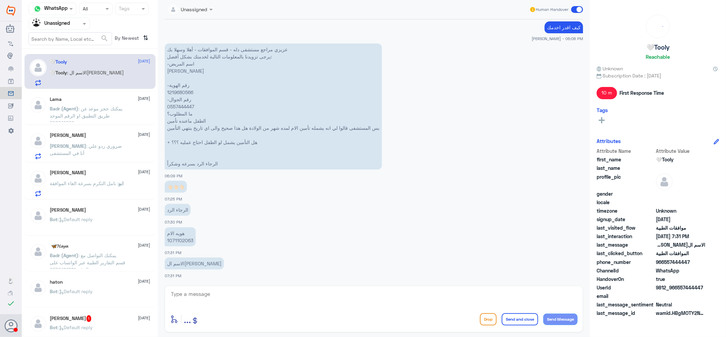
click at [73, 109] on span "Badr (Agent)" at bounding box center [64, 109] width 29 height 6
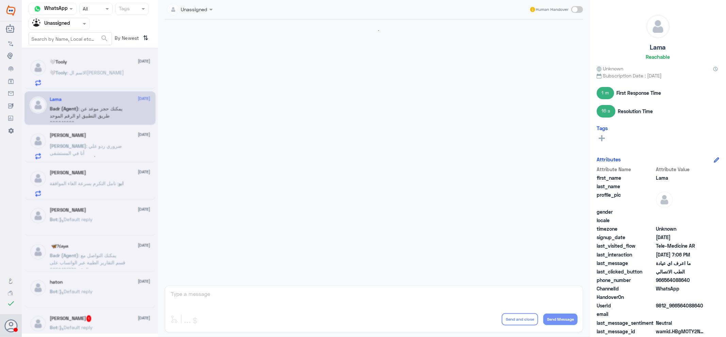
scroll to position [87, 0]
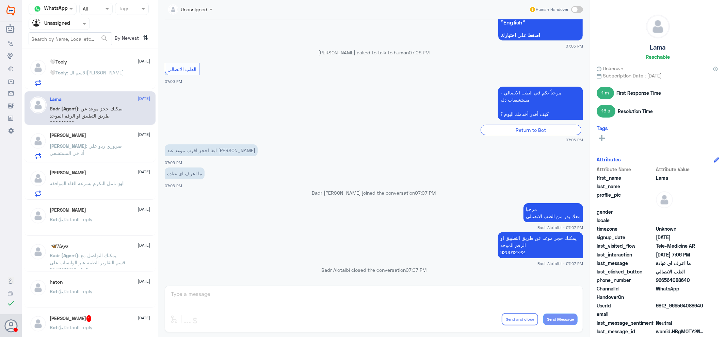
click at [93, 84] on p "🤍Tooly : الاسم ال[PERSON_NAME]" at bounding box center [87, 77] width 74 height 17
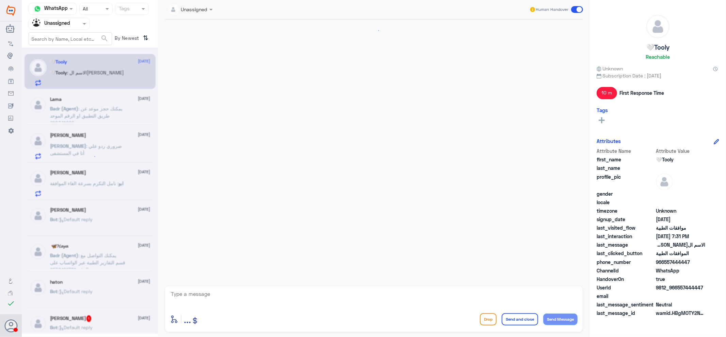
scroll to position [671, 0]
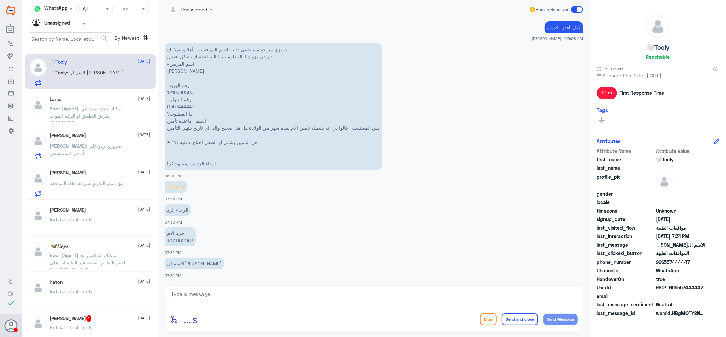
click at [183, 93] on p "عزيزي مراجع مستشفى دله - قسم الموافقات - أهلا وسهلا بك يرجى تزويدنا بالمعلومات …" at bounding box center [273, 107] width 217 height 126
copy p "1219680566"
click at [92, 184] on span ": نامل التكرم بسرعة الغاء الموافقة" at bounding box center [84, 184] width 69 height 6
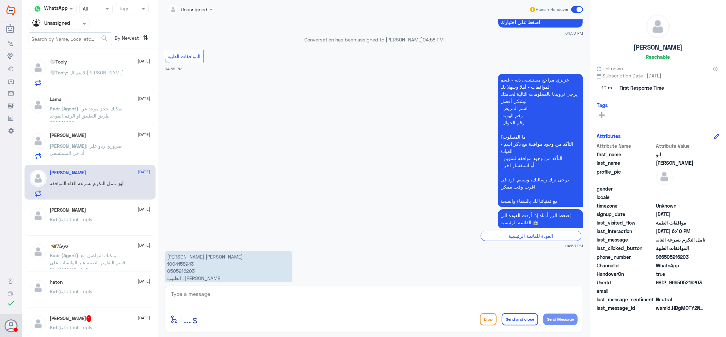
scroll to position [672, 0]
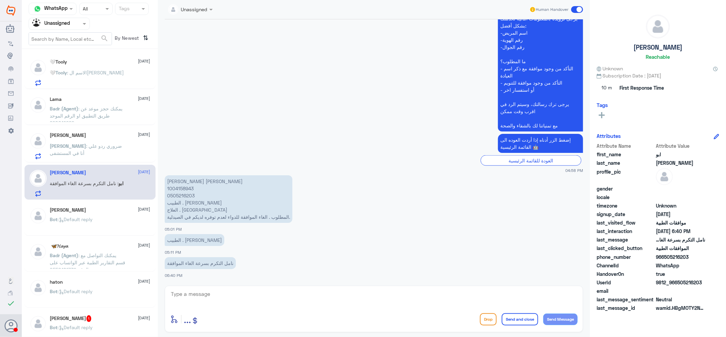
click at [174, 190] on p "[PERSON_NAME] [PERSON_NAME] 1004158943 0505216203 الطبيب . [PERSON_NAME] العلاج…" at bounding box center [229, 200] width 128 height 48
copy p "1004158943"
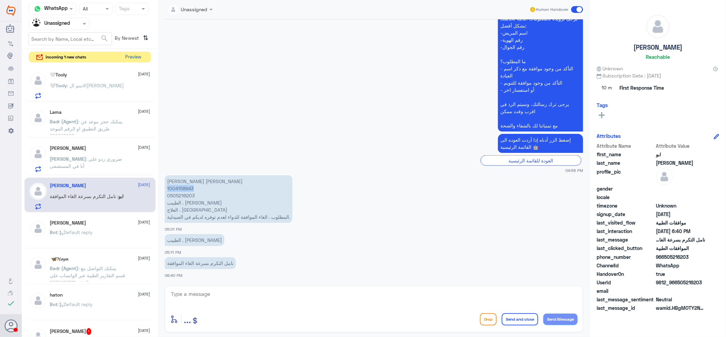
click at [135, 55] on button "Preview" at bounding box center [133, 57] width 21 height 11
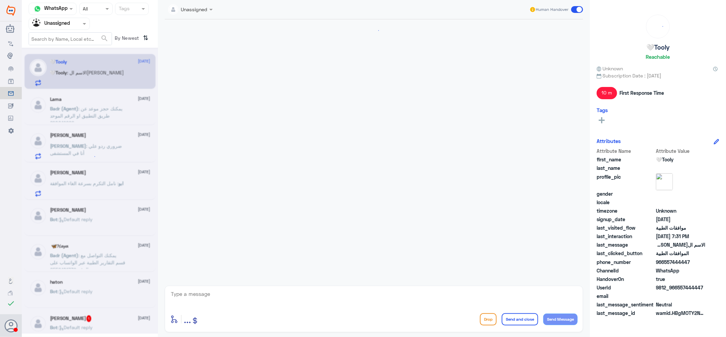
scroll to position [671, 0]
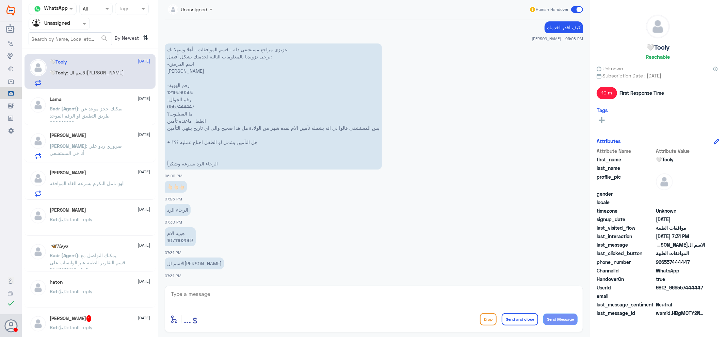
click at [92, 244] on div "‏ 🦋𝓗𝓪𝔂𝓪‏ [DATE]" at bounding box center [100, 247] width 100 height 6
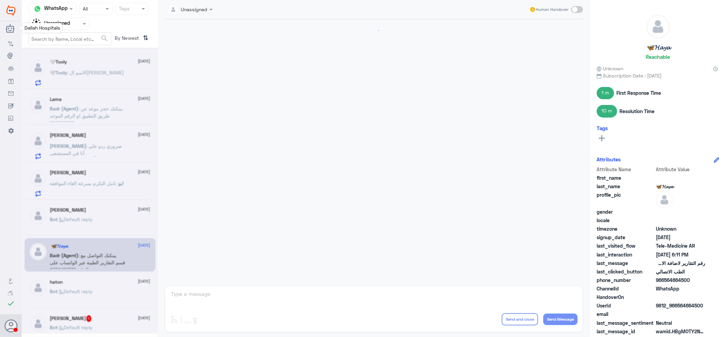
scroll to position [392, 0]
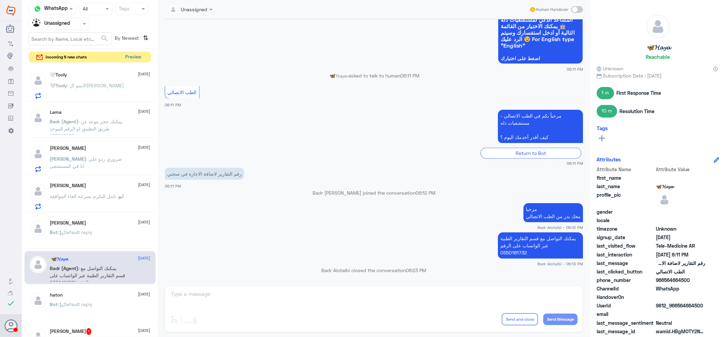
click at [140, 60] on button "Preview" at bounding box center [133, 57] width 21 height 11
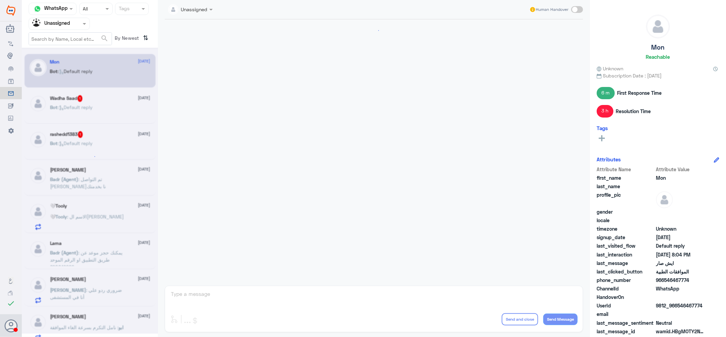
scroll to position [448, 0]
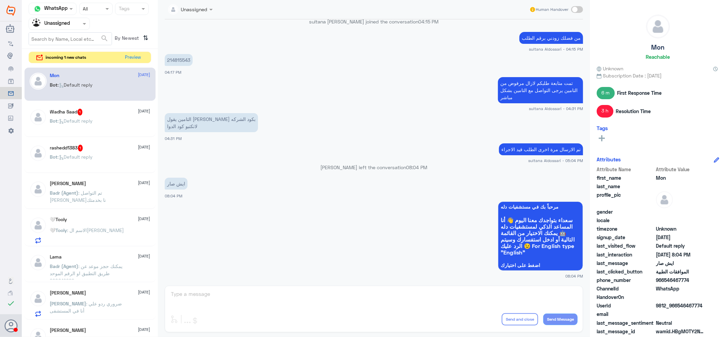
click at [75, 158] on span ": Default reply" at bounding box center [75, 157] width 35 height 6
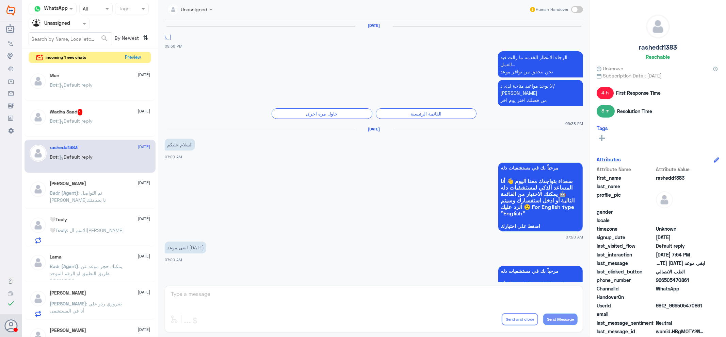
scroll to position [462, 0]
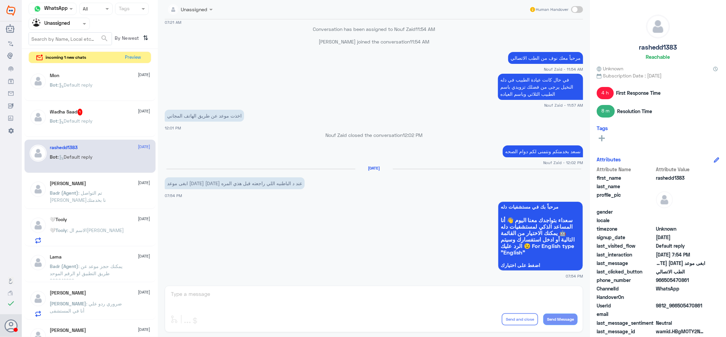
click at [116, 115] on div "Wadha Saad 1 [DATE]" at bounding box center [100, 112] width 100 height 7
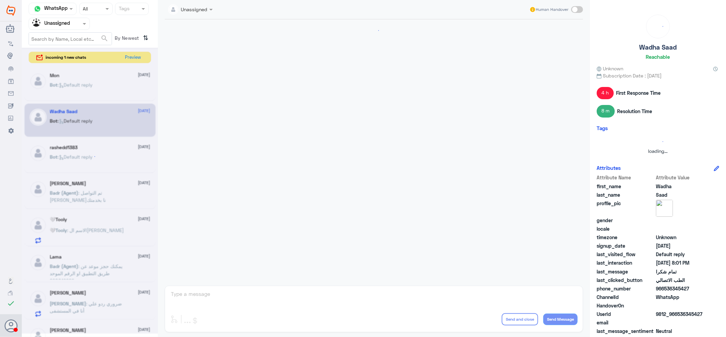
scroll to position [368, 0]
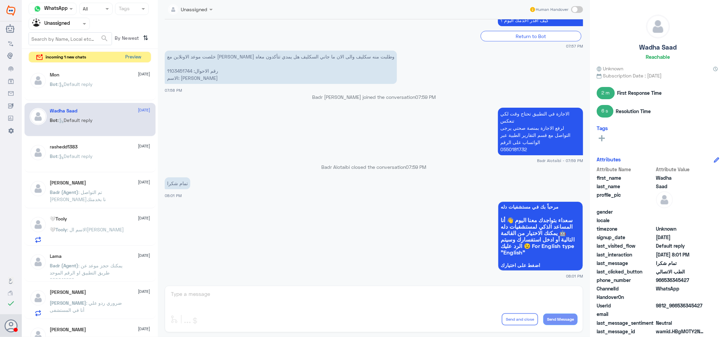
click at [136, 55] on button "Preview" at bounding box center [133, 57] width 21 height 11
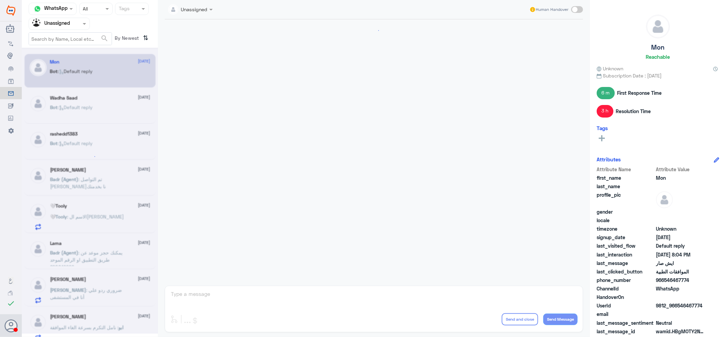
click at [47, 20] on input "text" at bounding box center [50, 24] width 37 height 8
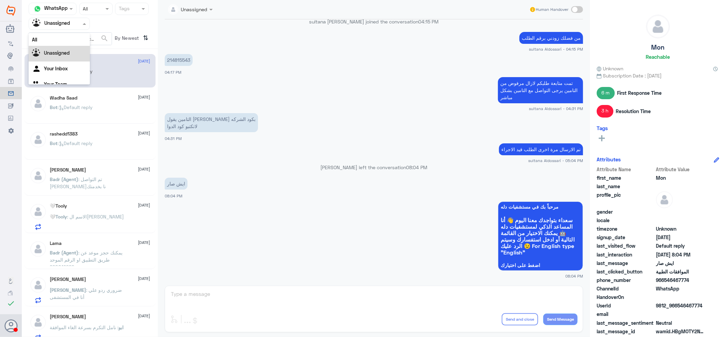
scroll to position [9, 0]
click at [66, 72] on div "Your Team" at bounding box center [59, 77] width 61 height 16
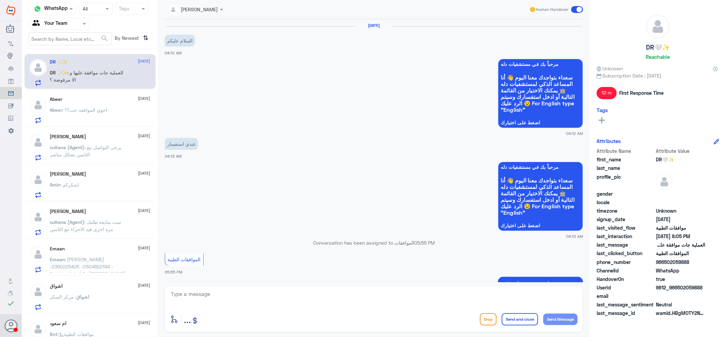
scroll to position [546, 0]
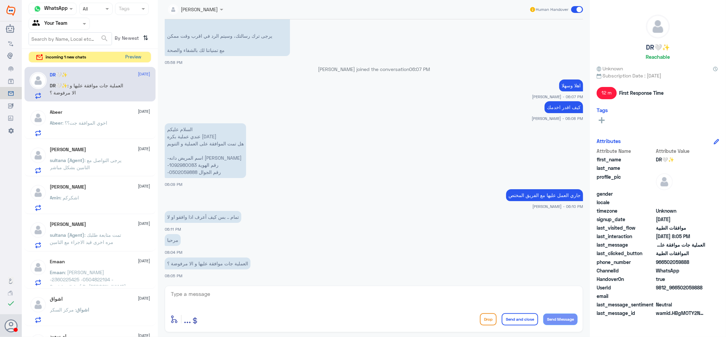
click at [137, 55] on button "Preview" at bounding box center [133, 57] width 21 height 11
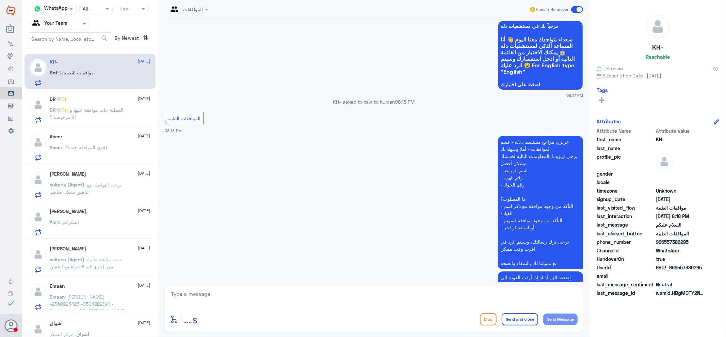
scroll to position [0, 0]
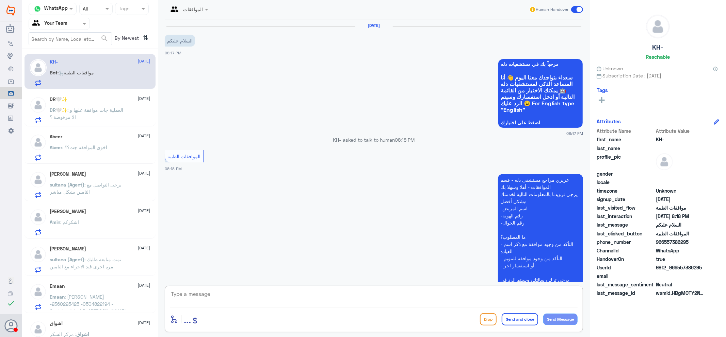
drag, startPoint x: 314, startPoint y: 300, endPoint x: 315, endPoint y: 295, distance: 4.8
click at [314, 296] on textarea at bounding box center [373, 298] width 407 height 17
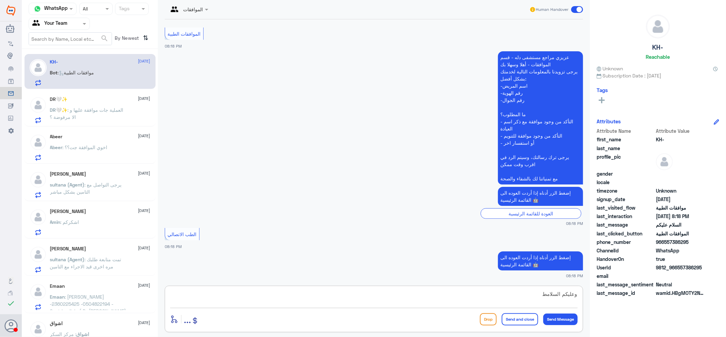
type textarea "وعليكم السلام"
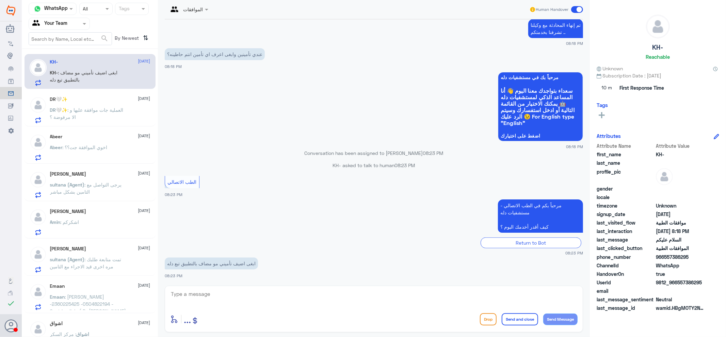
scroll to position [465, 0]
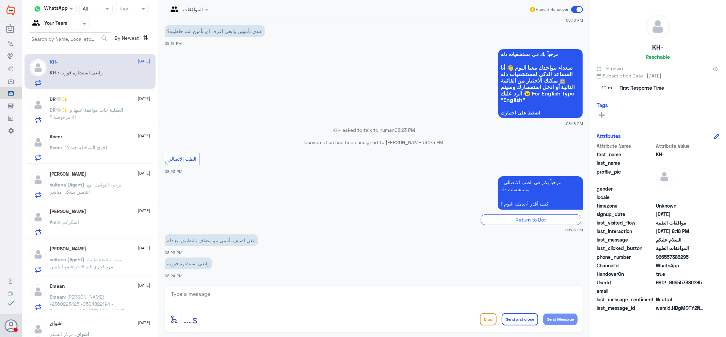
drag, startPoint x: 105, startPoint y: 199, endPoint x: 103, endPoint y: 194, distance: 5.0
click at [105, 198] on div "[PERSON_NAME] [DATE] sultana (Agent) : يرجى التواصل مع التامين بشكل مباشر" at bounding box center [89, 183] width 131 height 35
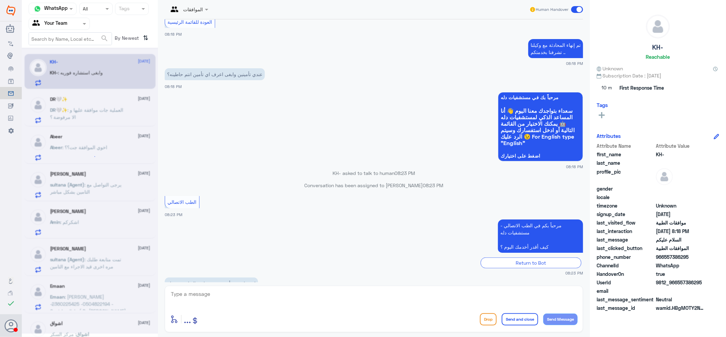
scroll to position [481, 0]
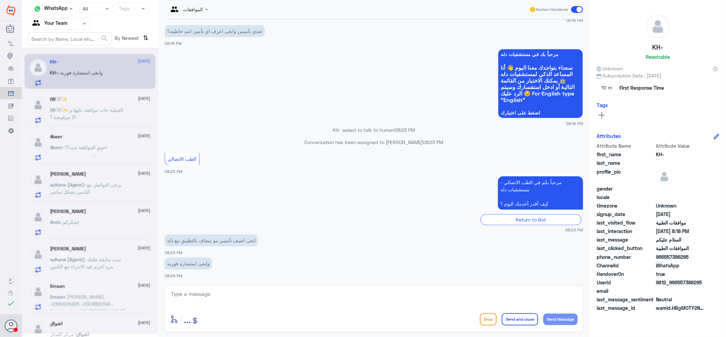
click at [182, 12] on input "text" at bounding box center [180, 9] width 25 height 8
click at [189, 22] on div "Unassigned" at bounding box center [194, 25] width 27 height 7
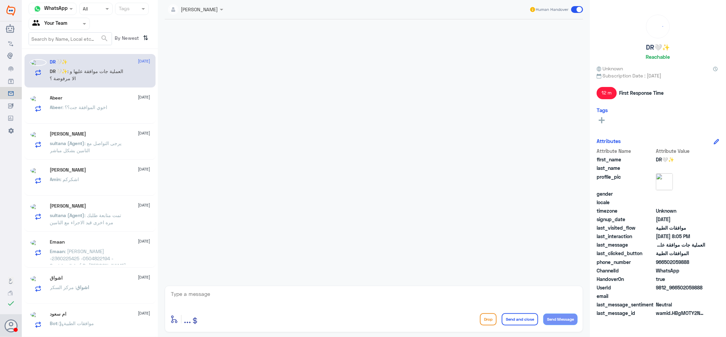
scroll to position [546, 0]
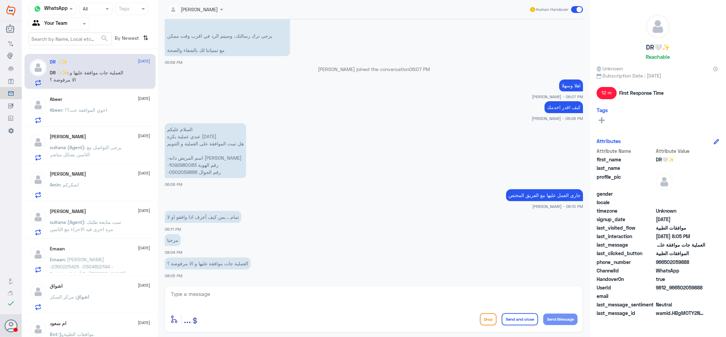
click at [108, 107] on div "Abeer [DATE] Abeer : اخوي الموافقة جت؟؟" at bounding box center [100, 110] width 100 height 27
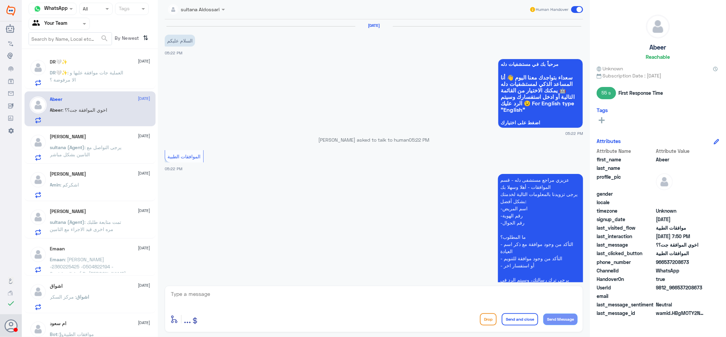
scroll to position [446, 0]
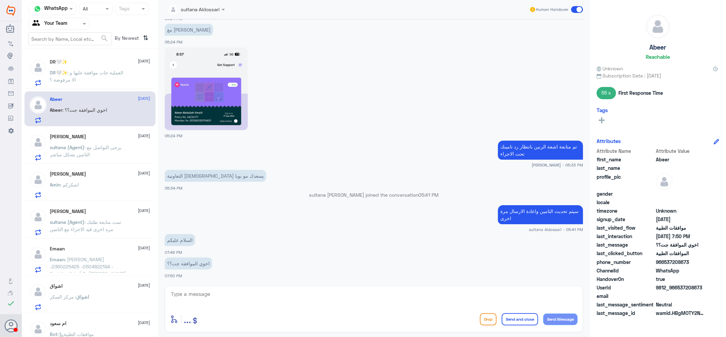
click at [90, 296] on div "اشواق : مركز السكر" at bounding box center [100, 302] width 100 height 15
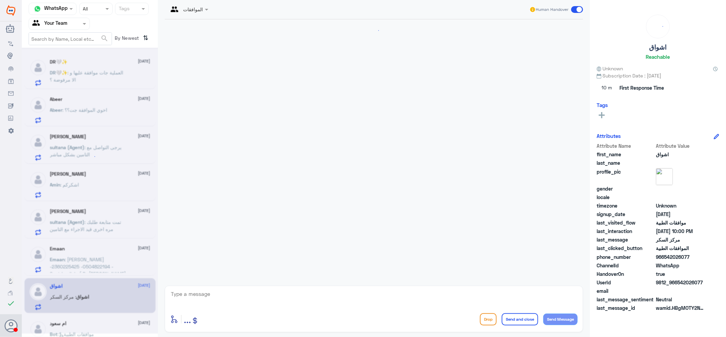
scroll to position [248, 0]
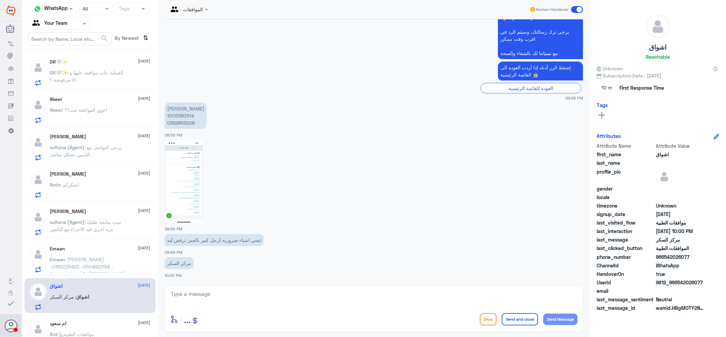
click at [87, 197] on div "[PERSON_NAME] : اشكركم" at bounding box center [100, 190] width 100 height 15
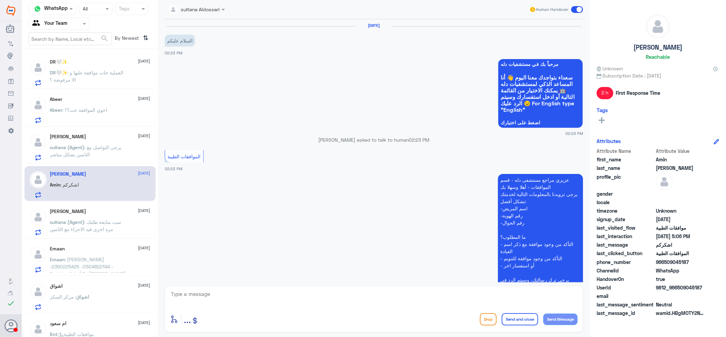
scroll to position [217, 0]
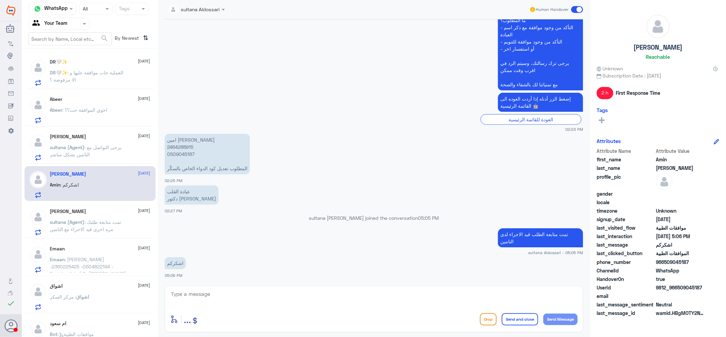
click at [70, 23] on div at bounding box center [59, 24] width 61 height 8
click at [72, 61] on div "Your Inbox" at bounding box center [59, 61] width 61 height 16
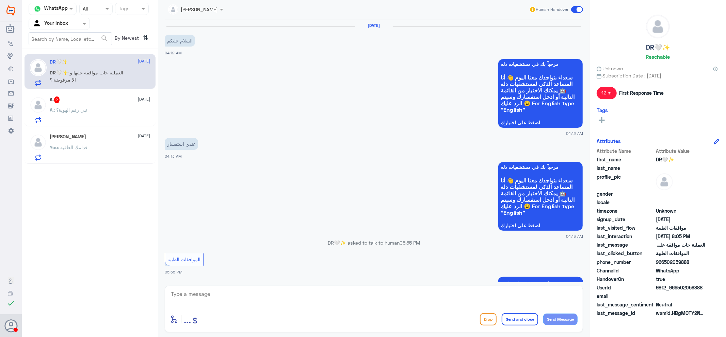
scroll to position [546, 0]
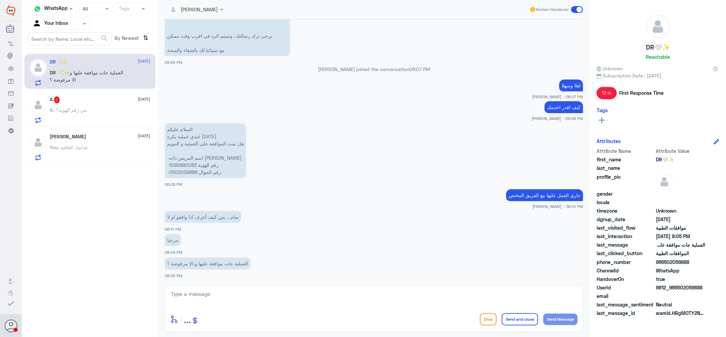
click at [125, 110] on div "A. : تبي رقم الهوية؟" at bounding box center [100, 115] width 100 height 15
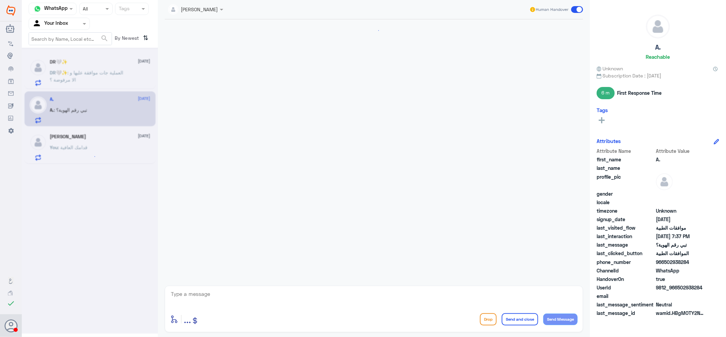
scroll to position [264, 0]
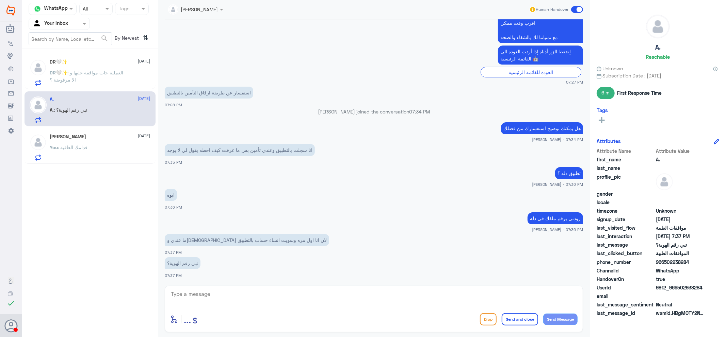
click at [122, 153] on div "You : قدامك العافية" at bounding box center [100, 153] width 100 height 15
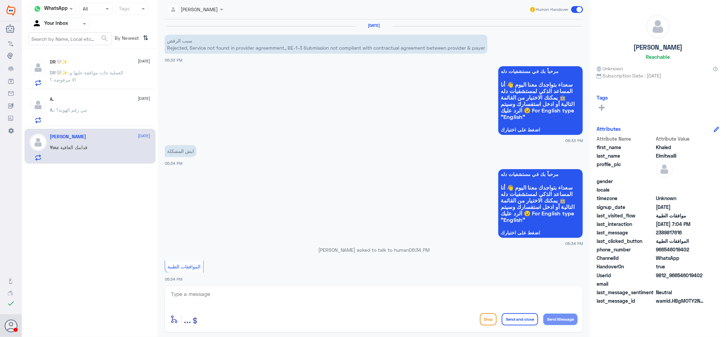
scroll to position [583, 0]
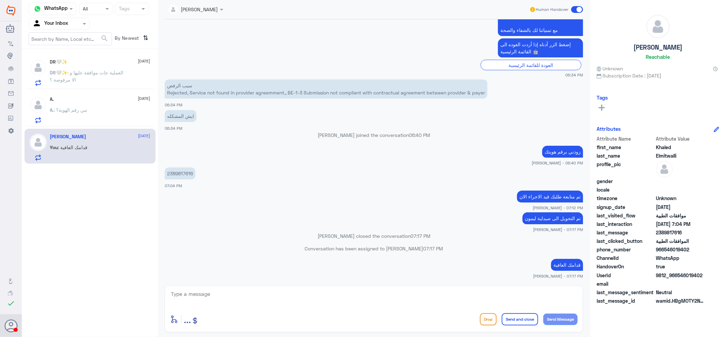
click at [579, 9] on span at bounding box center [577, 9] width 12 height 7
click at [0, 0] on input "checkbox" at bounding box center [0, 0] width 0 height 0
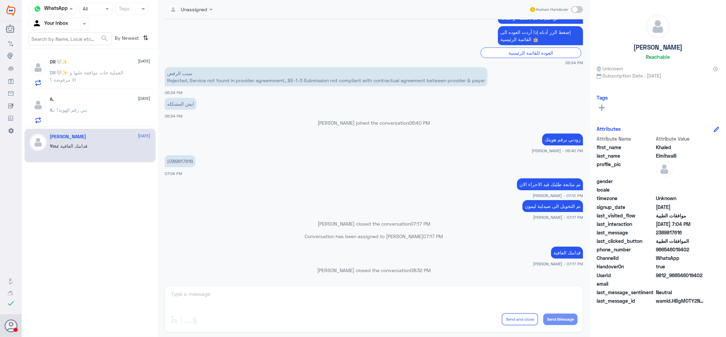
click at [81, 113] on p "A. : تبي رقم الهوية؟" at bounding box center [68, 114] width 37 height 17
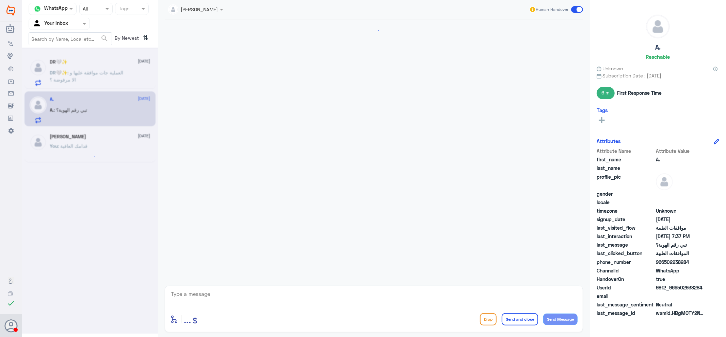
scroll to position [264, 0]
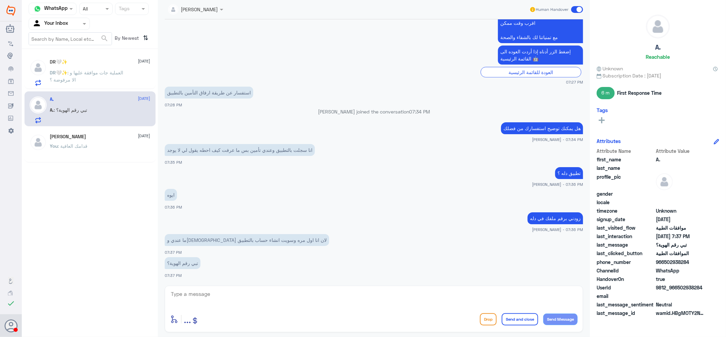
click at [338, 288] on div "enter flow name ... Drop Send and close Send Message" at bounding box center [374, 309] width 418 height 47
click at [325, 301] on textarea at bounding box center [373, 298] width 407 height 17
type textarea "و[PERSON_NAME]"
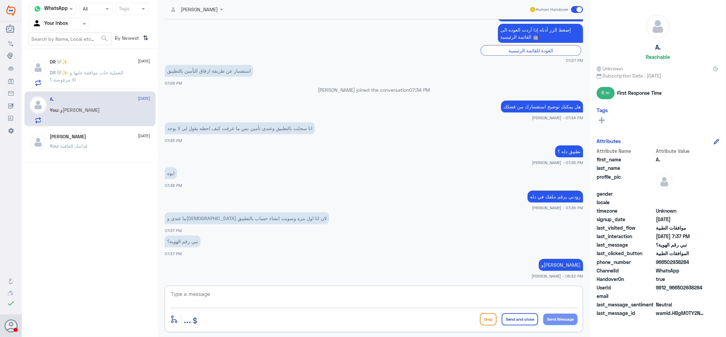
drag, startPoint x: 374, startPoint y: 299, endPoint x: 379, endPoint y: 295, distance: 6.0
click at [375, 298] on textarea at bounding box center [373, 298] width 407 height 17
type textarea "اذا بوبا اقدر اتاكد لك اذا مغطى من منصة بوبا"
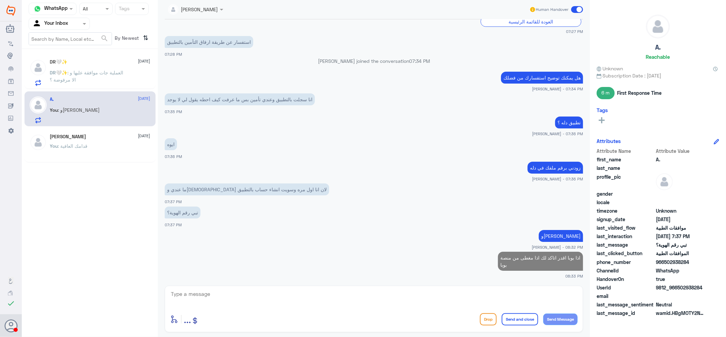
click at [72, 64] on div "DR🤍✨ [DATE]" at bounding box center [100, 62] width 100 height 6
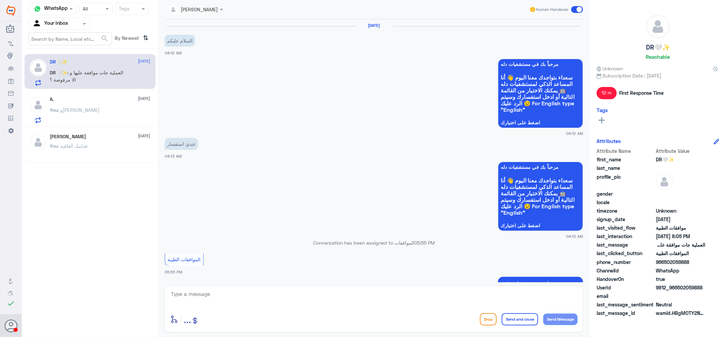
scroll to position [546, 0]
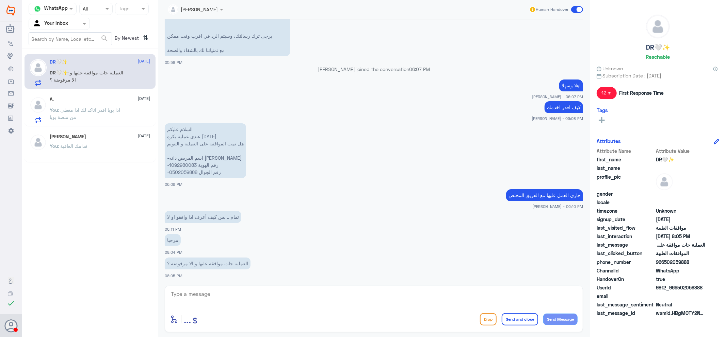
click at [67, 120] on p "You : اذا بوبا اقدر اتاكد لك اذا مغطى من منصة بوبا" at bounding box center [88, 114] width 77 height 17
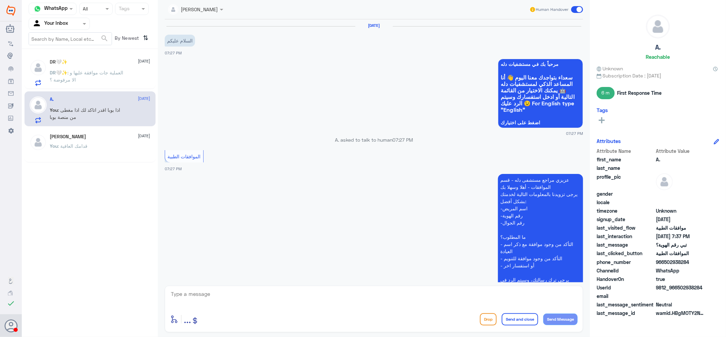
scroll to position [315, 0]
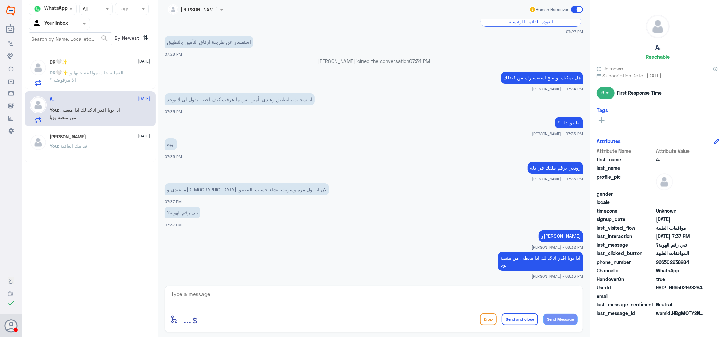
click at [80, 155] on p "You : قدامك العافية" at bounding box center [69, 151] width 38 height 17
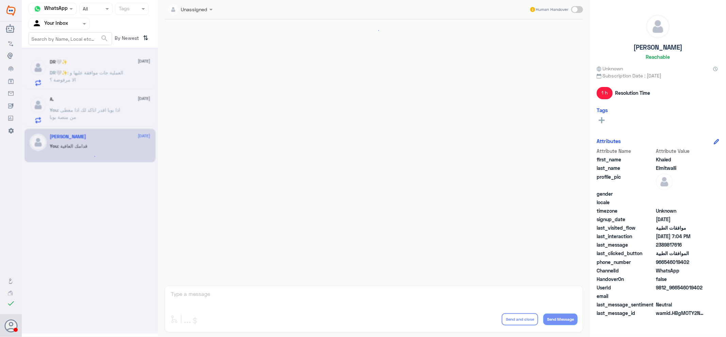
scroll to position [565, 0]
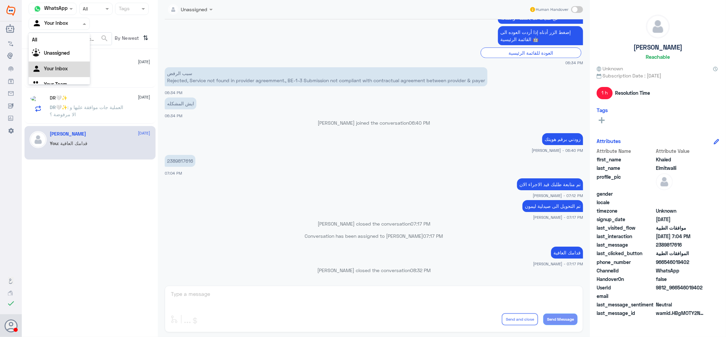
click at [63, 26] on input "text" at bounding box center [50, 24] width 37 height 8
click at [60, 43] on b "Unassigned" at bounding box center [57, 44] width 26 height 6
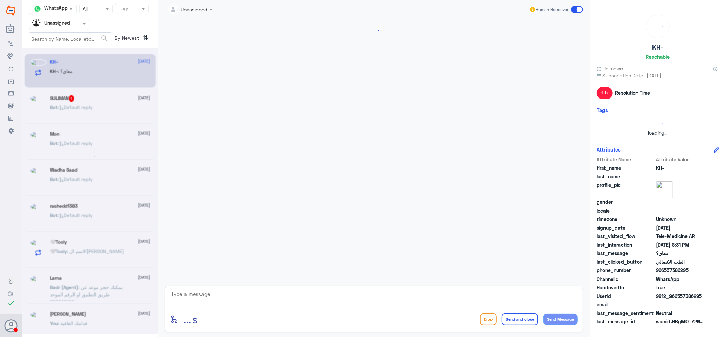
scroll to position [0, 0]
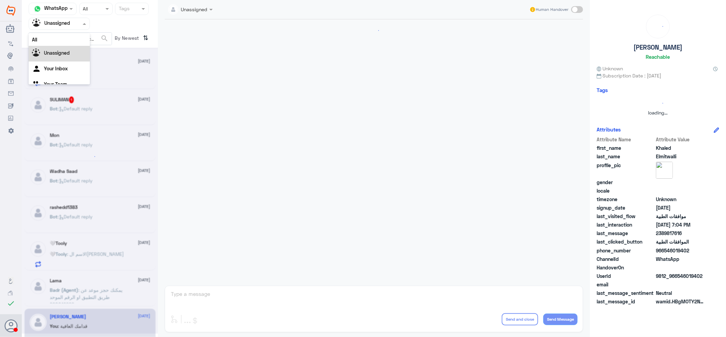
click at [73, 21] on div at bounding box center [59, 24] width 61 height 8
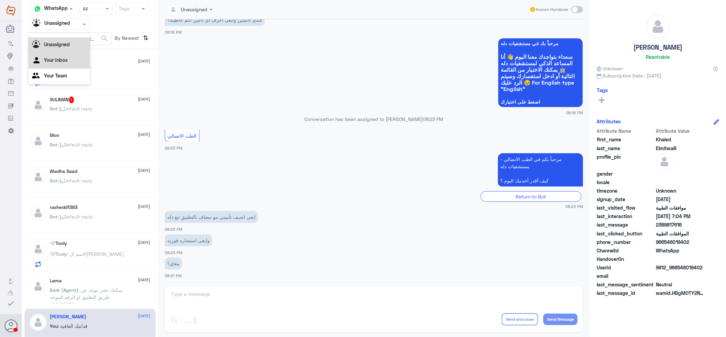
click at [70, 62] on div "Your Inbox" at bounding box center [59, 61] width 61 height 16
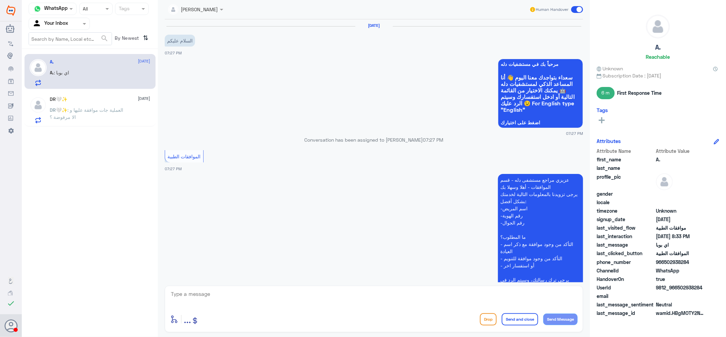
scroll to position [338, 0]
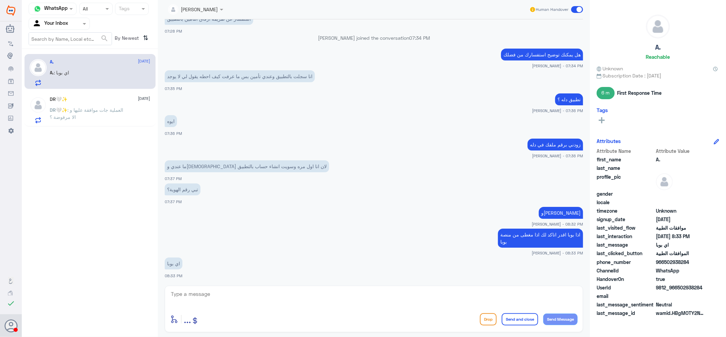
click at [390, 337] on html "Dallah Hospitals Flow Builder Conversational Skills Broadcast Audience Inbox Gr…" at bounding box center [363, 168] width 726 height 337
click at [338, 298] on textarea at bounding box center [373, 298] width 407 height 17
type textarea "ك"
type textarea "ب"
type textarea "اقدر اتاكد لك من التغطية لكن اضافة التامين لازم اول فتح ملف عشان اقدر اضيف تامي…"
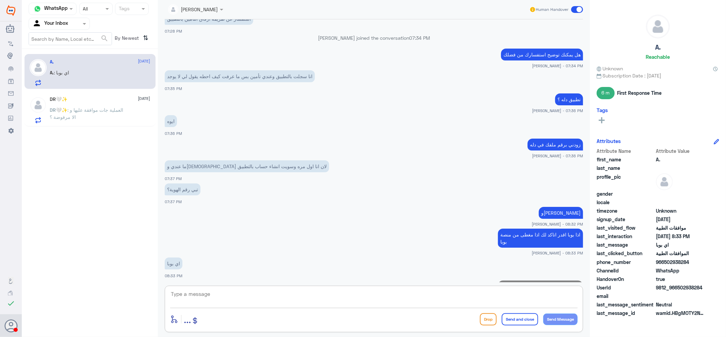
scroll to position [375, 0]
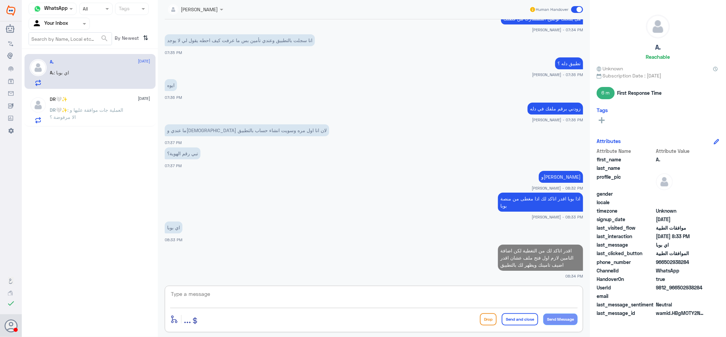
click at [59, 19] on div "Your Inbox" at bounding box center [50, 24] width 36 height 10
click at [72, 79] on div "Your Team" at bounding box center [59, 77] width 61 height 16
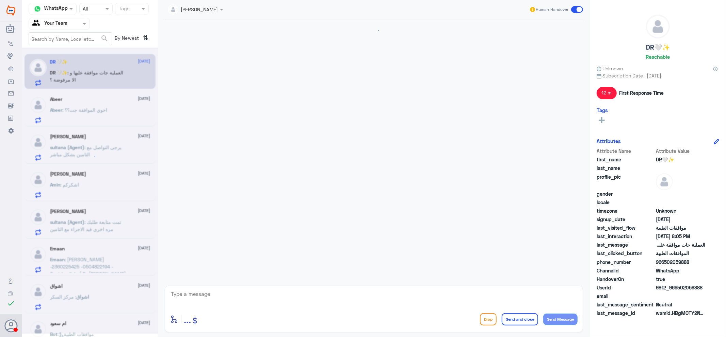
scroll to position [546, 0]
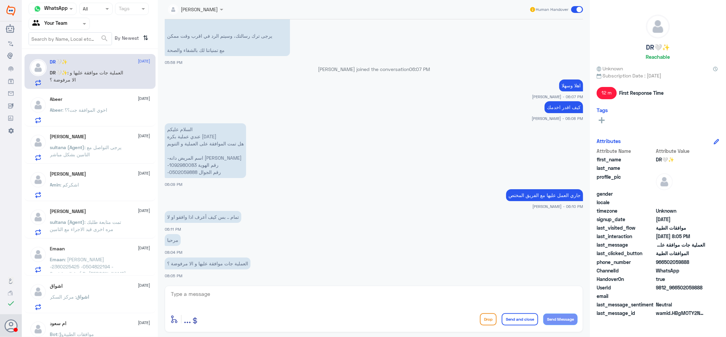
click at [107, 115] on p "Abeer : اخوي الموافقة جت؟؟" at bounding box center [78, 114] width 57 height 17
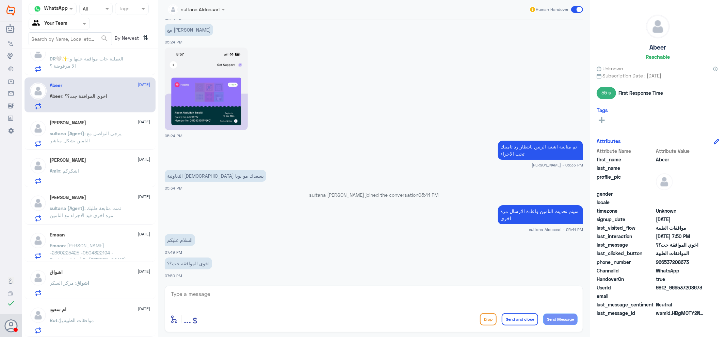
scroll to position [14, 0]
click at [91, 70] on p "DR🤍✨ : العملية جات موافقة عليها و الا مرفوضة ؟" at bounding box center [88, 63] width 77 height 17
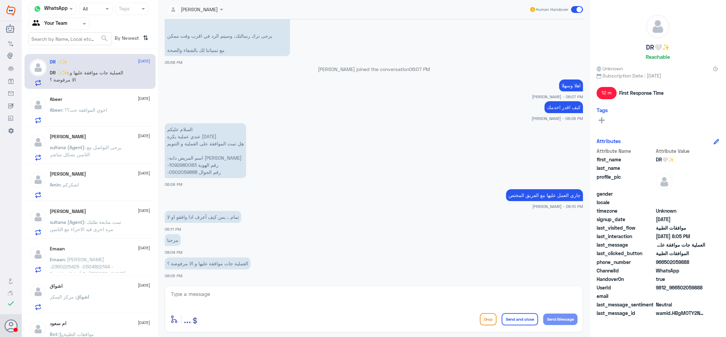
click at [68, 20] on input "text" at bounding box center [50, 24] width 37 height 8
click at [70, 59] on div "Your Inbox" at bounding box center [59, 61] width 61 height 16
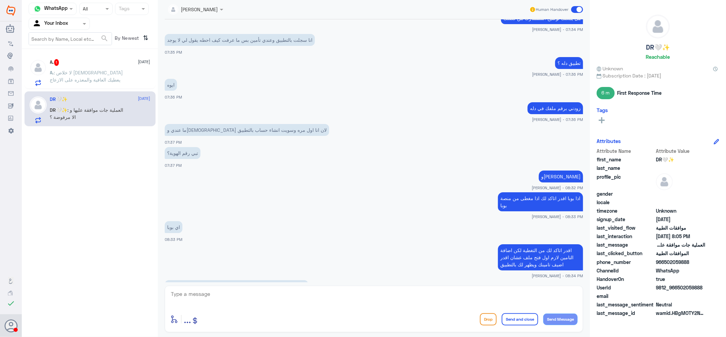
scroll to position [397, 0]
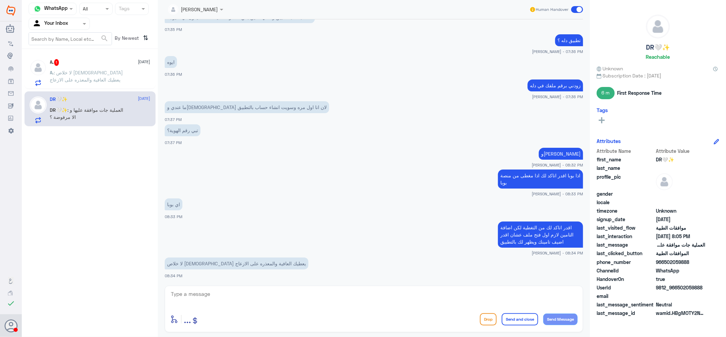
click at [106, 72] on span ": لا خلاص [DEMOGRAPHIC_DATA] يعطيك العافية والمعذره على الازعاج" at bounding box center [86, 76] width 73 height 13
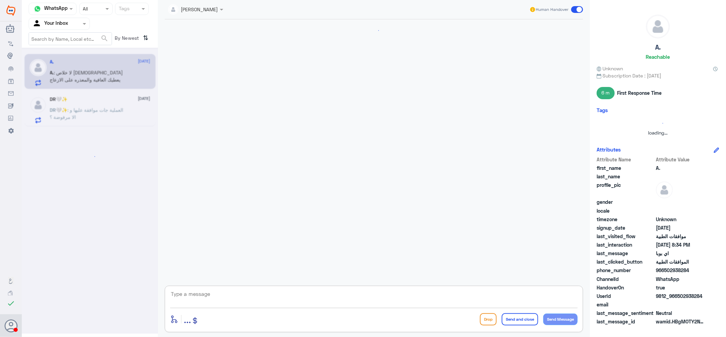
click at [220, 300] on textarea at bounding box center [373, 298] width 407 height 17
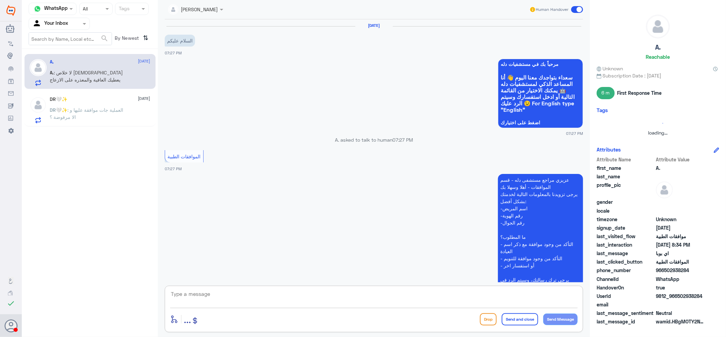
scroll to position [397, 0]
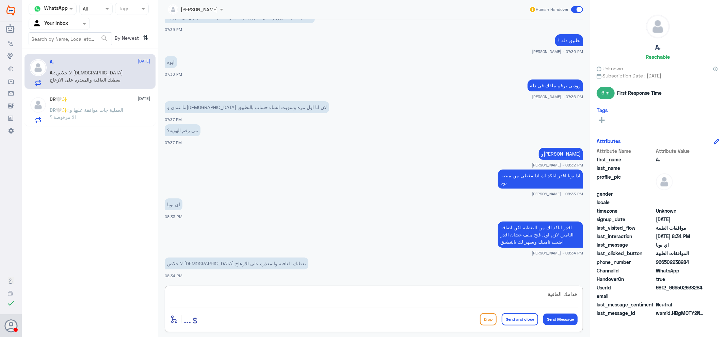
type textarea "قدامك العافية"
click at [501, 320] on button "Send and close" at bounding box center [519, 320] width 36 height 12
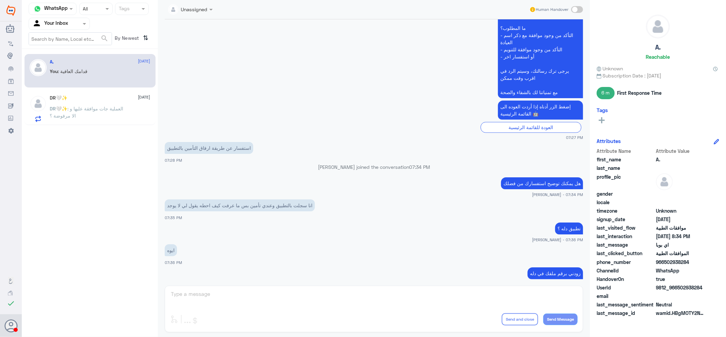
scroll to position [193, 0]
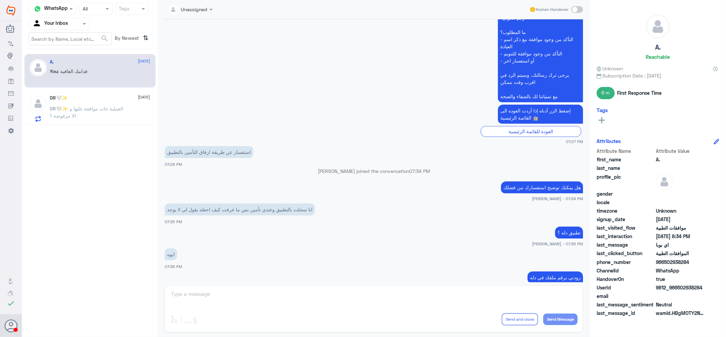
click at [116, 121] on p "DR🤍✨ : العملية جات موافقة عليها و الا مرفوضة ؟" at bounding box center [88, 113] width 77 height 17
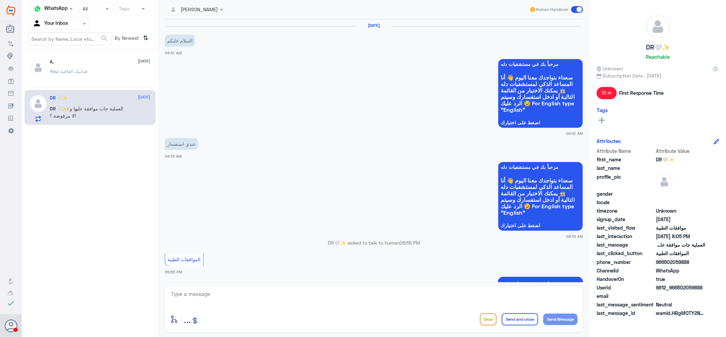
scroll to position [546, 0]
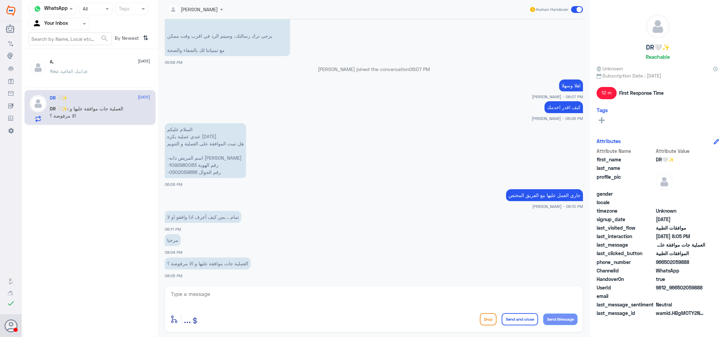
click at [43, 26] on input "text" at bounding box center [50, 24] width 37 height 8
click at [53, 74] on Team "Your Team" at bounding box center [55, 76] width 23 height 6
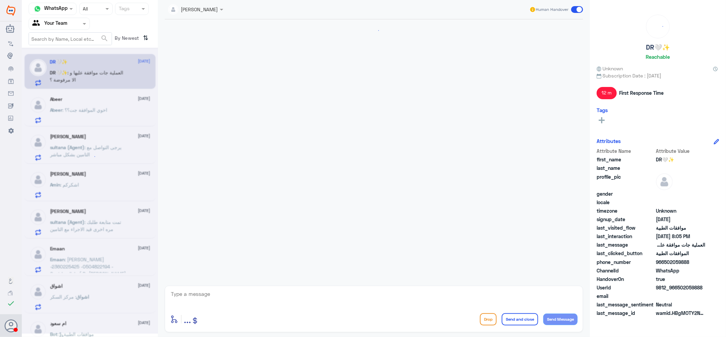
scroll to position [546, 0]
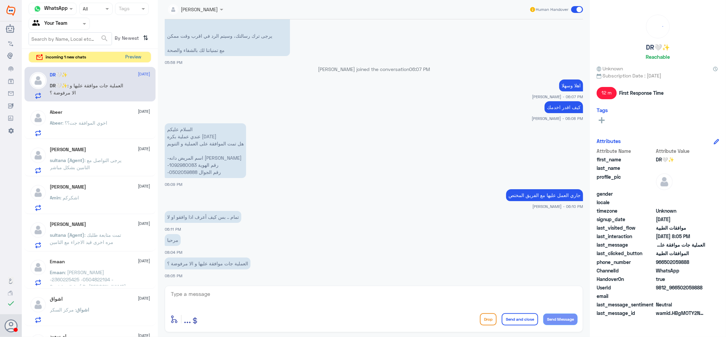
click at [138, 55] on button "Preview" at bounding box center [133, 57] width 21 height 11
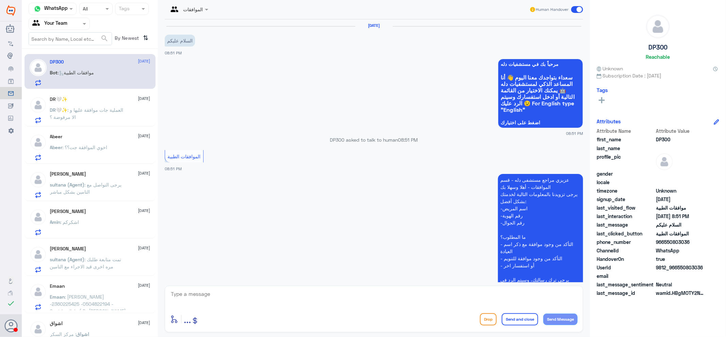
click at [348, 304] on textarea at bounding box center [373, 298] width 407 height 17
click at [366, 308] on div at bounding box center [373, 299] width 407 height 19
click at [568, 291] on textarea at bounding box center [373, 298] width 407 height 17
type textarea "وعليكم السلام"
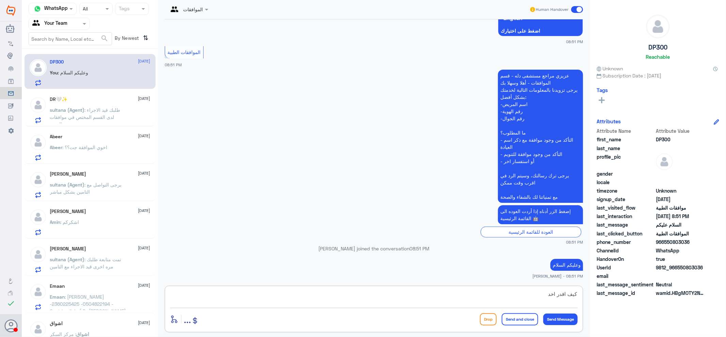
scroll to position [126, 0]
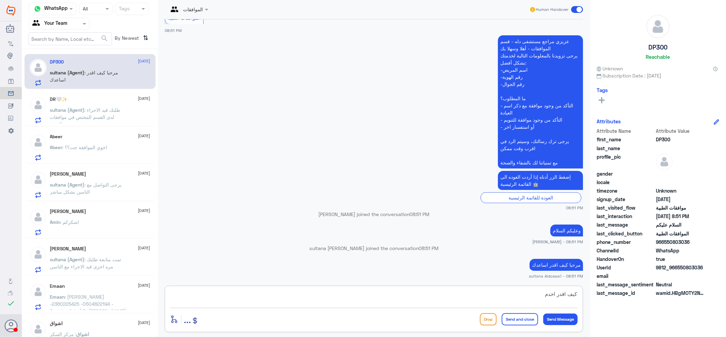
type textarea "كيف اقدر اخدمك"
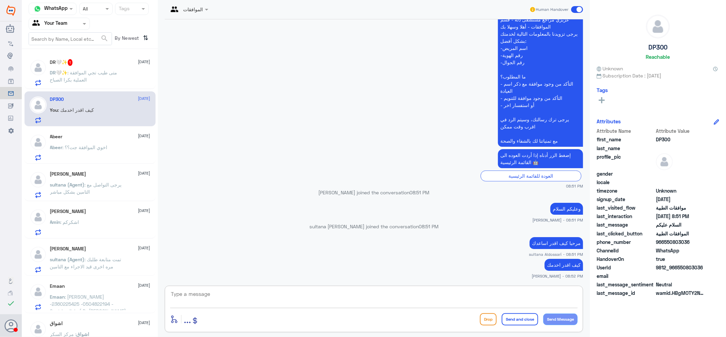
click at [103, 81] on p "DR🤍✨ : متى طيب تجي الموافقة العملية بكرا الصباح" at bounding box center [88, 77] width 77 height 17
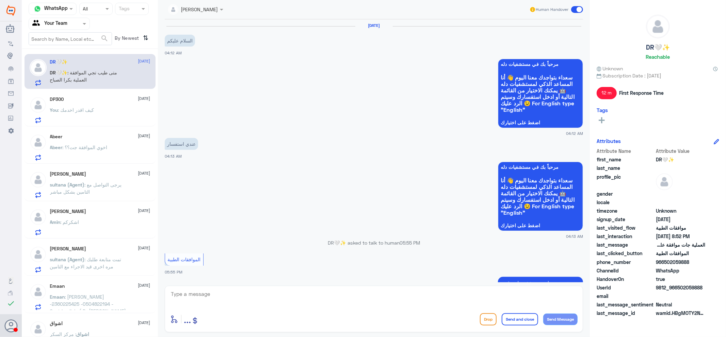
scroll to position [618, 0]
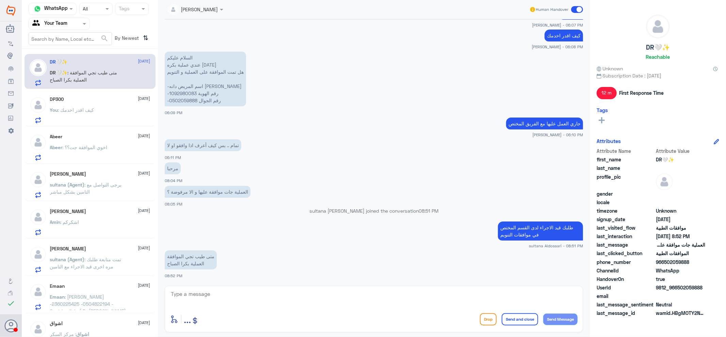
click at [93, 114] on p "You : كيف اقدر اخدمك" at bounding box center [72, 114] width 44 height 17
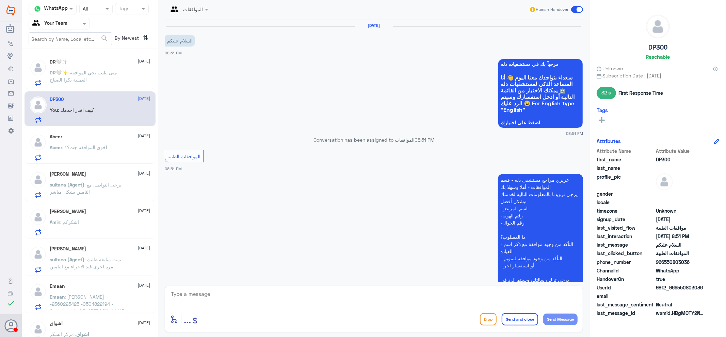
scroll to position [161, 0]
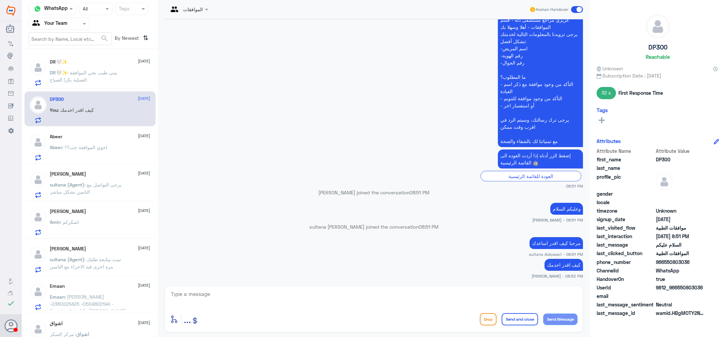
click at [120, 73] on p "DR🤍✨ : متى طيب تجي الموافقة العملية بكرا الصباح" at bounding box center [88, 77] width 77 height 17
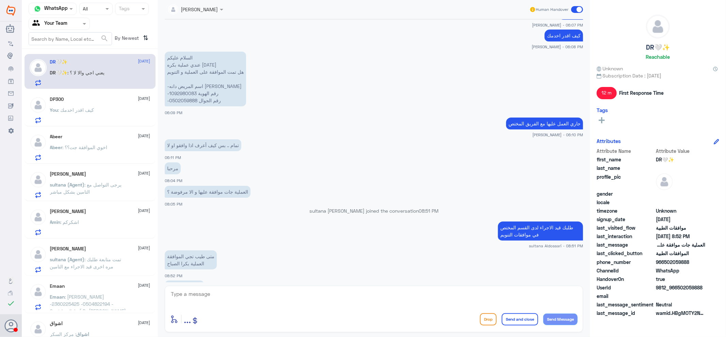
scroll to position [641, 0]
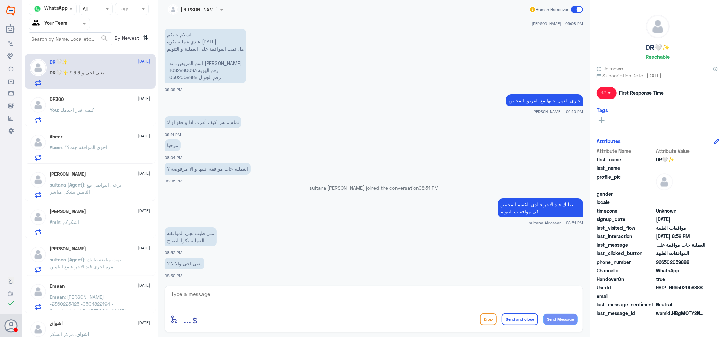
click at [81, 119] on p "You : كيف اقدر اخدمك" at bounding box center [72, 114] width 44 height 17
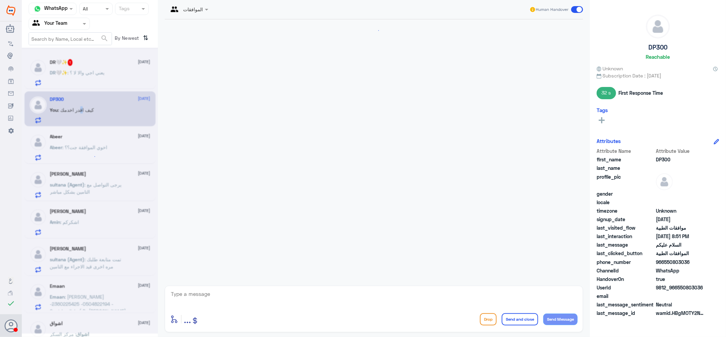
scroll to position [161, 0]
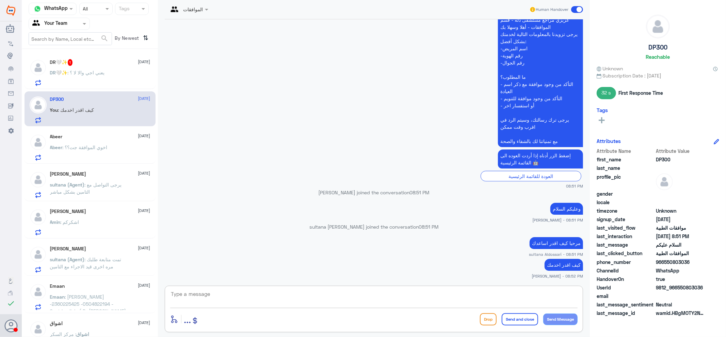
click at [301, 293] on textarea at bounding box center [373, 298] width 407 height 17
click at [101, 84] on p "DR🤍✨ : يعني اجي والا لا ؟" at bounding box center [77, 77] width 55 height 17
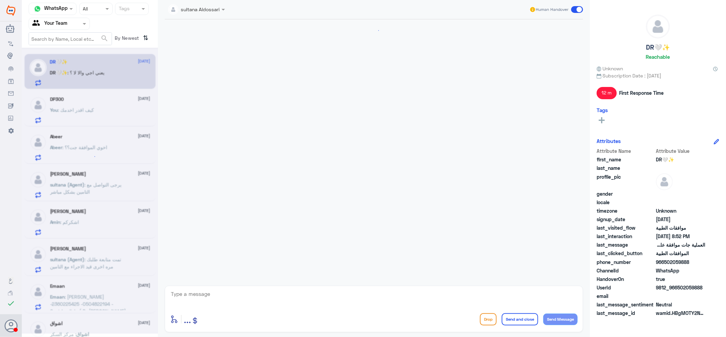
scroll to position [618, 0]
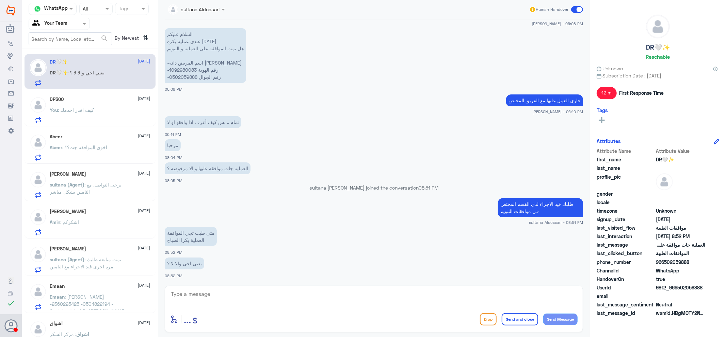
click at [96, 121] on div "You : كيف اقدر اخدمك" at bounding box center [100, 115] width 100 height 15
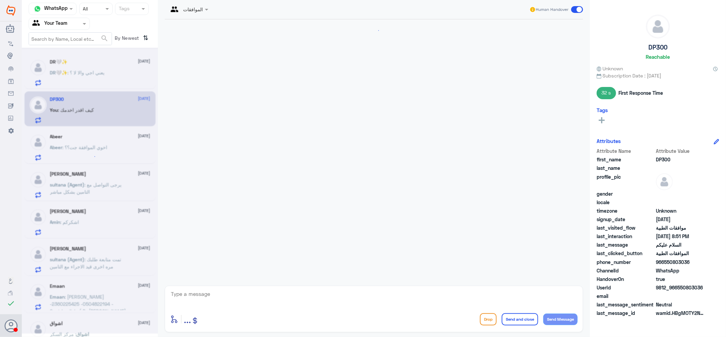
scroll to position [161, 0]
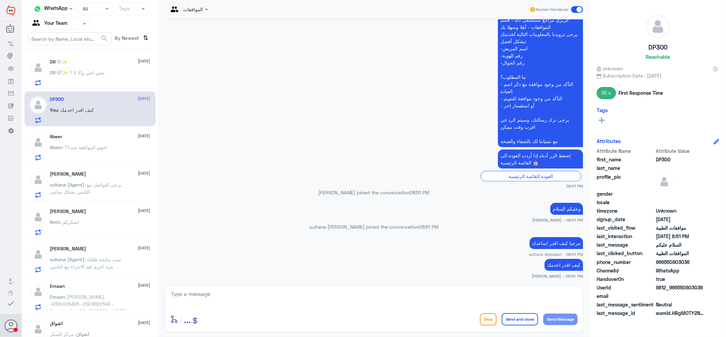
click at [575, 7] on span at bounding box center [577, 9] width 12 height 7
click at [0, 0] on input "checkbox" at bounding box center [0, 0] width 0 height 0
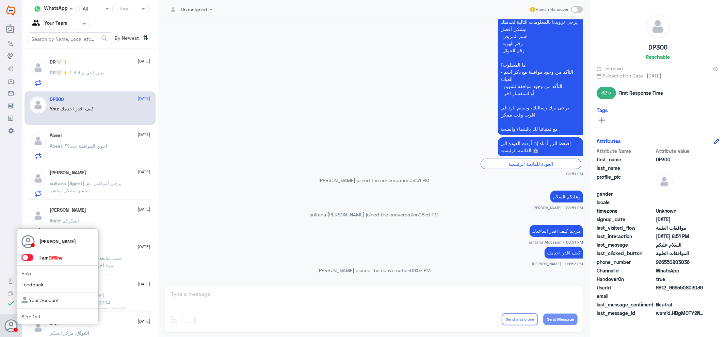
click at [10, 323] on use at bounding box center [11, 326] width 13 height 13
click at [47, 315] on span "Sign Out" at bounding box center [42, 316] width 42 height 7
click at [28, 319] on span "Sign Out" at bounding box center [42, 316] width 42 height 7
click at [29, 315] on link "Sign Out" at bounding box center [30, 317] width 19 height 6
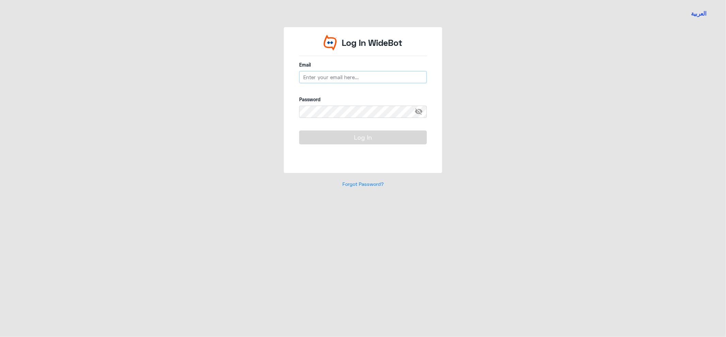
type input "[EMAIL_ADDRESS][DOMAIN_NAME]"
